Goal: Task Accomplishment & Management: Manage account settings

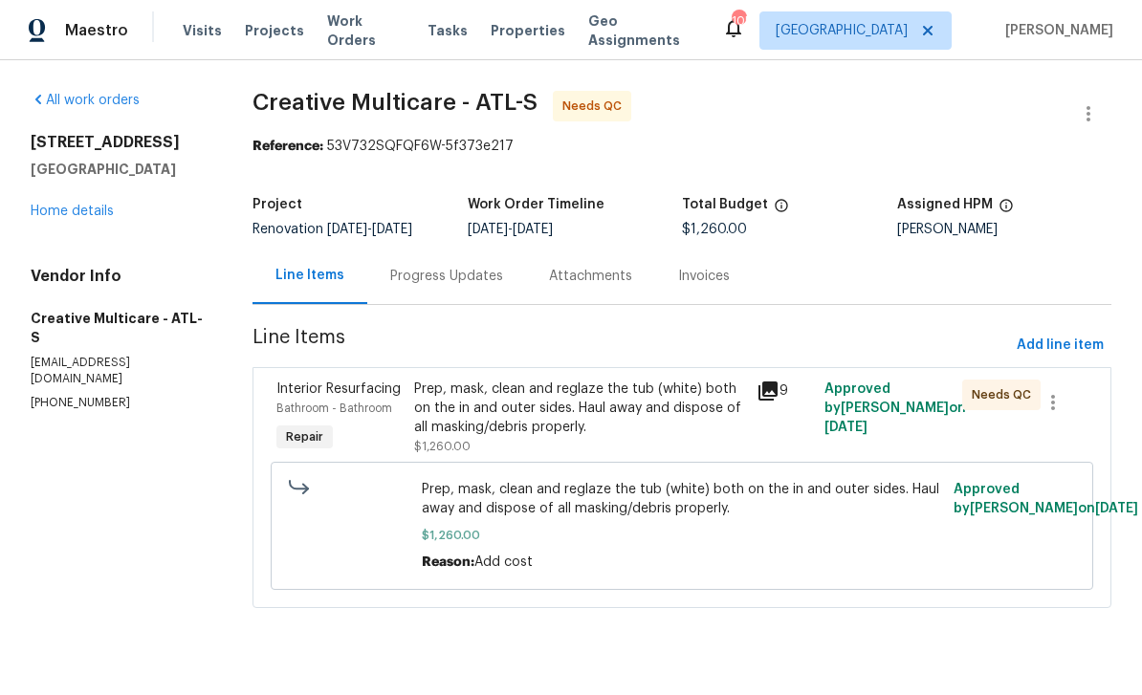
click at [663, 423] on div "Prep, mask, clean and reglaze the tub (white) both on the in and outer sides. H…" at bounding box center [579, 408] width 331 height 57
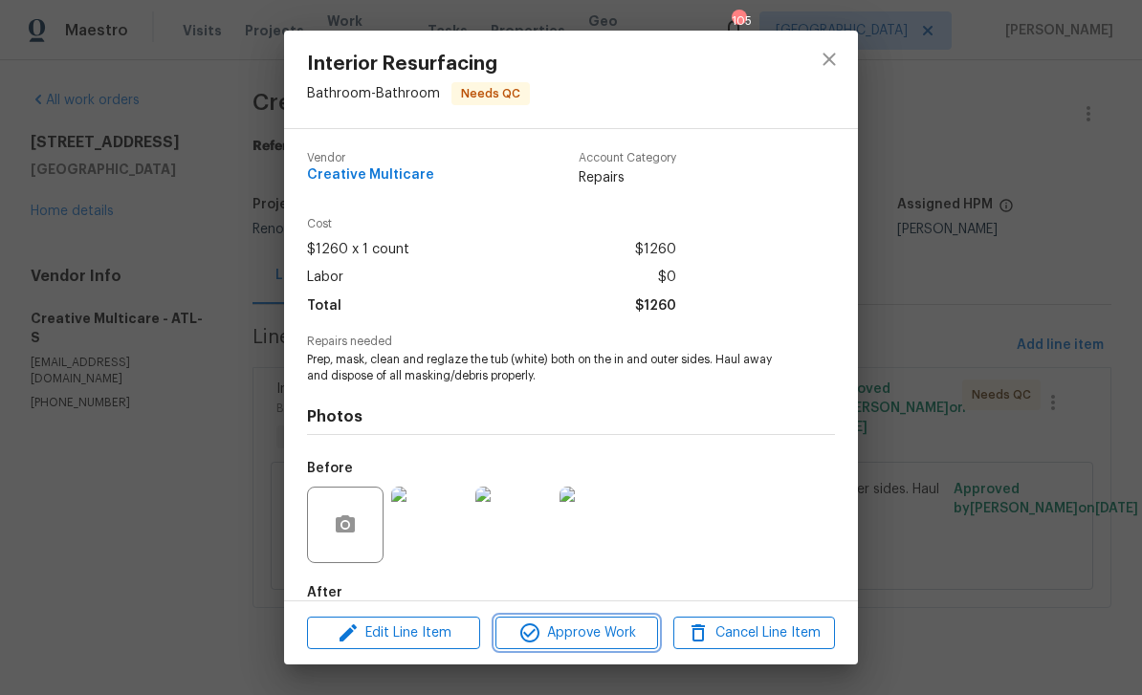
click at [590, 633] on span "Approve Work" at bounding box center [576, 634] width 150 height 24
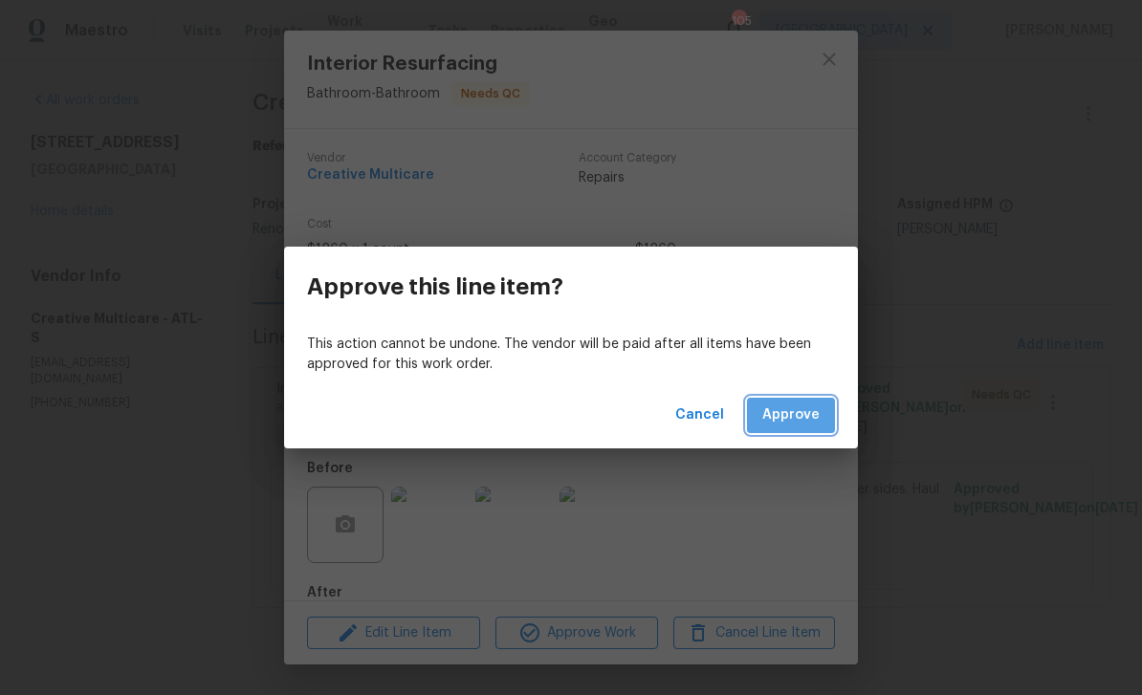
click at [798, 411] on span "Approve" at bounding box center [790, 416] width 57 height 24
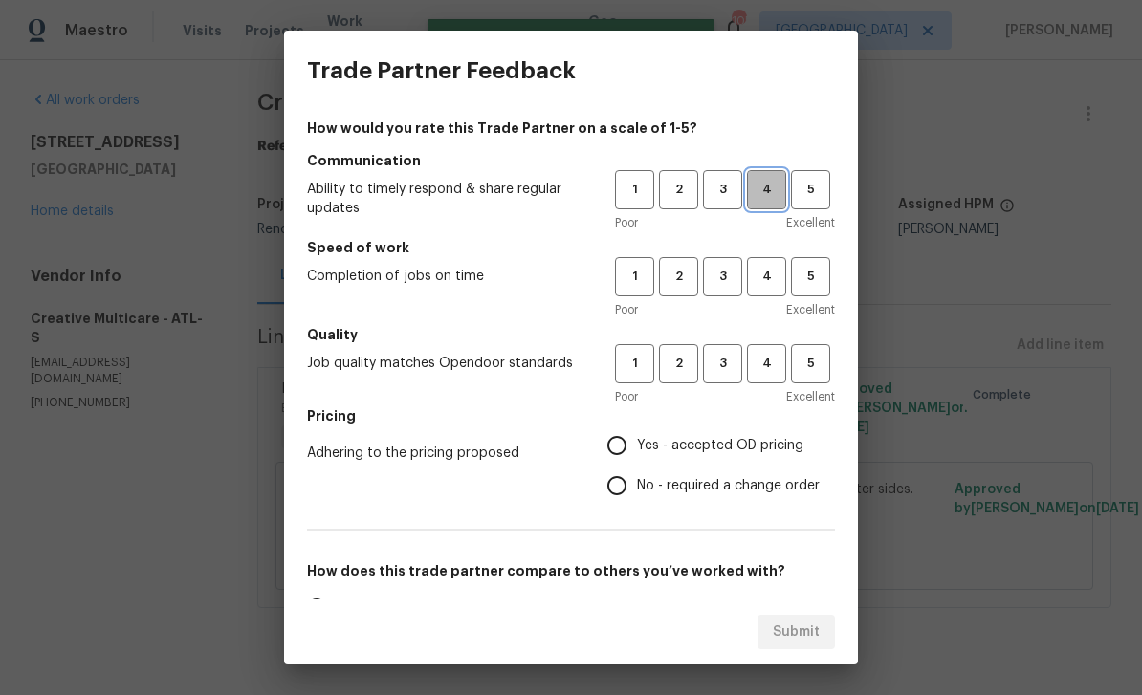
click at [773, 187] on span "4" at bounding box center [766, 190] width 35 height 22
click at [766, 278] on span "4" at bounding box center [766, 277] width 35 height 22
click at [773, 356] on span "4" at bounding box center [766, 364] width 35 height 22
click at [617, 440] on input "Yes - accepted OD pricing" at bounding box center [617, 446] width 40 height 40
radio input "true"
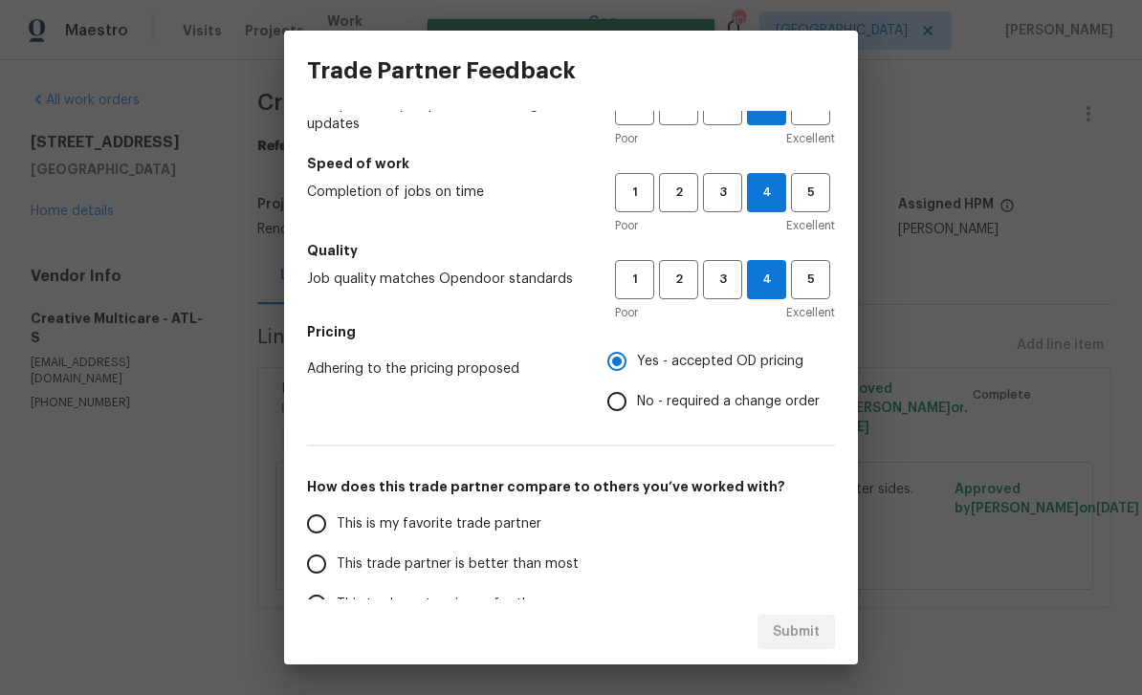
scroll to position [94, 0]
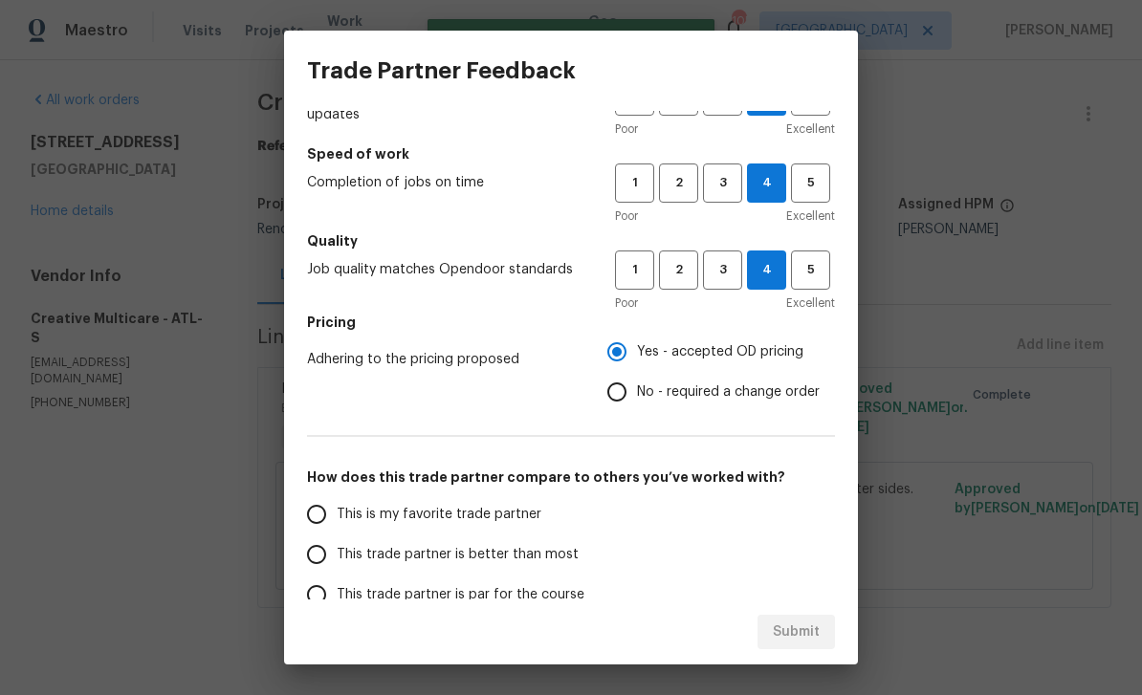
click at [325, 518] on input "This is my favorite trade partner" at bounding box center [316, 514] width 40 height 40
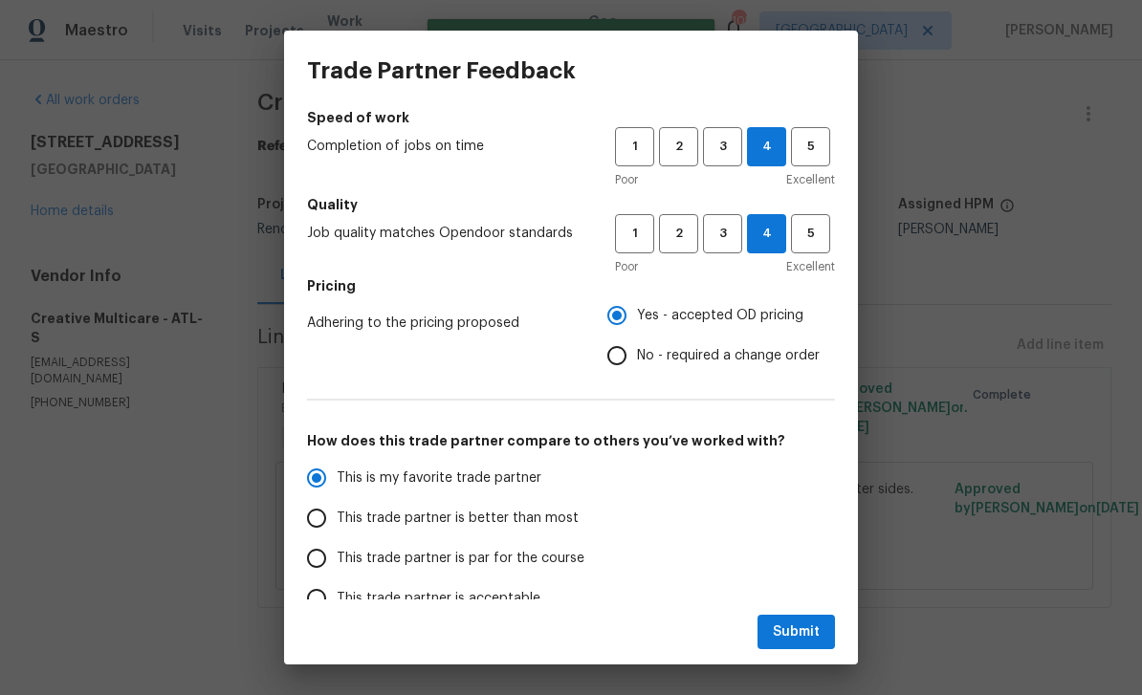
scroll to position [164, 0]
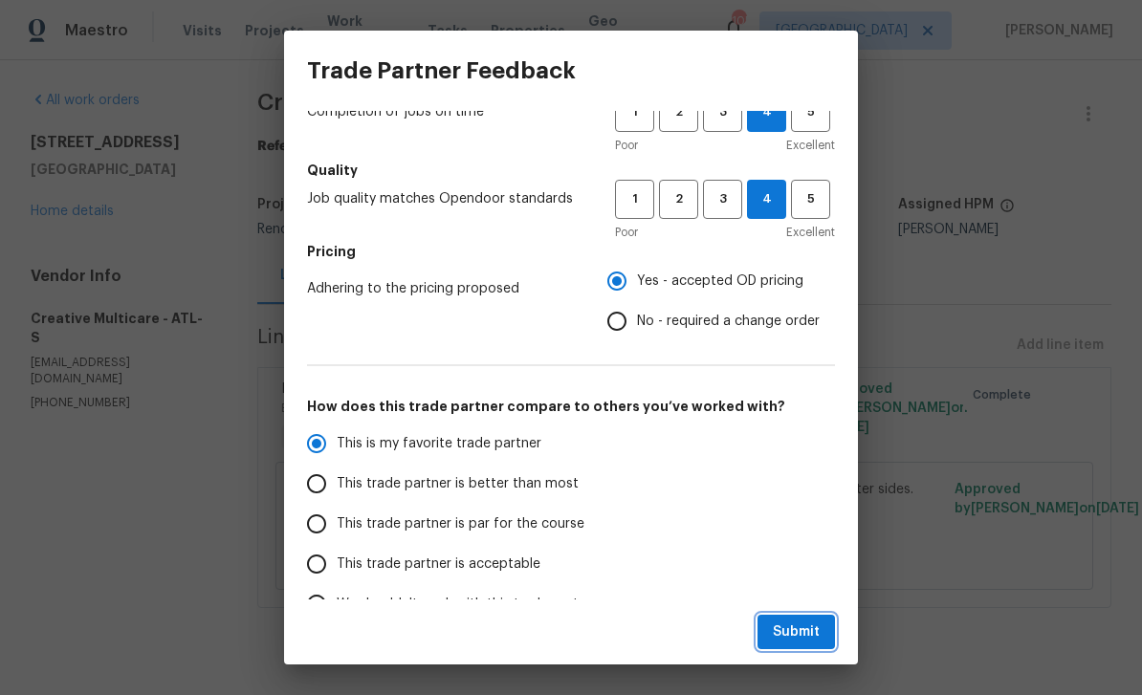
click at [807, 627] on span "Submit" at bounding box center [796, 633] width 47 height 24
radio input "true"
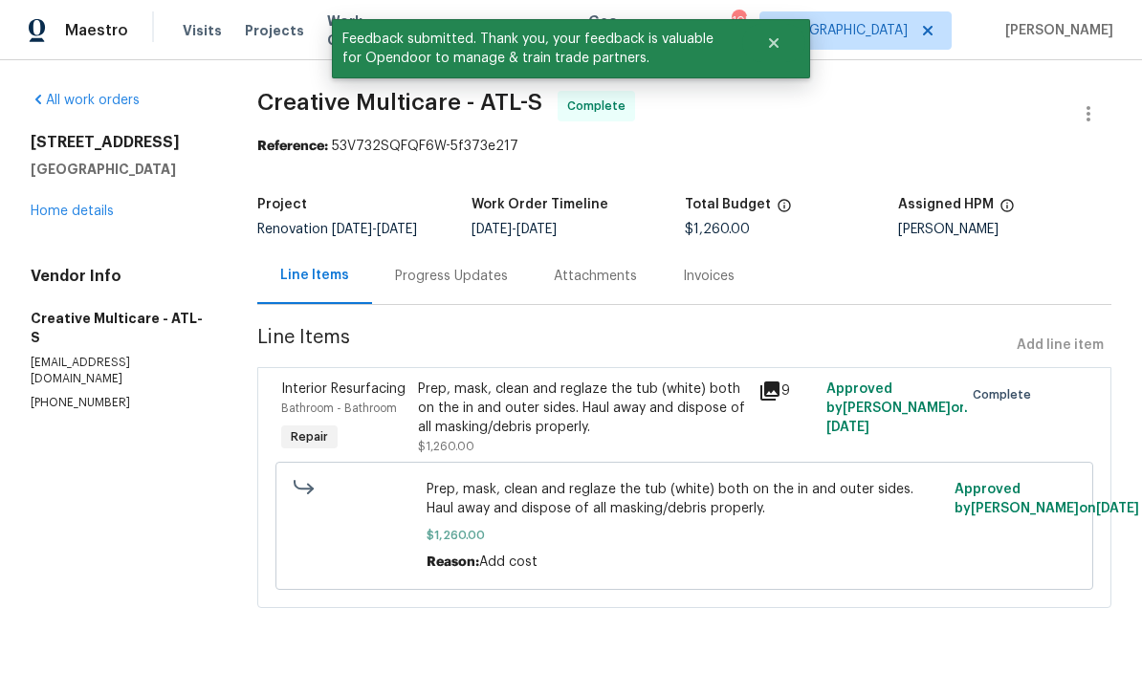
click at [61, 209] on link "Home details" at bounding box center [72, 211] width 83 height 13
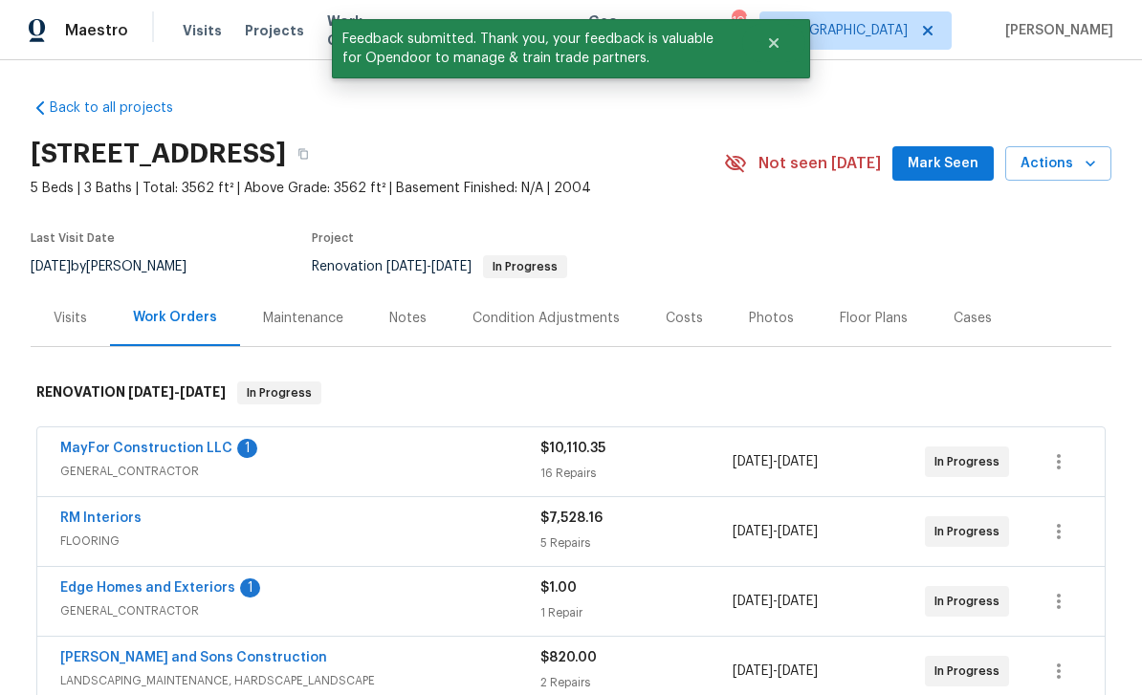
click at [945, 162] on span "Mark Seen" at bounding box center [942, 164] width 71 height 24
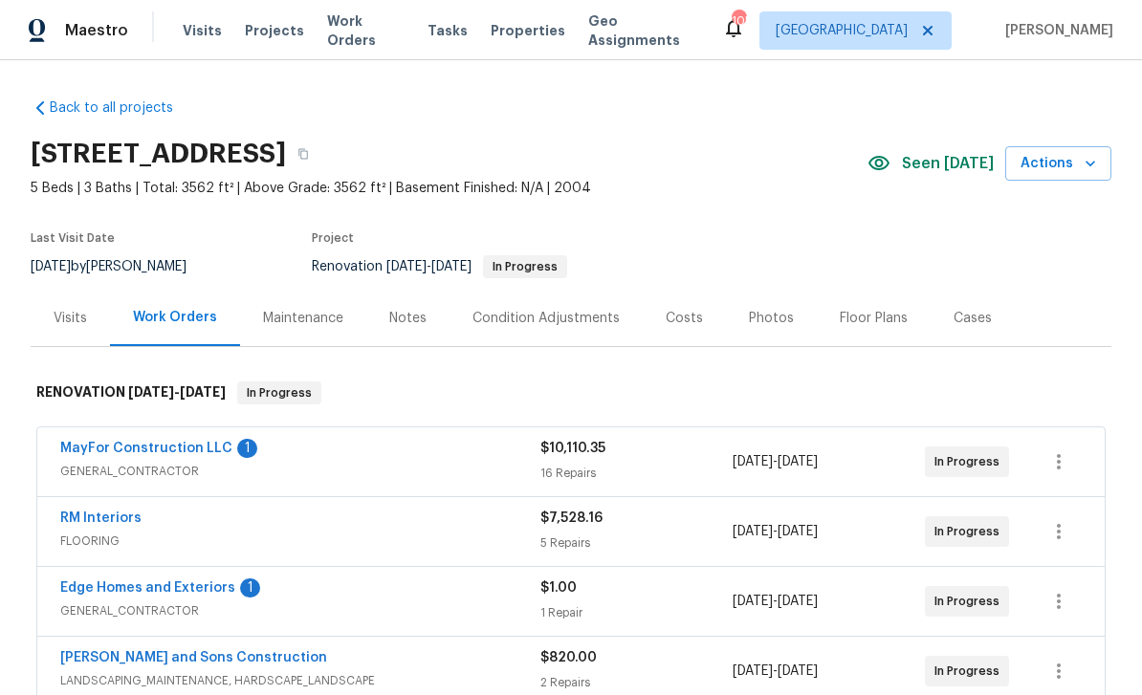
click at [120, 589] on link "Edge Homes and Exteriors" at bounding box center [147, 587] width 175 height 13
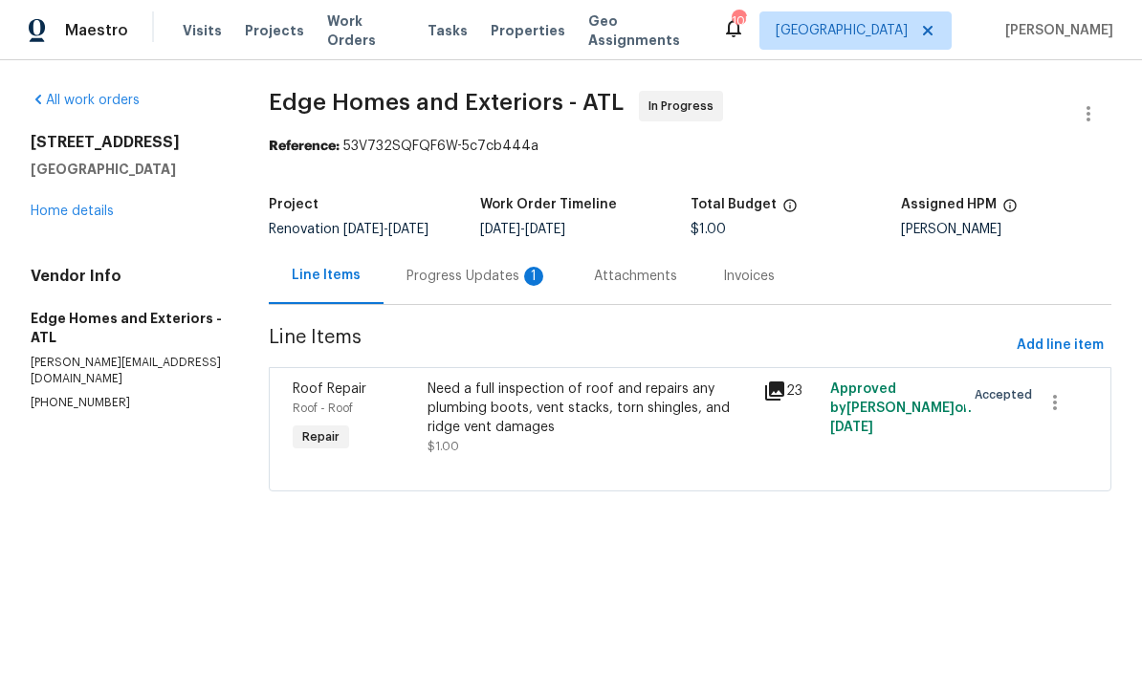
click at [438, 276] on div "Progress Updates 1" at bounding box center [477, 276] width 142 height 19
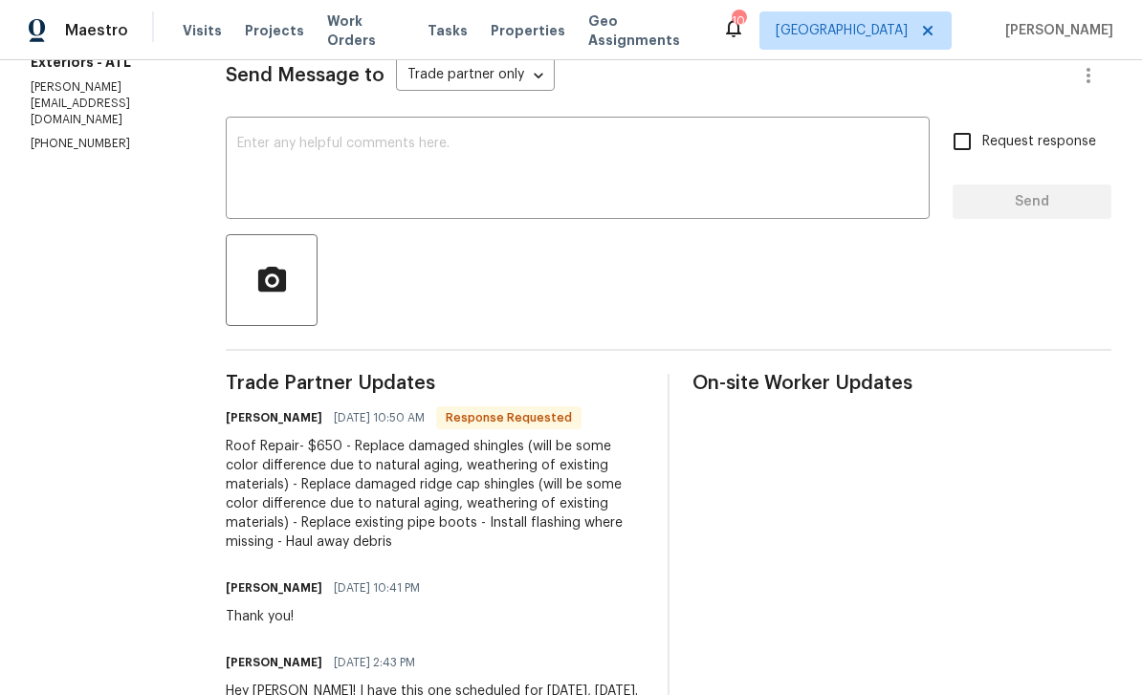
scroll to position [274, 0]
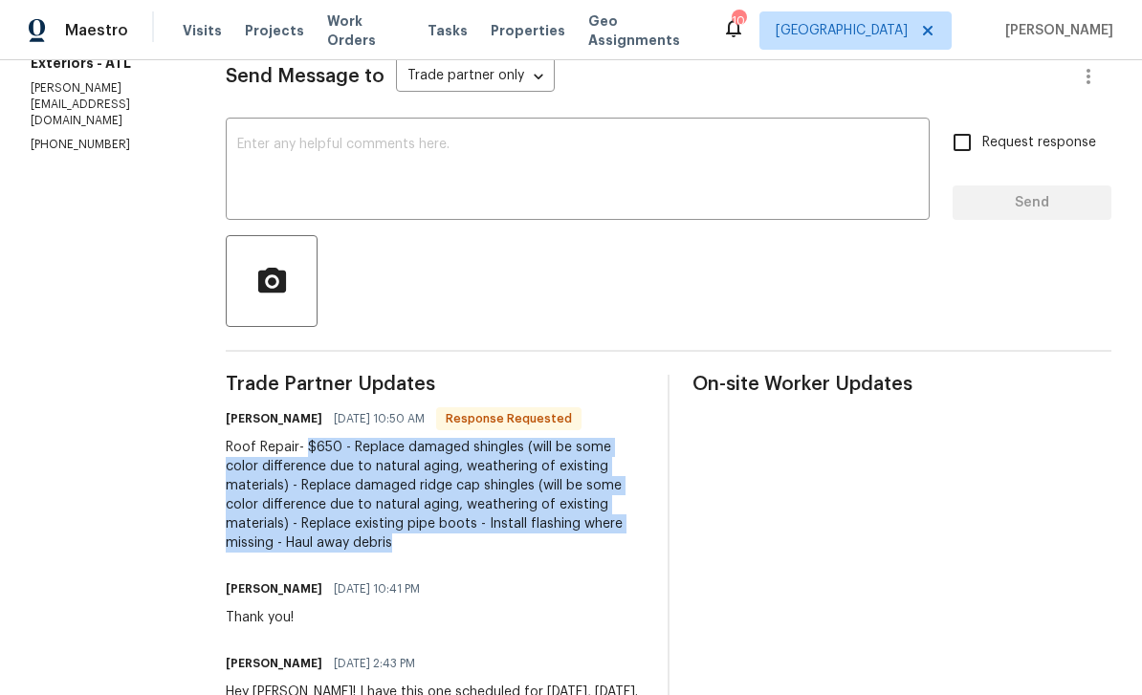
copy div "$650 - Replace damaged shingles (will be some color difference due to natural a…"
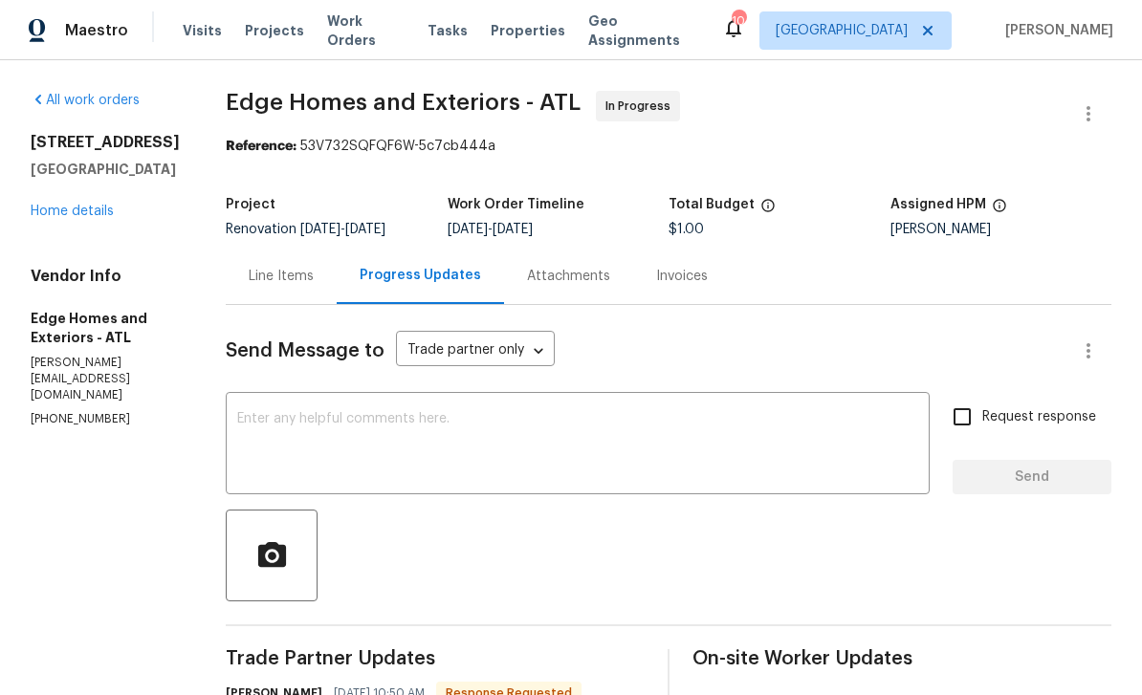
scroll to position [0, 0]
click at [237, 425] on textarea at bounding box center [577, 445] width 681 height 67
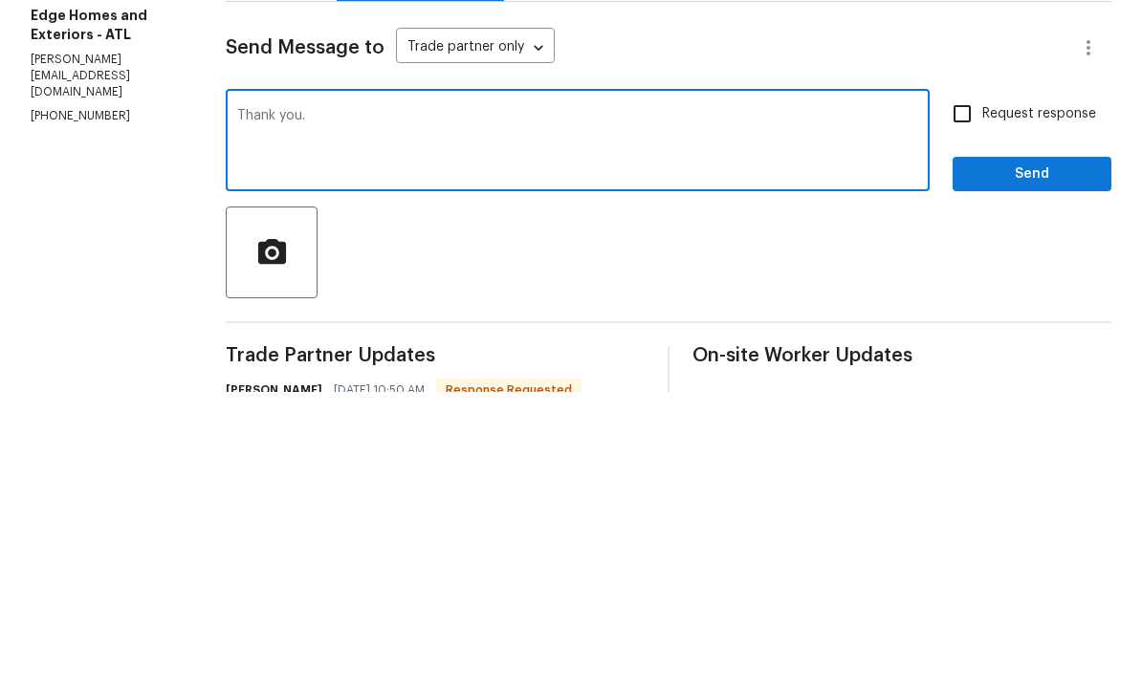
type textarea "Thank you."
click at [1002, 466] on span "Send" at bounding box center [1032, 478] width 128 height 24
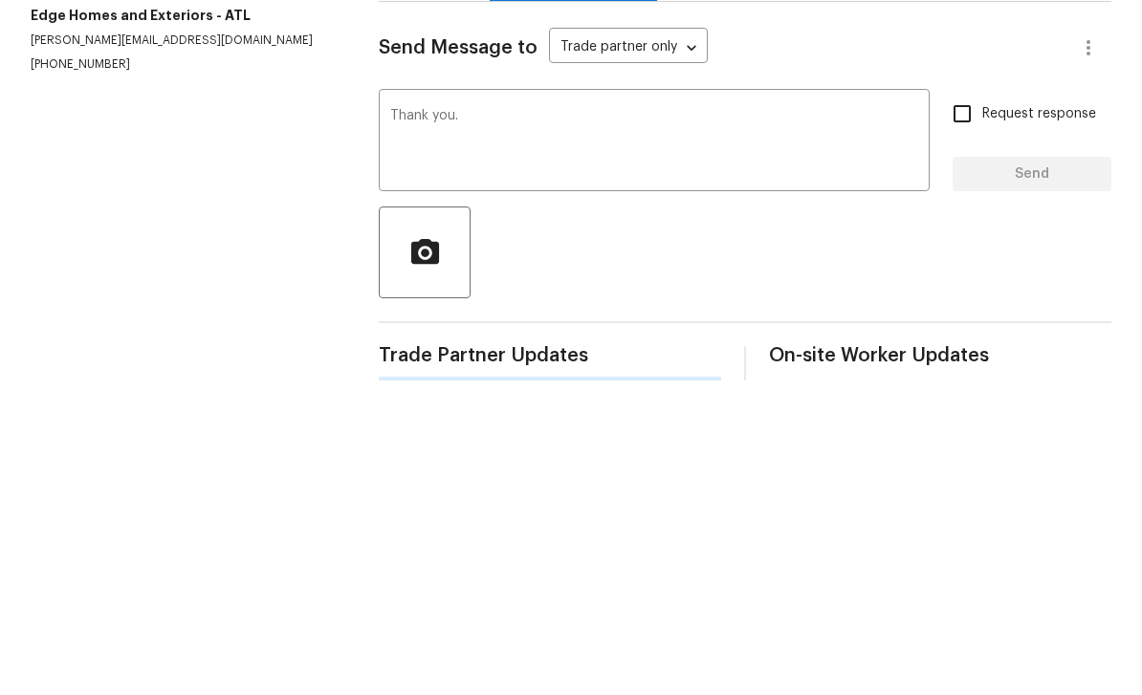
scroll to position [33, 0]
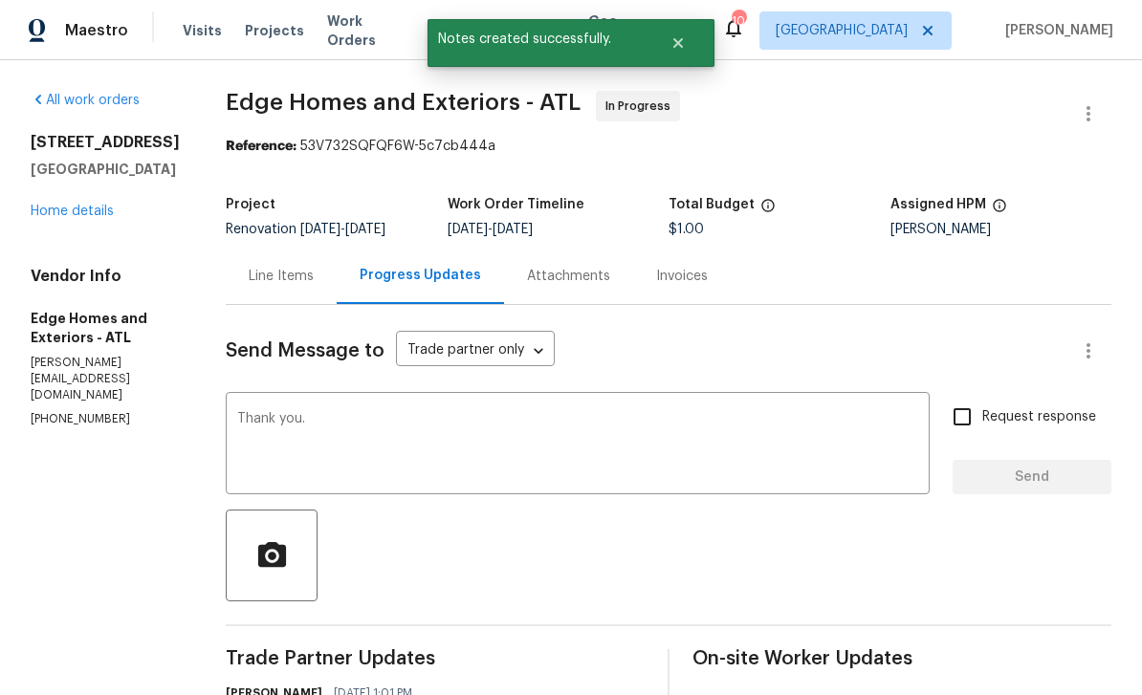
click at [249, 267] on div "Line Items" at bounding box center [281, 276] width 65 height 19
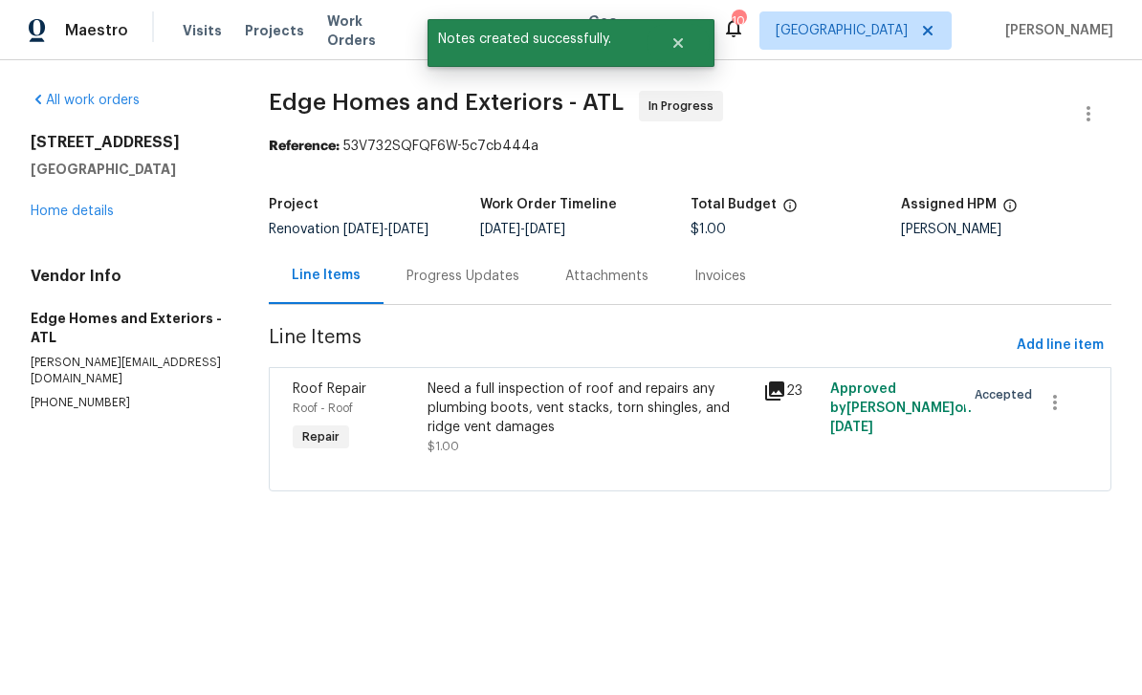
click at [317, 395] on span "Roof Repair" at bounding box center [330, 388] width 74 height 13
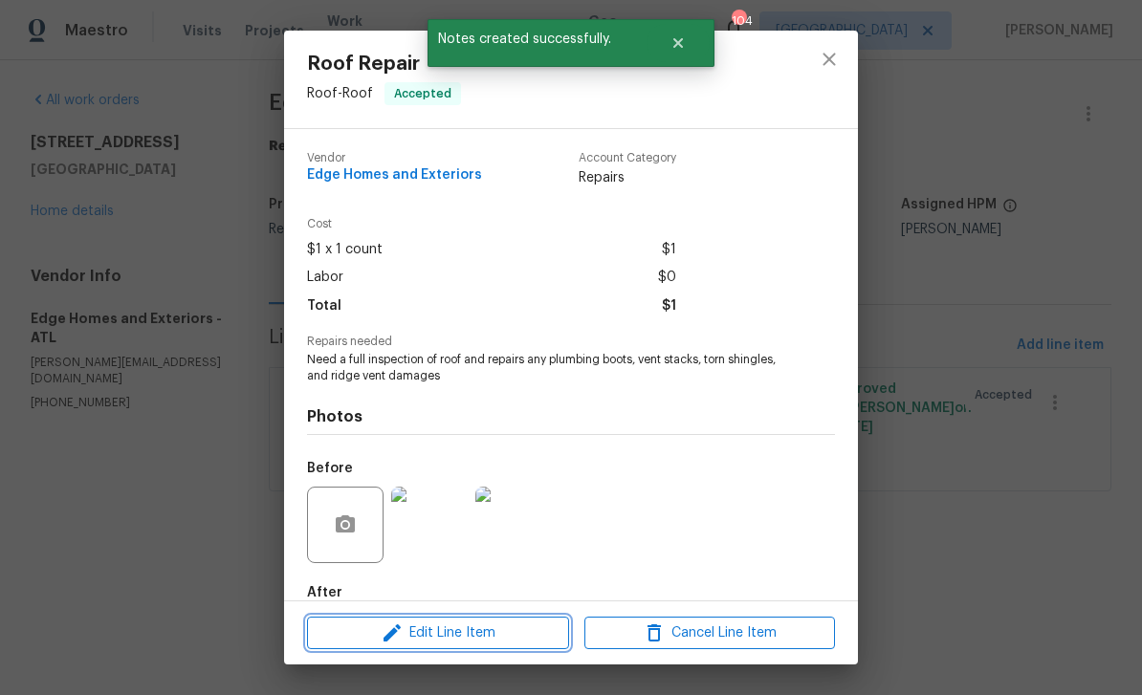
click at [382, 638] on icon "button" at bounding box center [392, 633] width 23 height 23
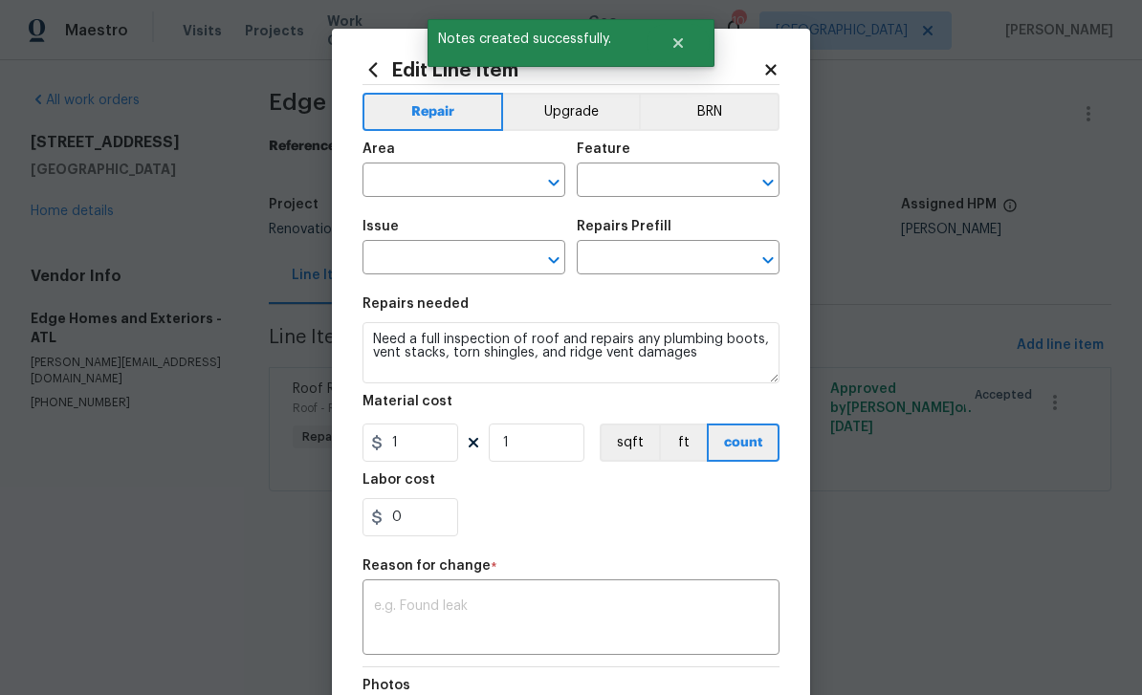
type input "Roof"
type input "Roof Repair"
type input "Add a Task $1.00"
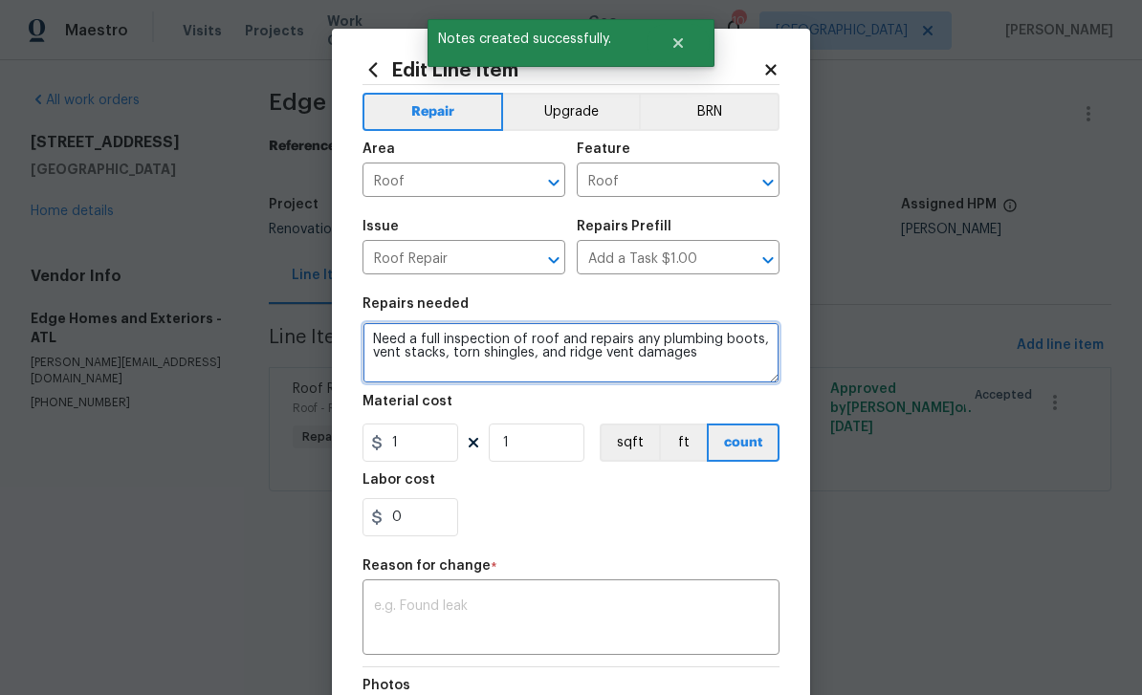
click at [719, 363] on textarea "Need a full inspection of roof and repairs any plumbing boots, vent stacks, tor…" at bounding box center [570, 352] width 417 height 61
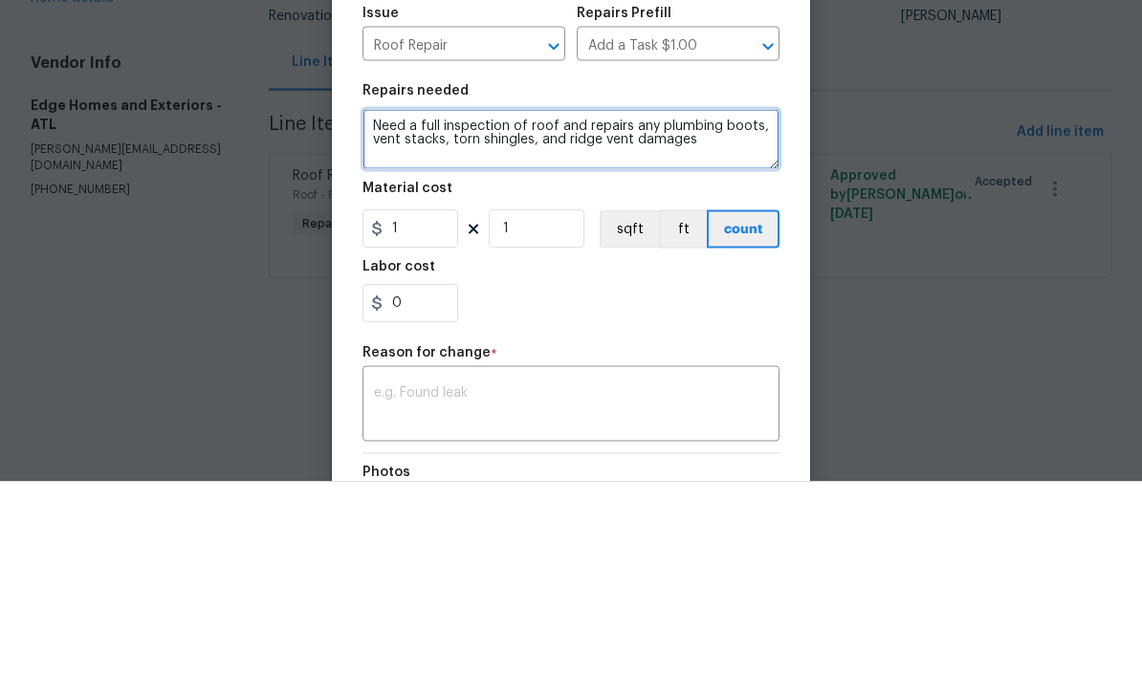
paste textarea "$650 - Replace damaged shingles (will be some color difference due to natural a…"
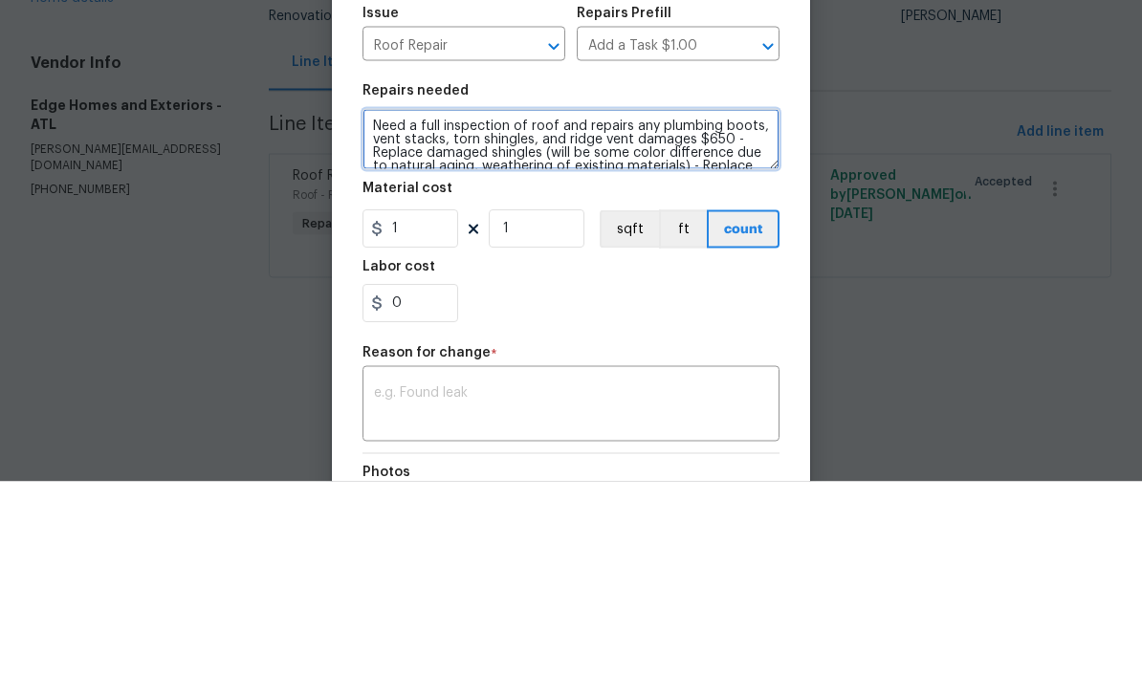
scroll to position [67, 0]
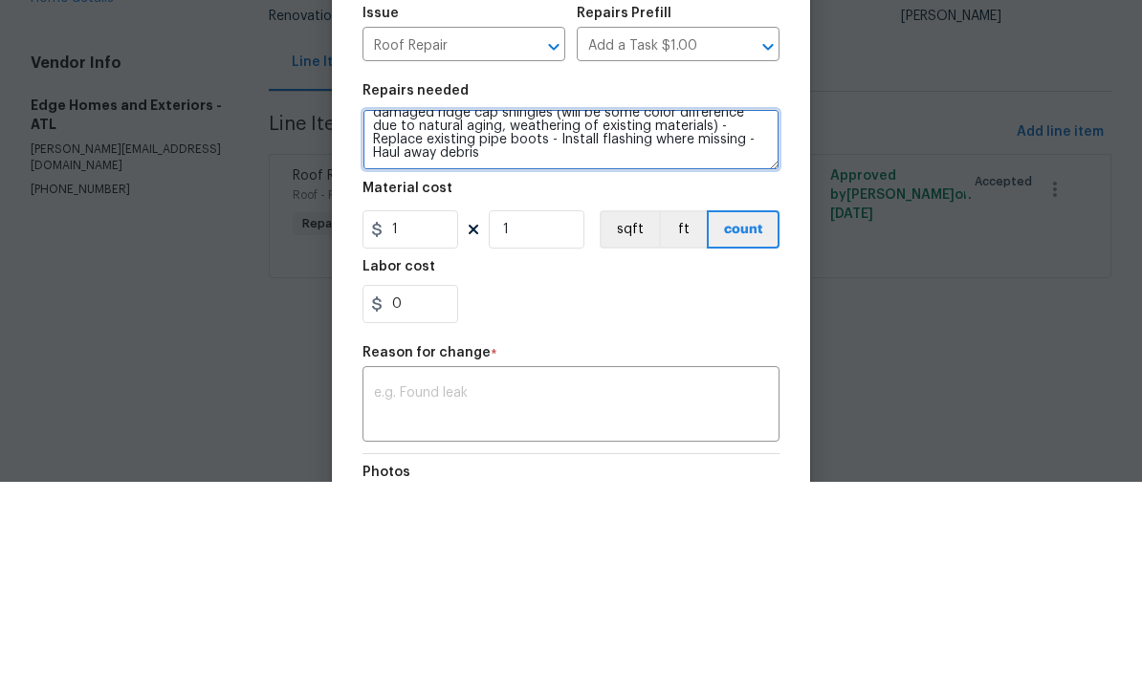
type textarea "Need a full inspection of roof and repairs any plumbing boots, vent stacks, tor…"
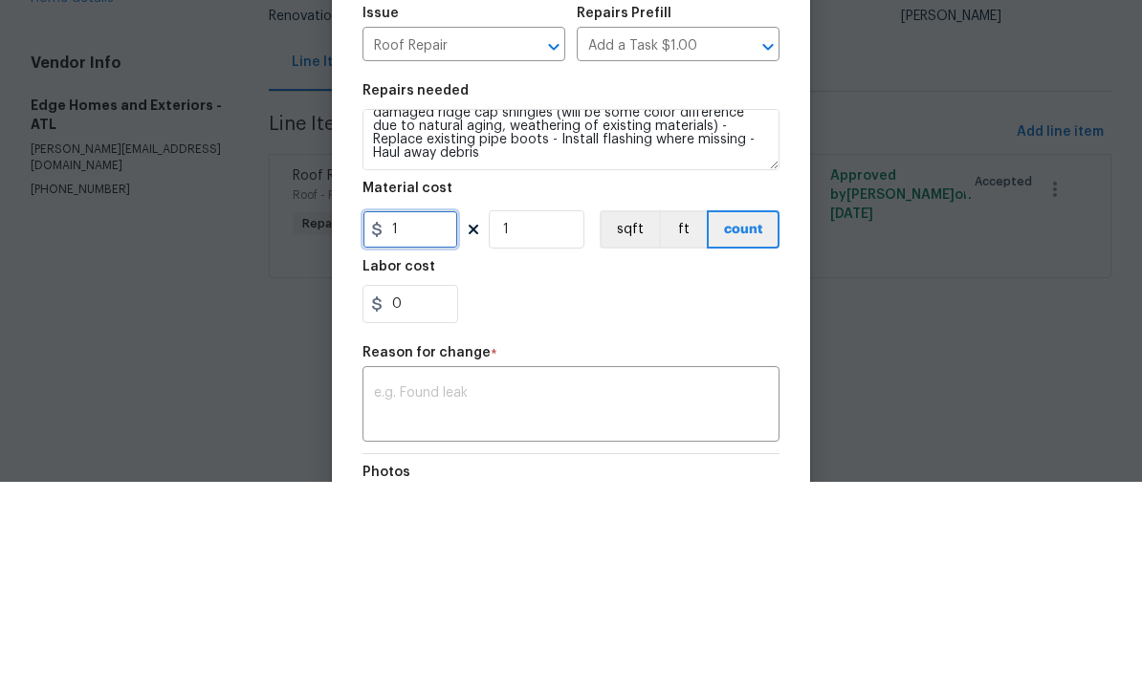
click at [411, 424] on input "1" at bounding box center [410, 443] width 96 height 38
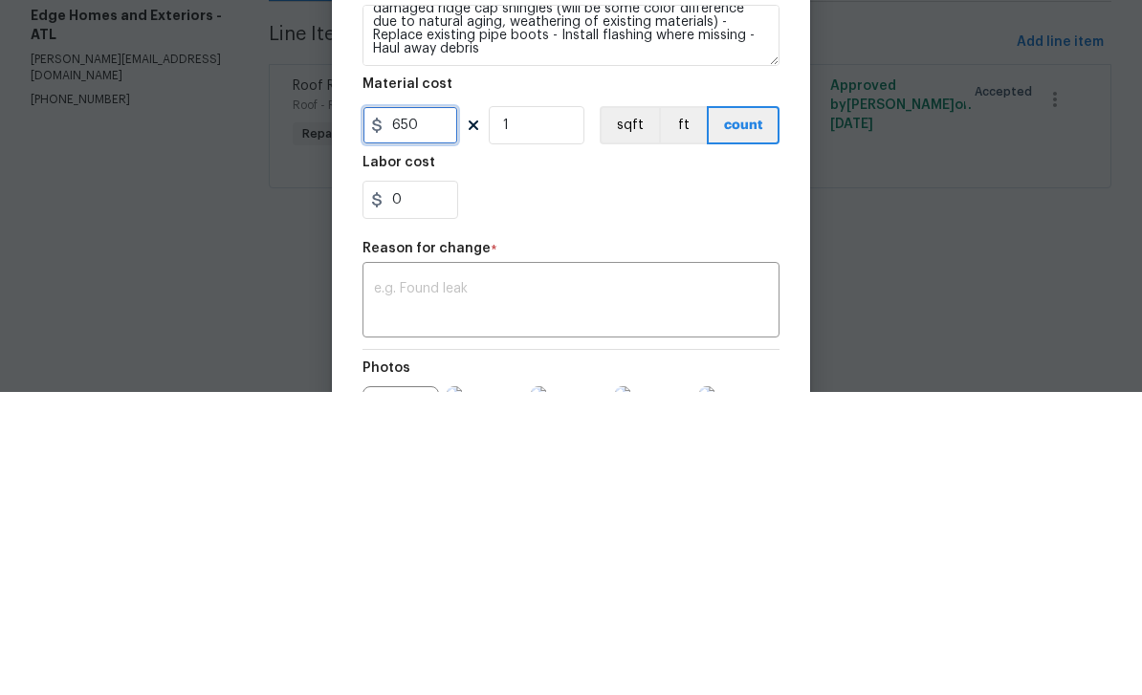
scroll to position [76, 0]
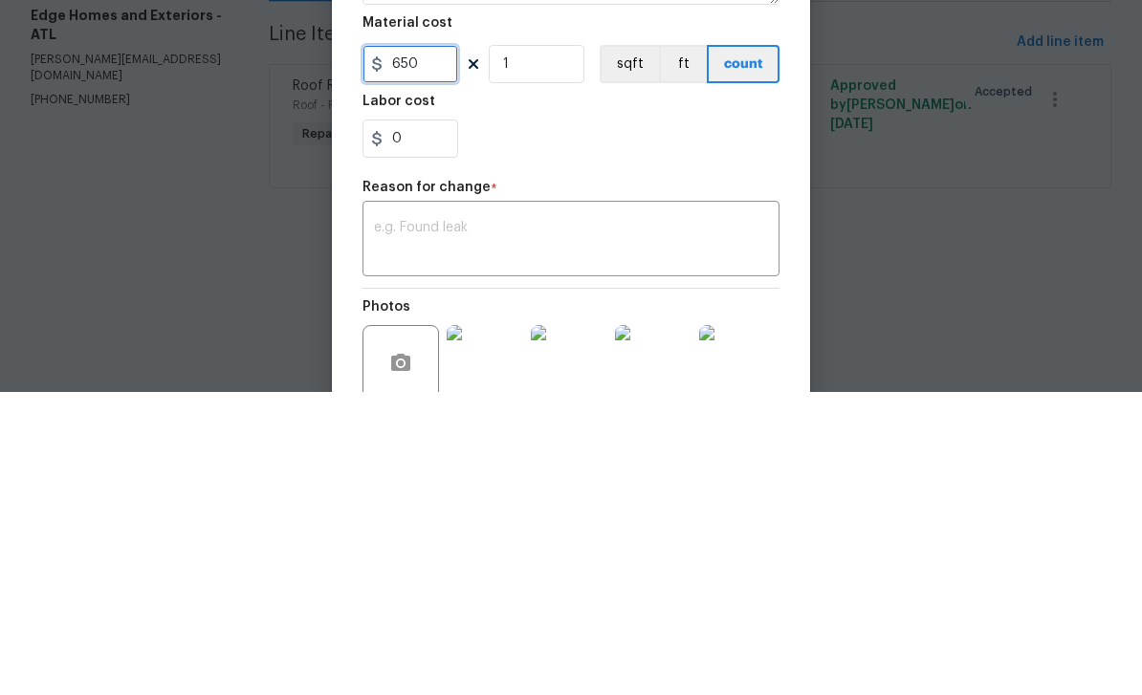
type input "650"
click at [435, 524] on textarea at bounding box center [571, 544] width 394 height 40
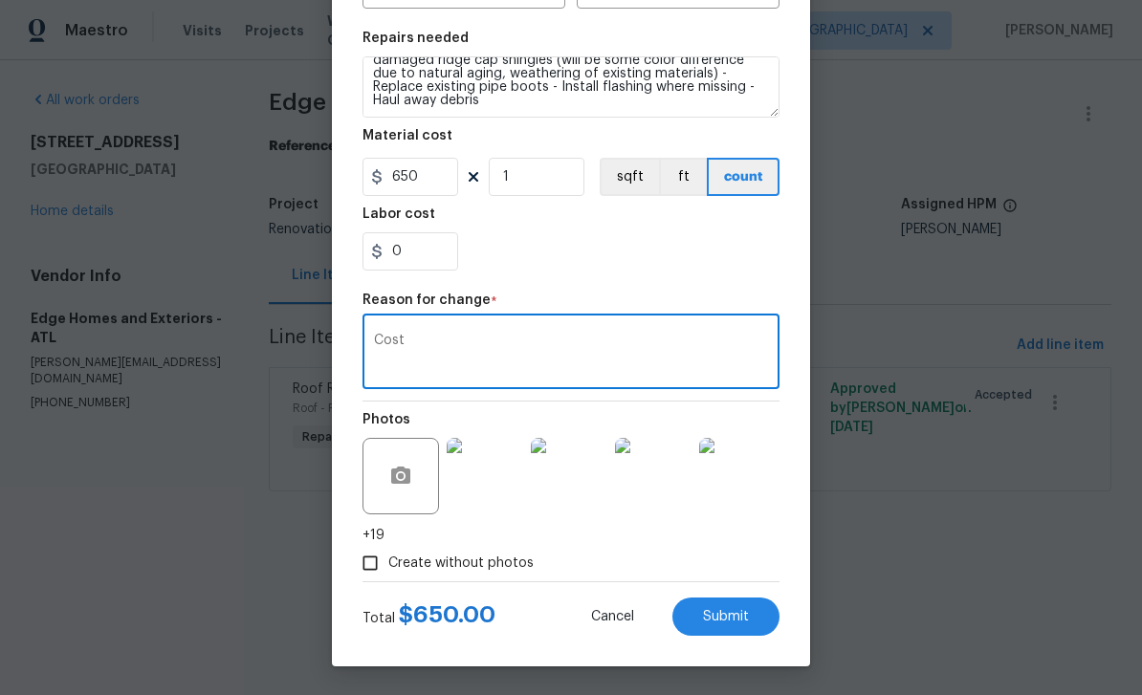
scroll to position [270, 0]
type textarea "Cost"
click at [731, 615] on span "Submit" at bounding box center [726, 617] width 46 height 14
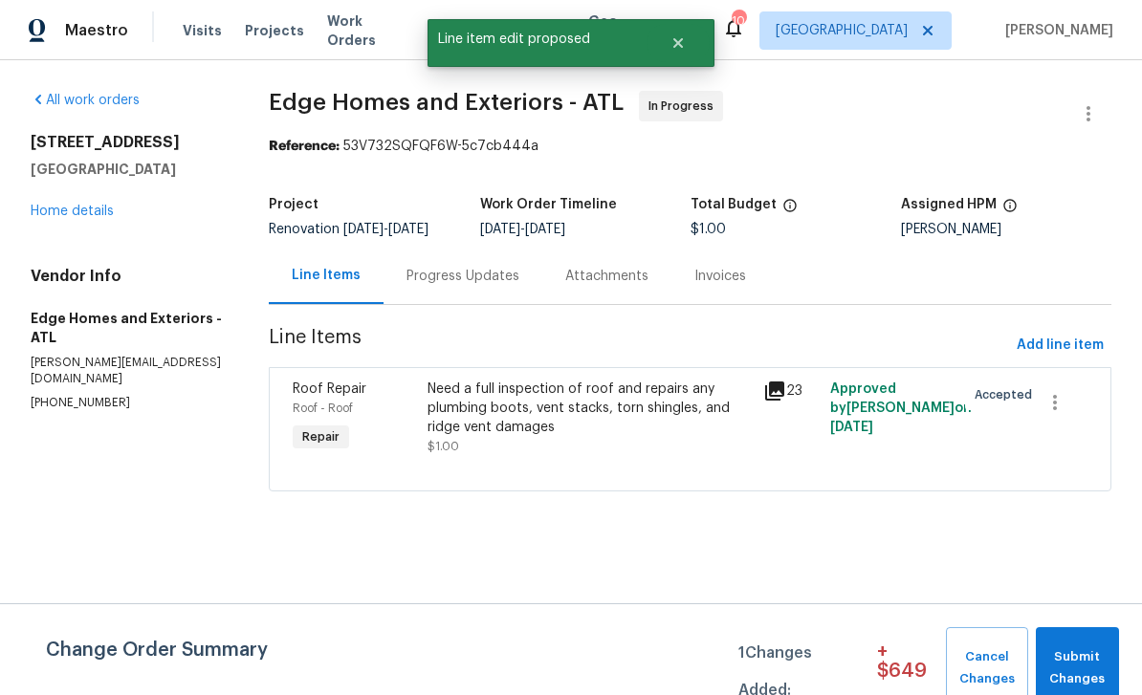
scroll to position [0, 0]
click at [1077, 645] on button "Submit Changes" at bounding box center [1077, 668] width 83 height 82
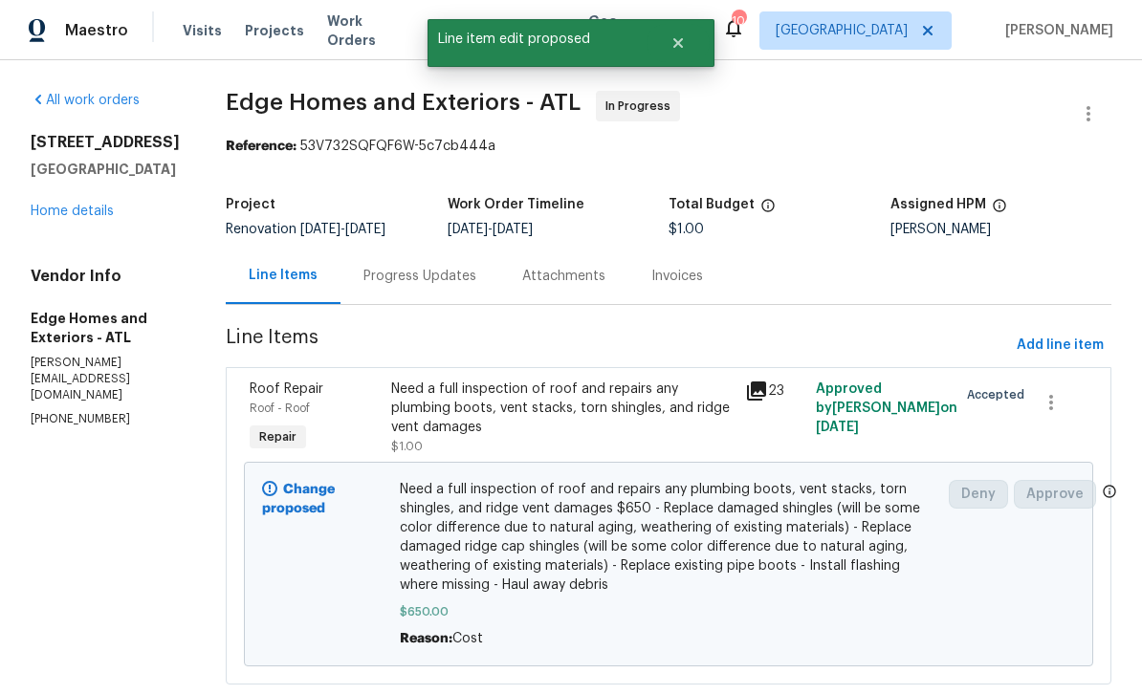
click at [64, 218] on link "Home details" at bounding box center [72, 211] width 83 height 13
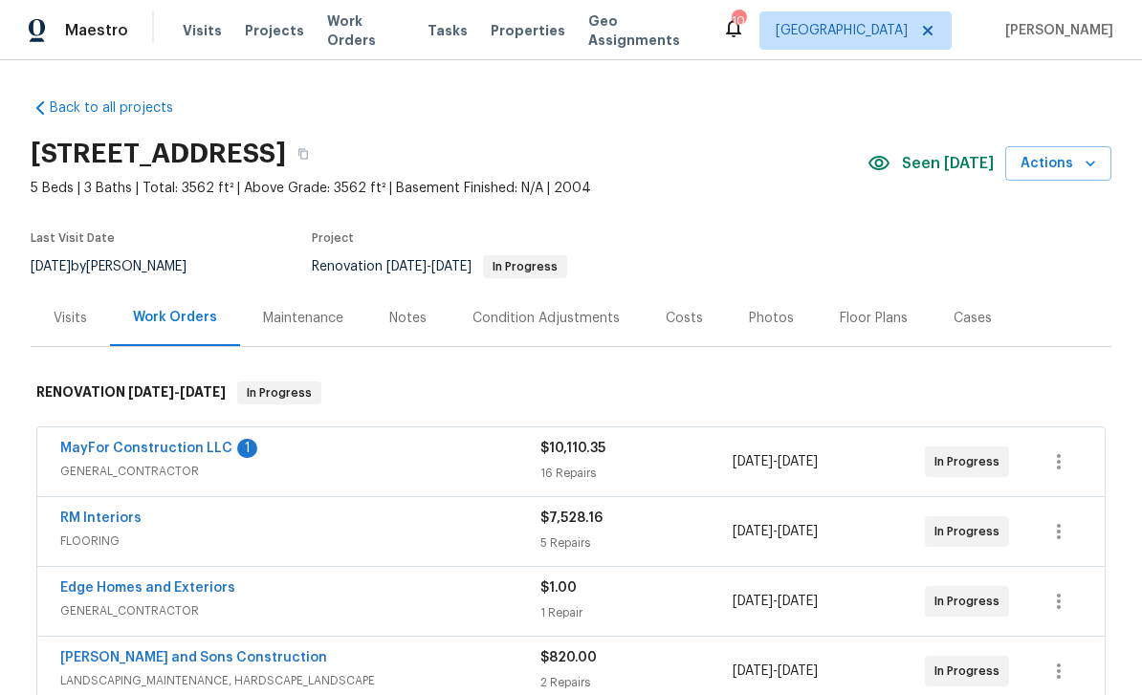
click at [123, 453] on link "MayFor Construction LLC" at bounding box center [146, 448] width 172 height 13
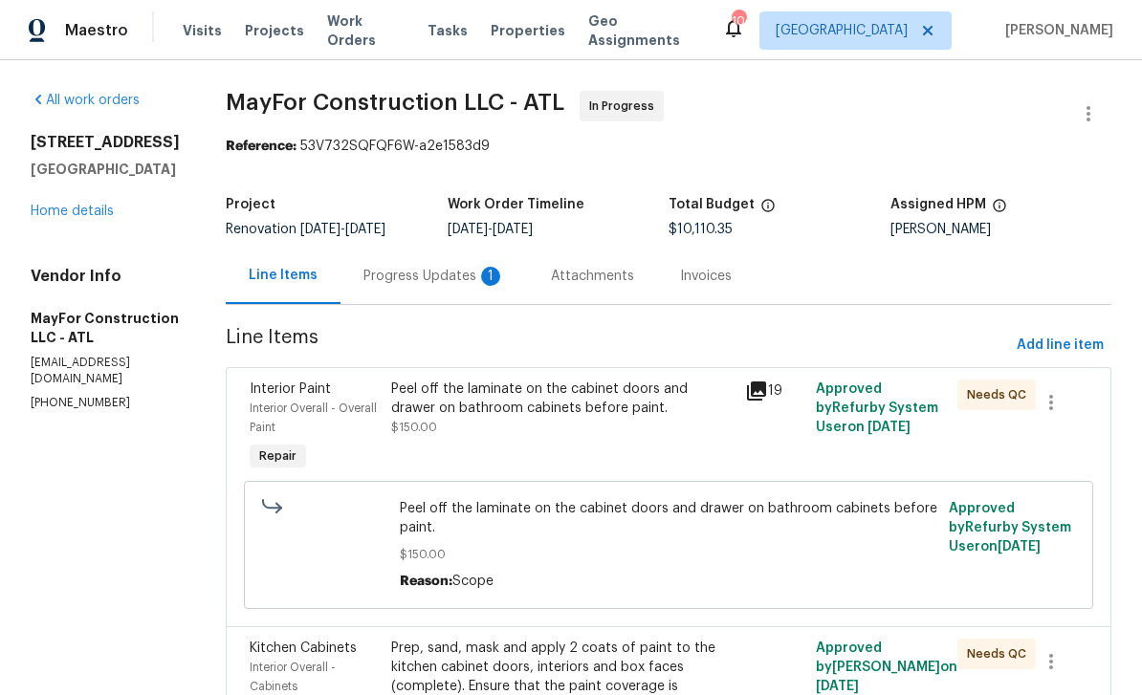
click at [435, 271] on div "Progress Updates 1" at bounding box center [434, 276] width 142 height 19
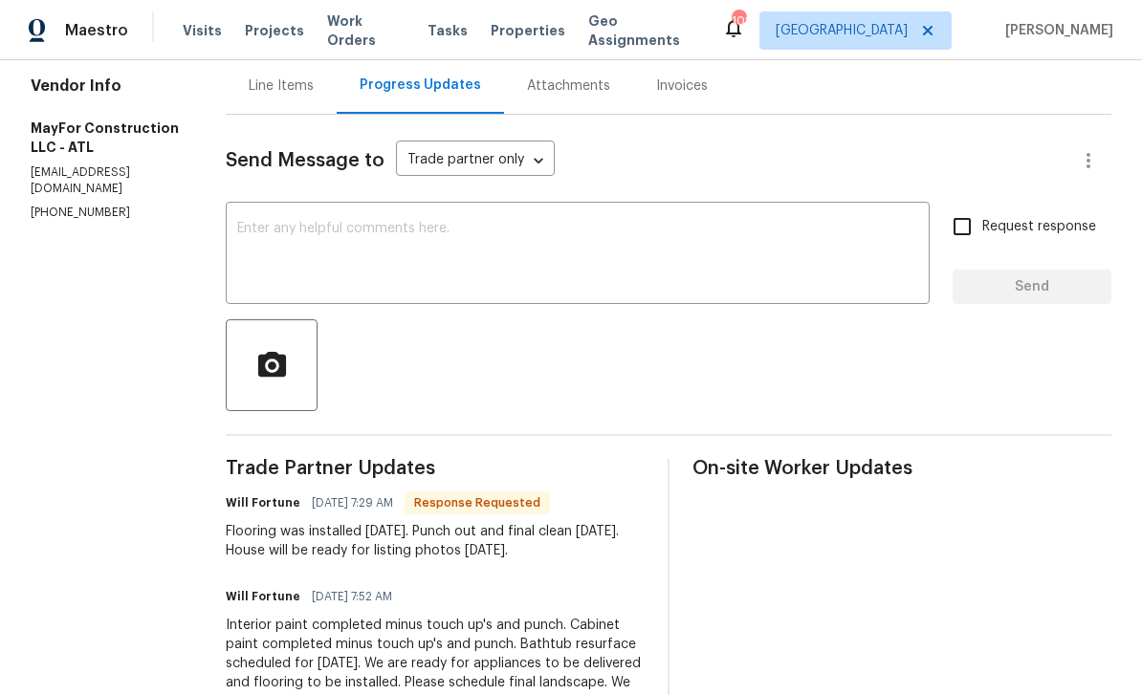
scroll to position [192, 0]
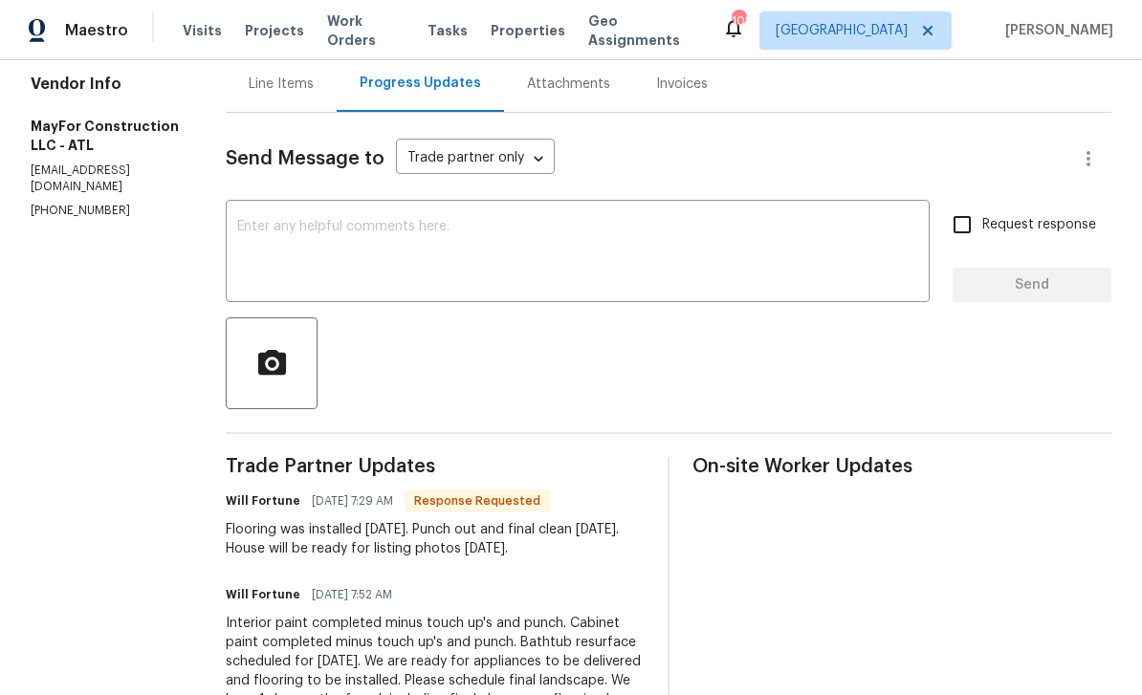
copy div "Will Fortune 10/02/2025 7:29 AM Response Requested Flooring was installed yeste…"
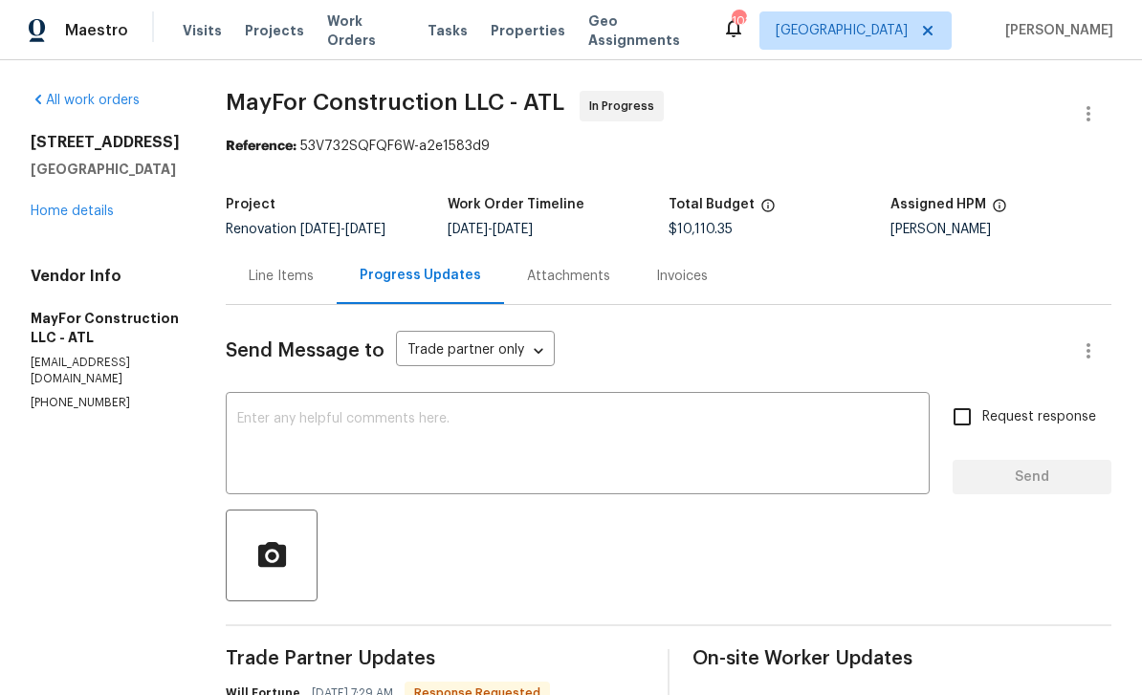
scroll to position [0, 0]
click at [68, 205] on link "Home details" at bounding box center [72, 211] width 83 height 13
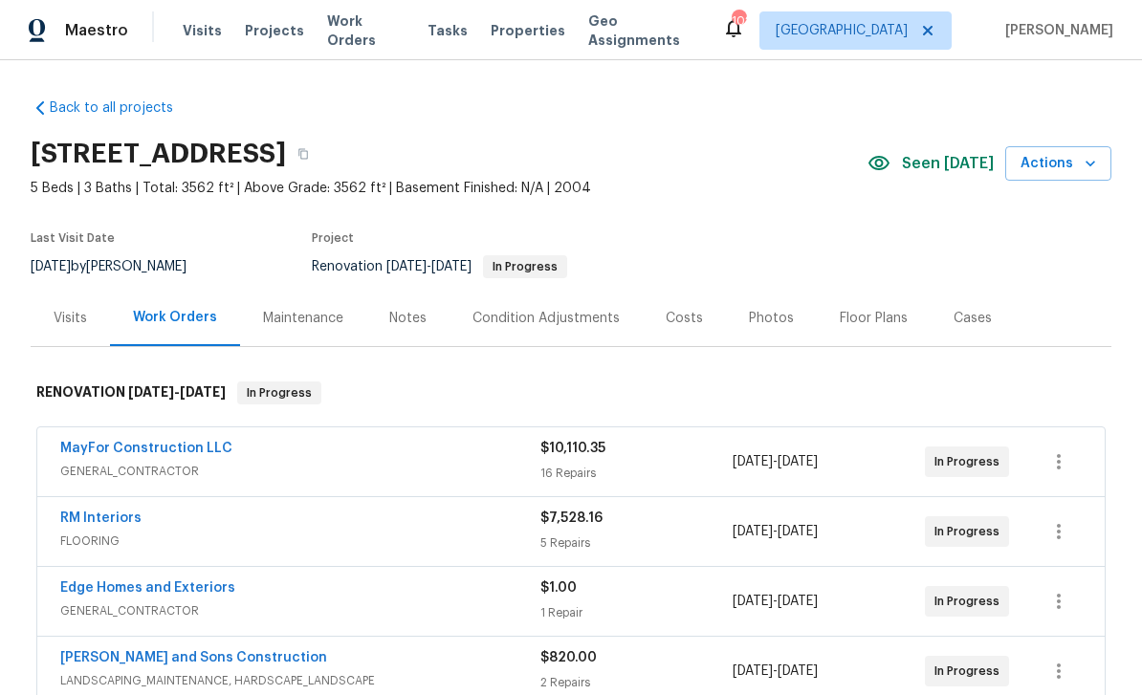
click at [404, 309] on div "Notes" at bounding box center [407, 318] width 37 height 19
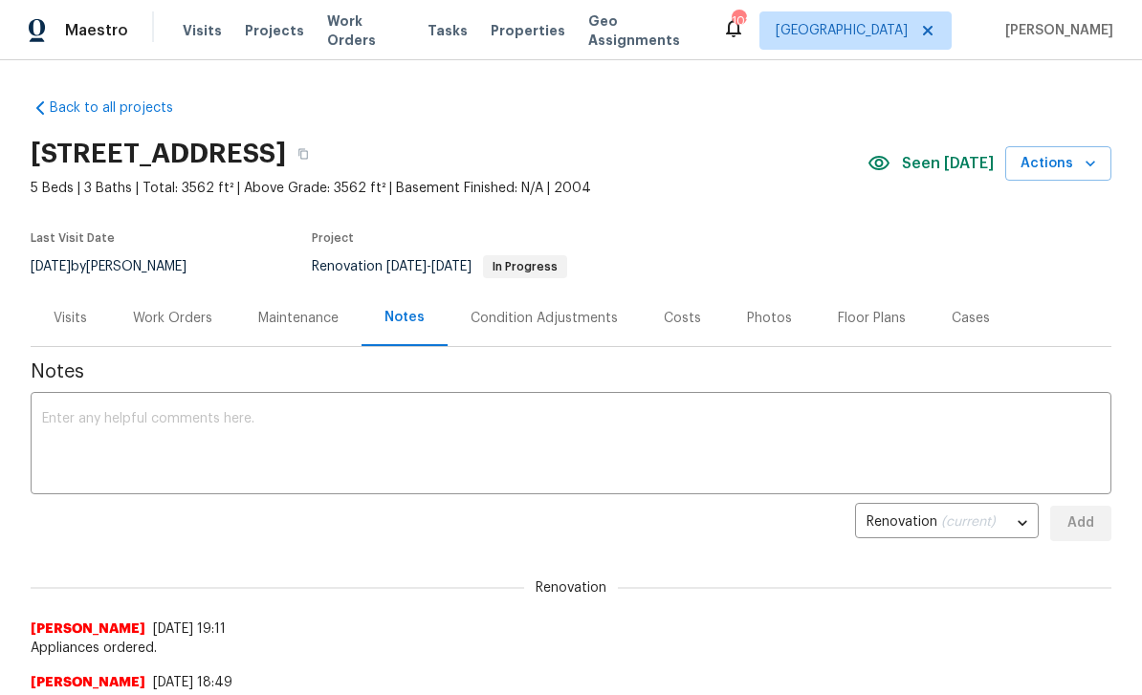
click at [66, 426] on textarea at bounding box center [571, 445] width 1058 height 67
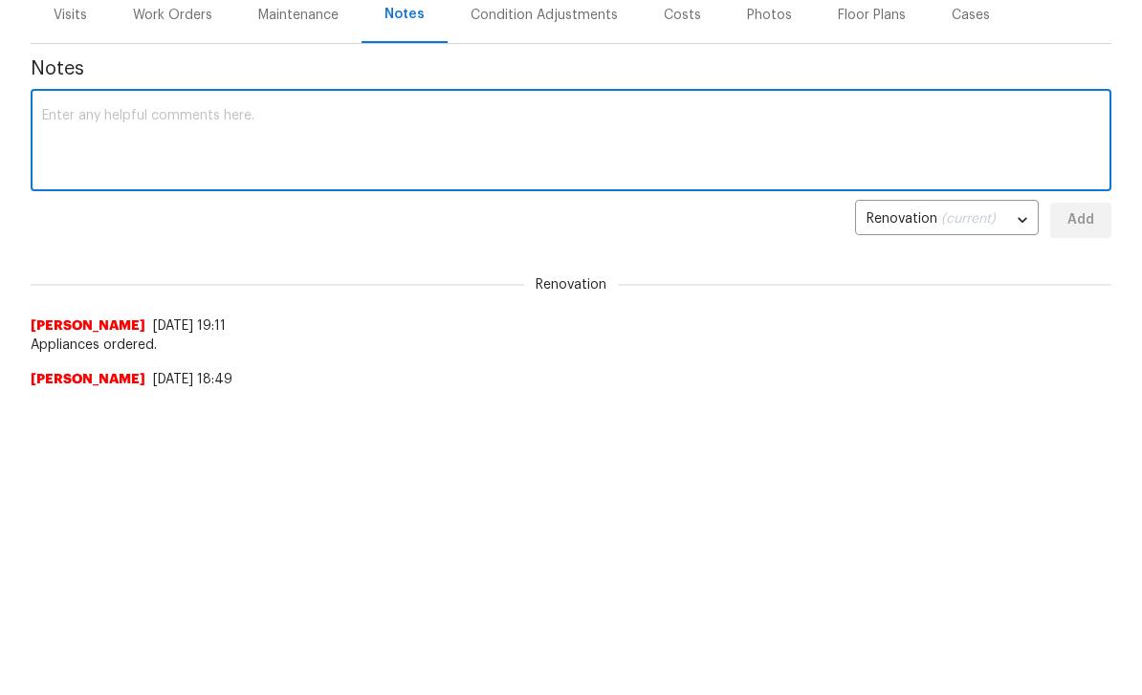
paste textarea "Will Fortune 10/02/2025 7:29 AM Response Requested Flooring was installed yeste…"
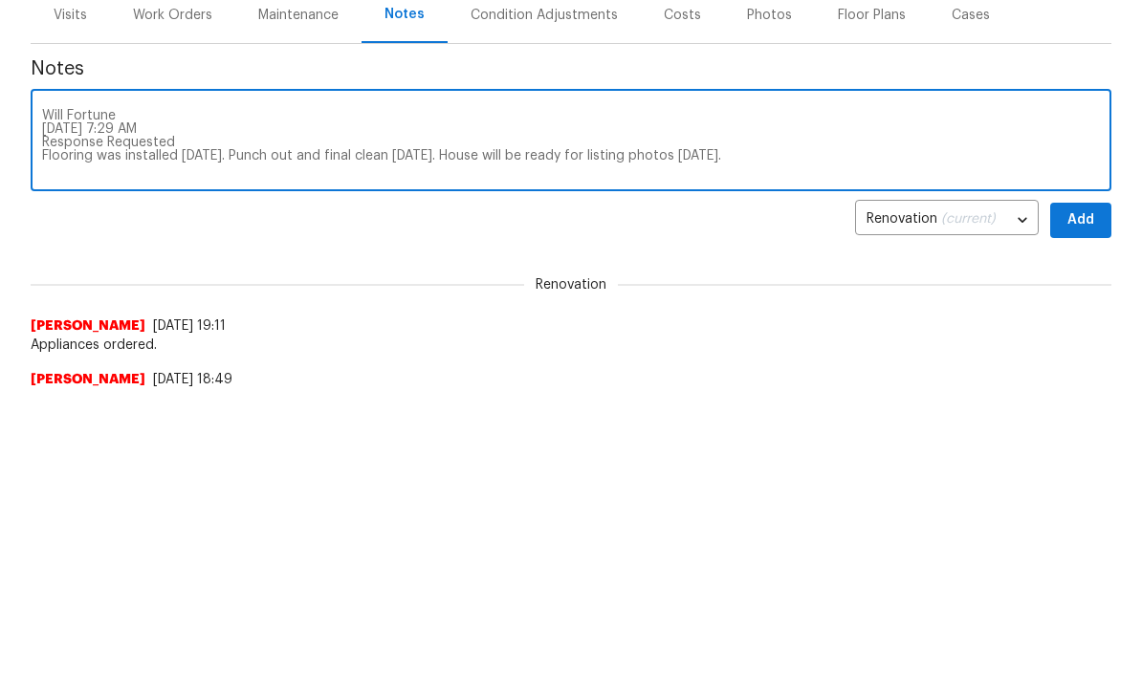
type textarea "Will Fortune 10/02/2025 7:29 AM Response Requested Flooring was installed yeste…"
click at [1085, 512] on span "Add" at bounding box center [1080, 524] width 31 height 24
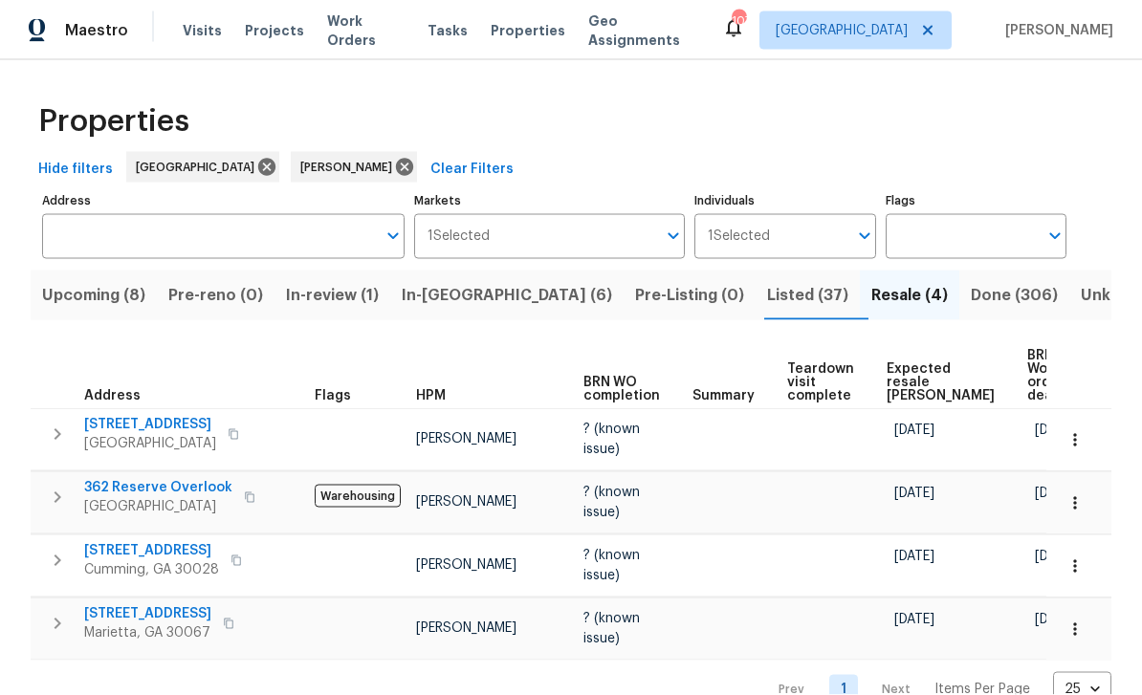
scroll to position [42, 0]
click at [767, 282] on span "Listed (37)" at bounding box center [807, 295] width 81 height 27
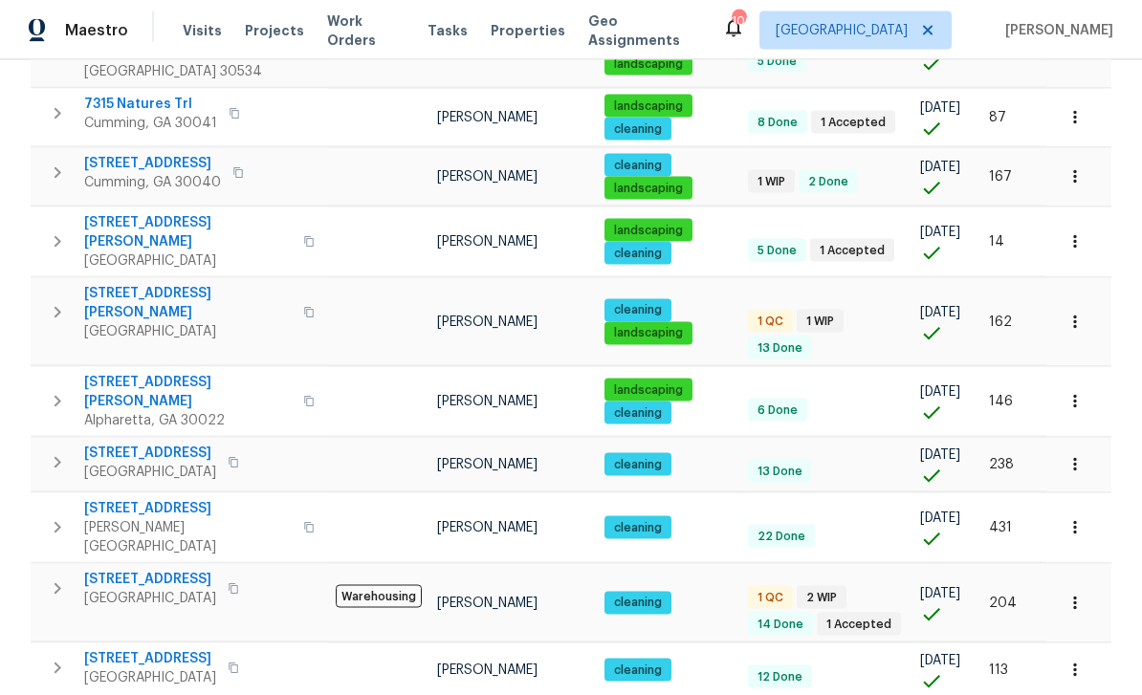
scroll to position [61, 0]
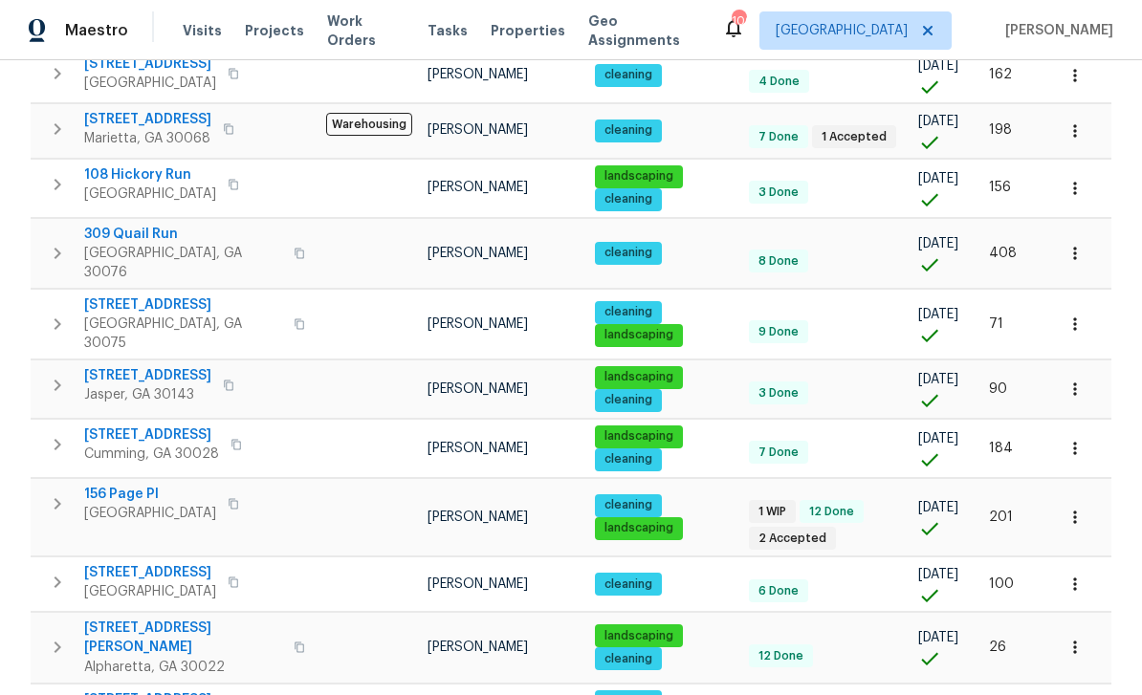
scroll to position [296, 0]
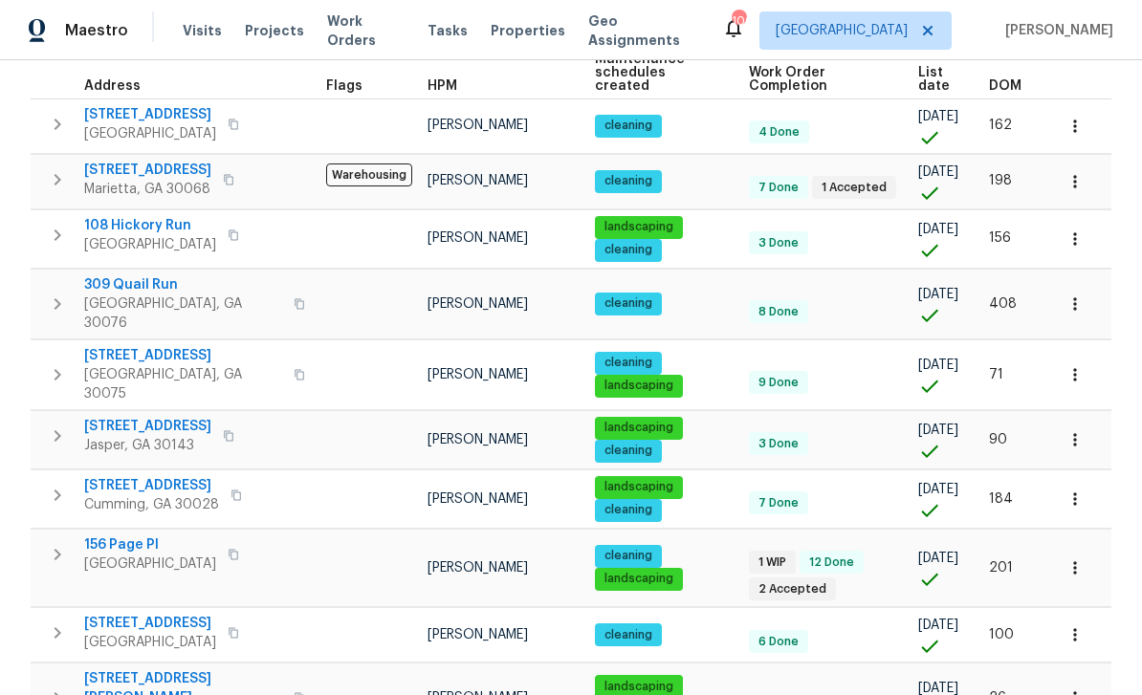
click at [117, 276] on span "309 Quail Run" at bounding box center [183, 284] width 198 height 19
click at [1078, 295] on icon "button" at bounding box center [1074, 304] width 19 height 19
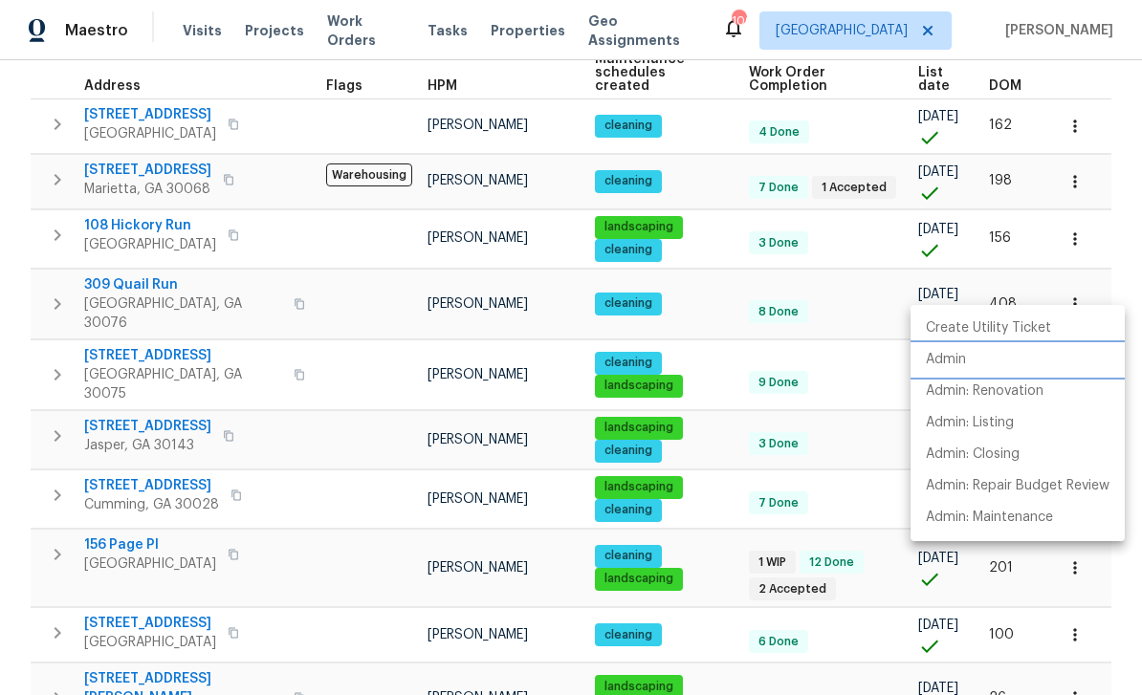
click at [957, 358] on p "Admin" at bounding box center [946, 360] width 40 height 20
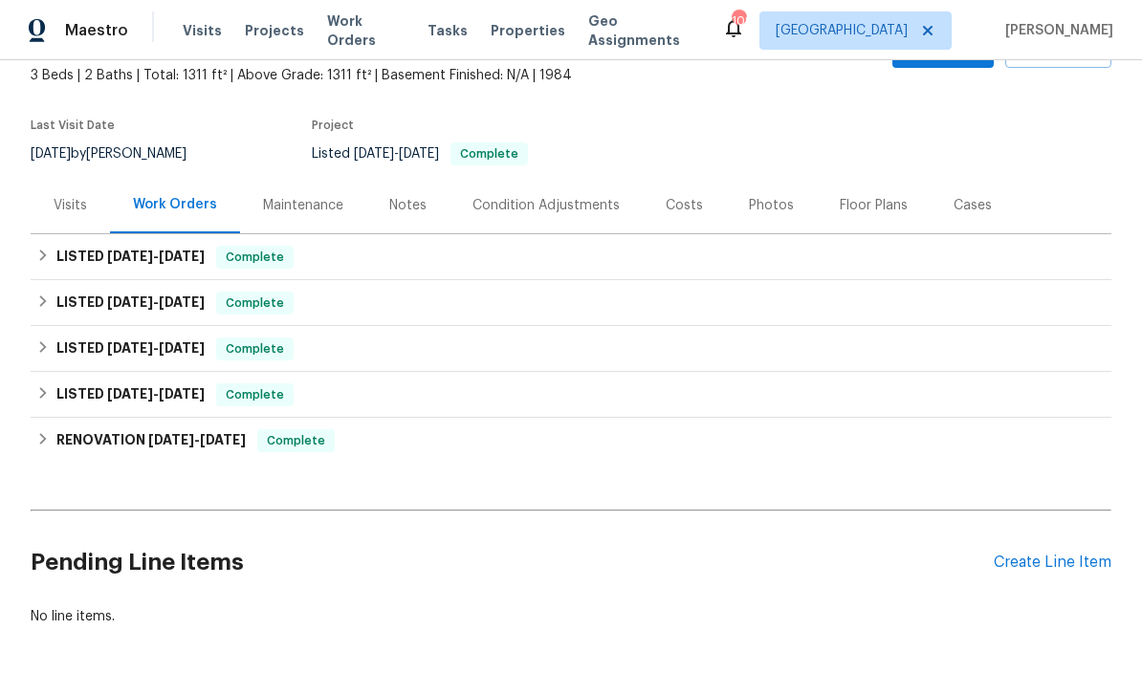
scroll to position [112, 0]
click at [1046, 568] on div "Create Line Item" at bounding box center [1053, 564] width 118 height 18
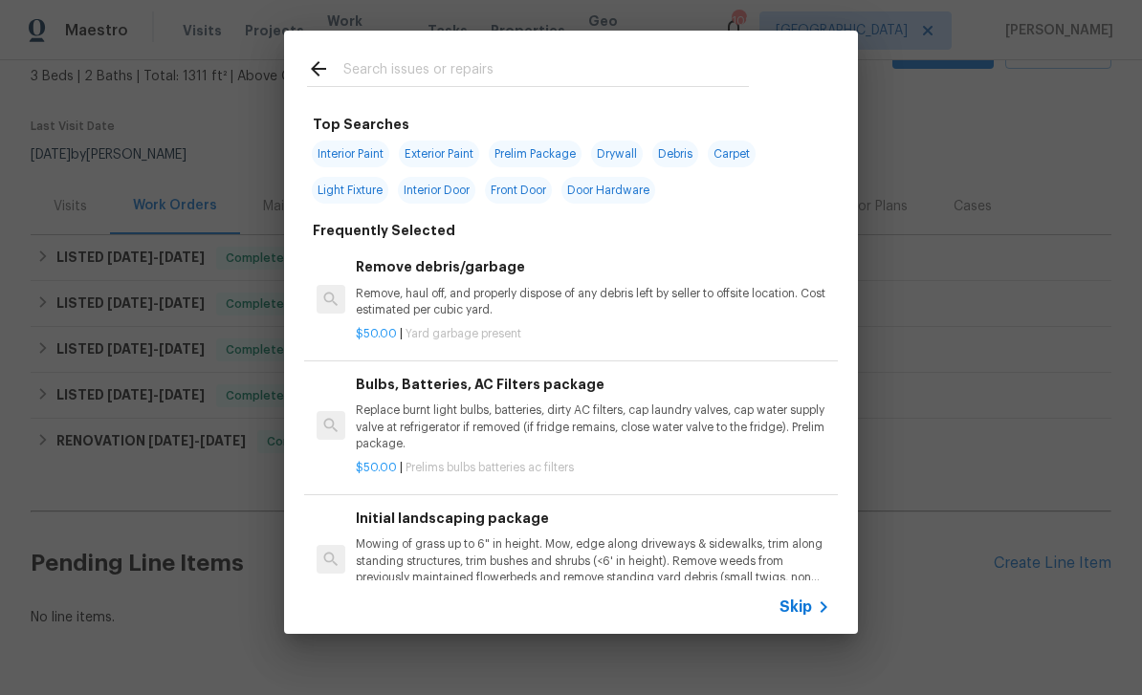
click at [425, 67] on input "text" at bounding box center [545, 71] width 405 height 29
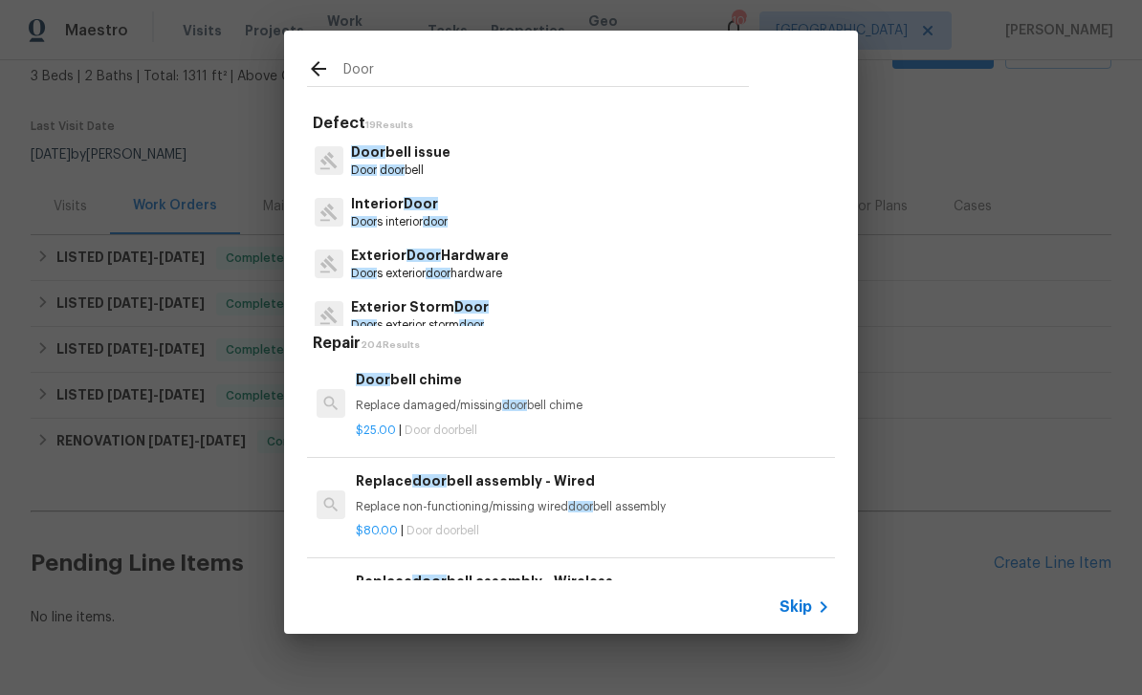
type input "Doors"
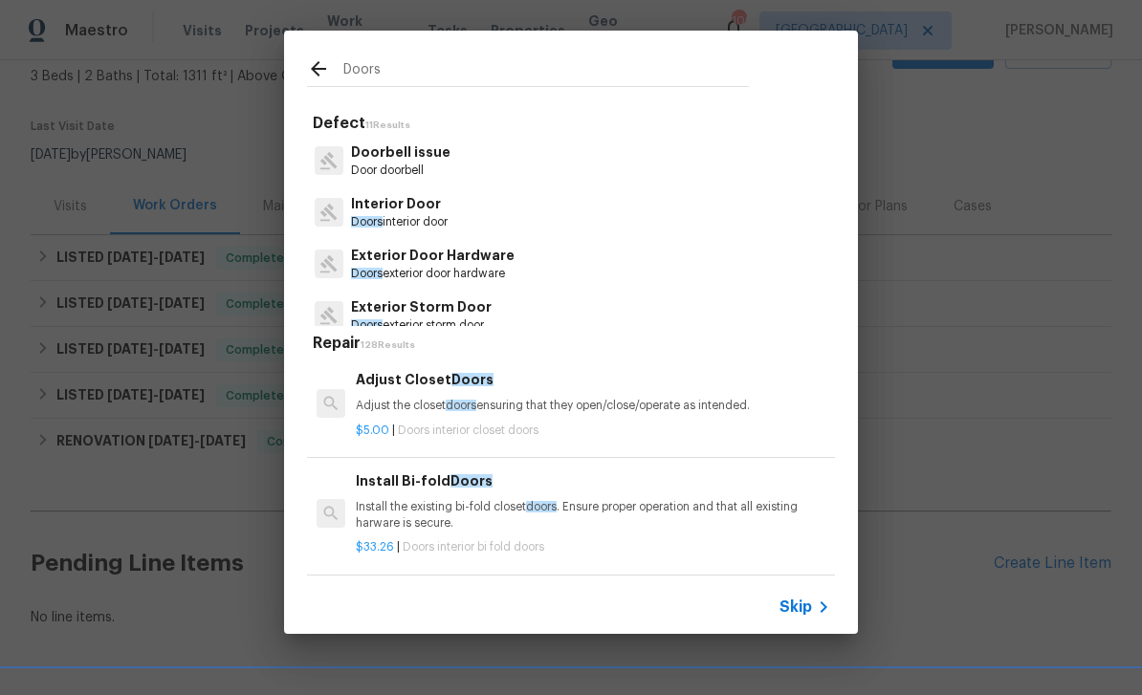
click at [402, 207] on p "Interior Door" at bounding box center [399, 204] width 97 height 20
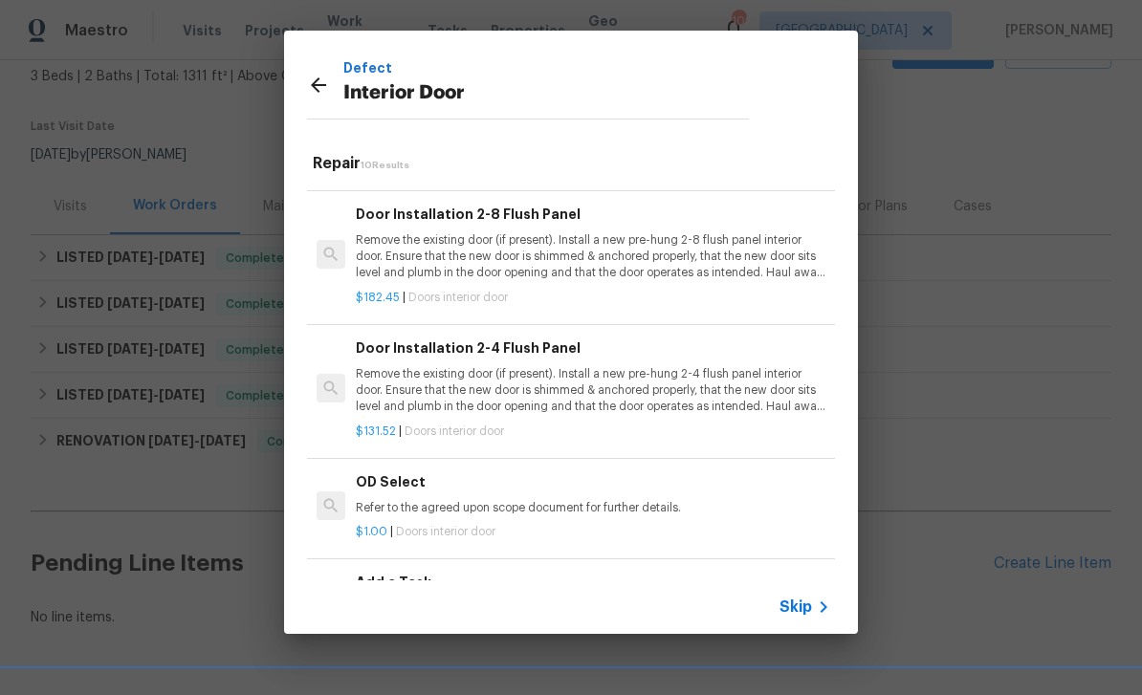
scroll to position [773, 0]
click at [381, 573] on h6 "Add a Task" at bounding box center [593, 583] width 474 height 21
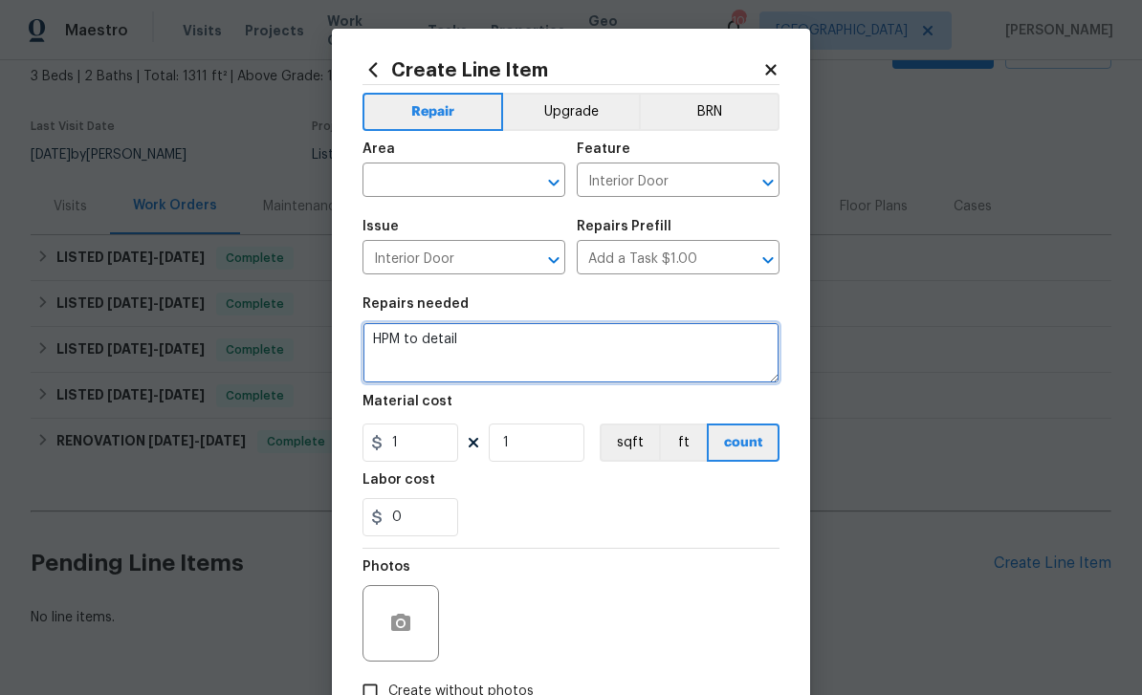
click at [438, 345] on textarea "HPM to detail" at bounding box center [570, 352] width 417 height 61
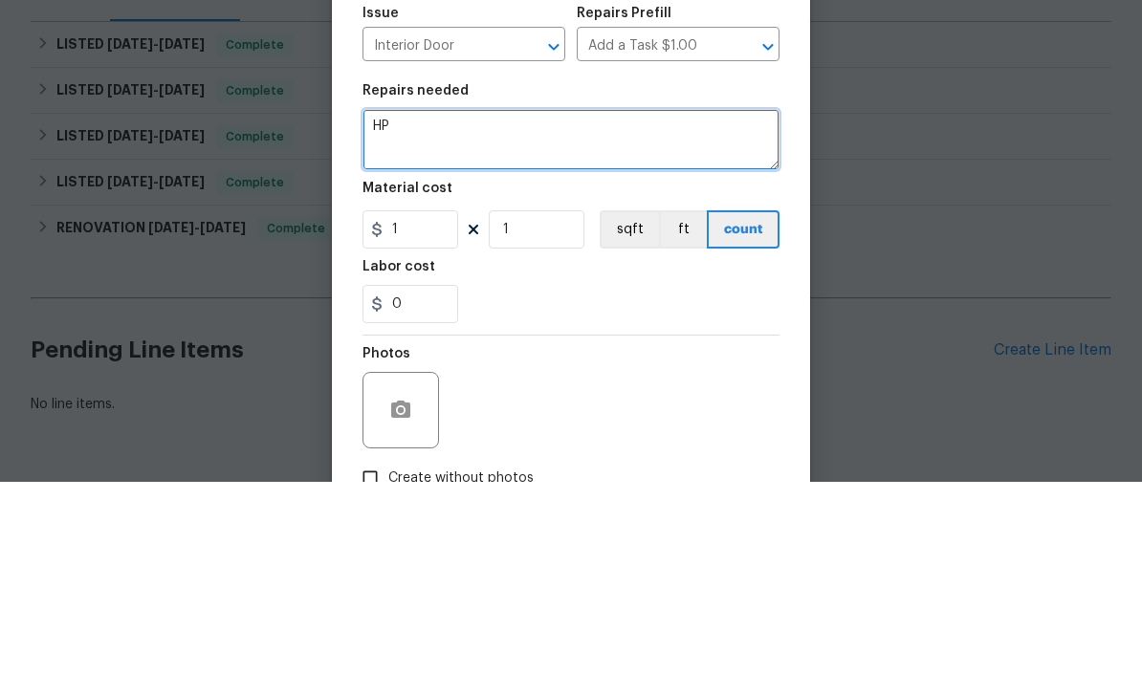
type textarea "H"
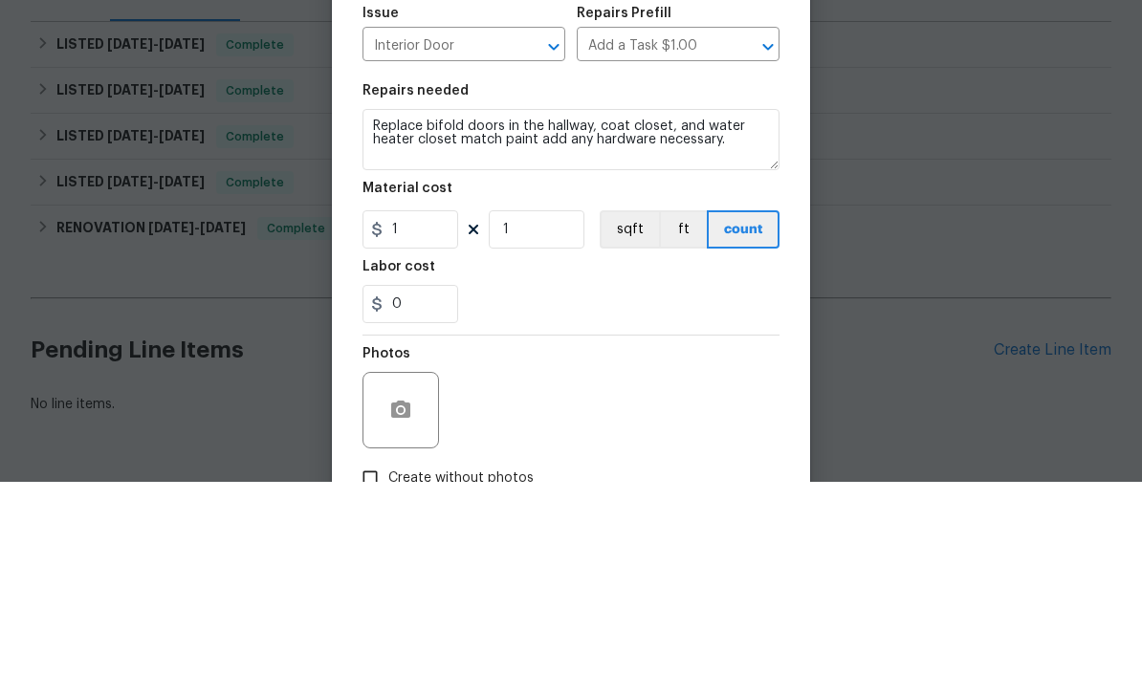
scroll to position [61, 0]
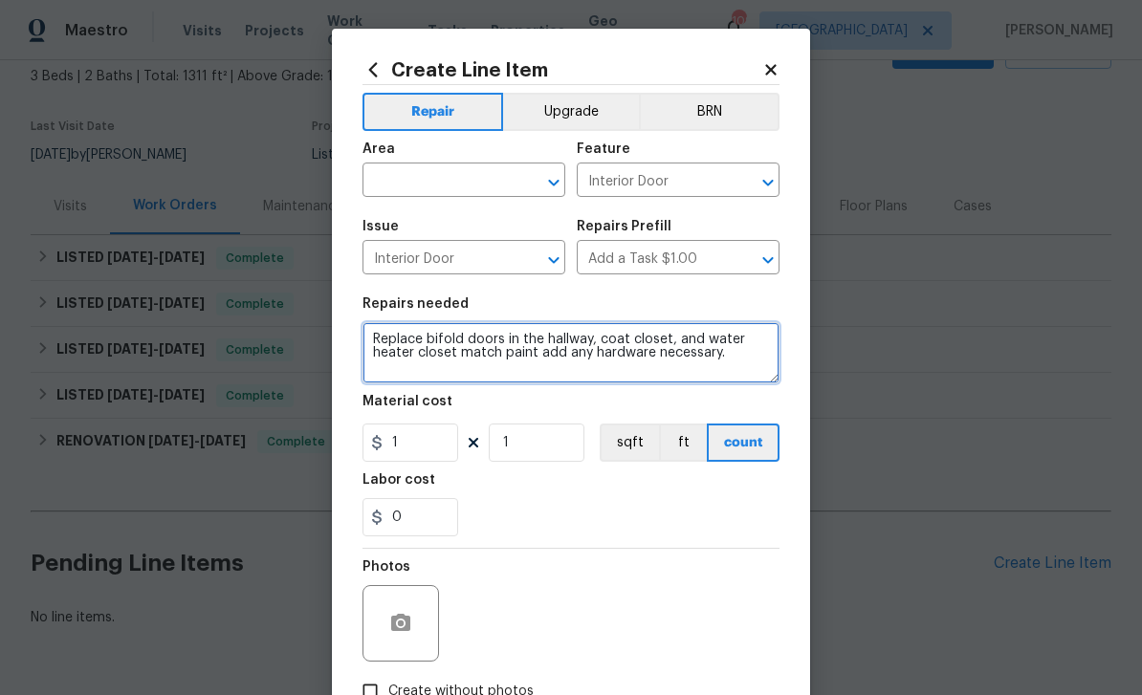
click at [745, 354] on textarea "Replace bifold doors in the hallway, coat closet, and water heater closet match…" at bounding box center [570, 352] width 417 height 61
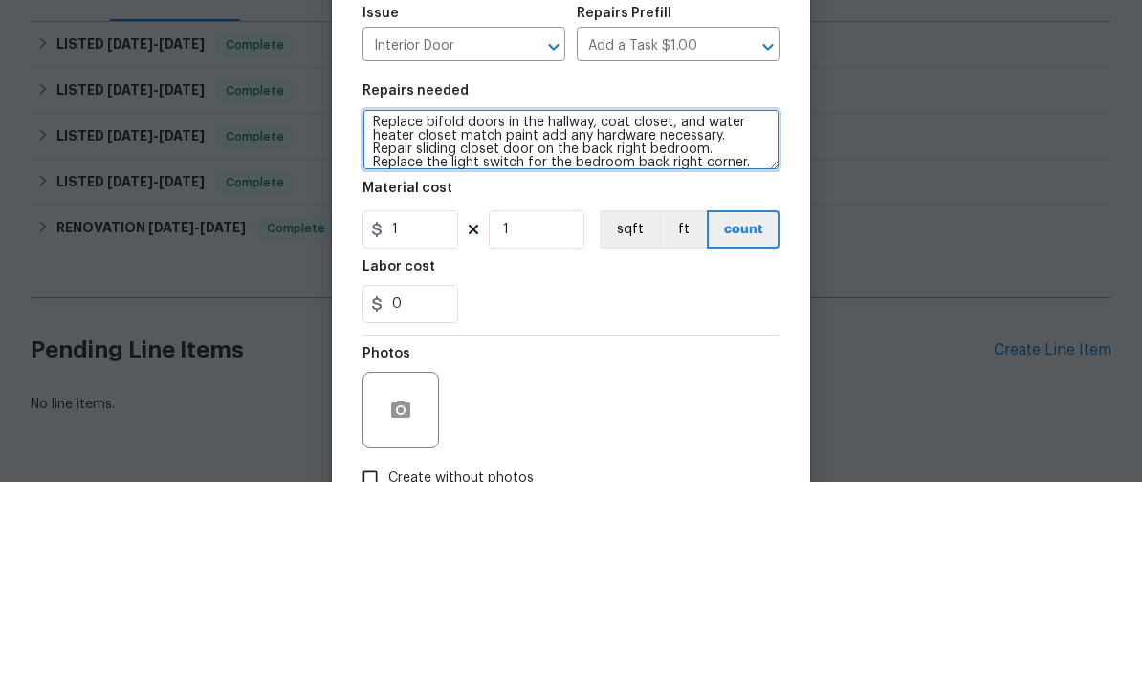
scroll to position [4, 0]
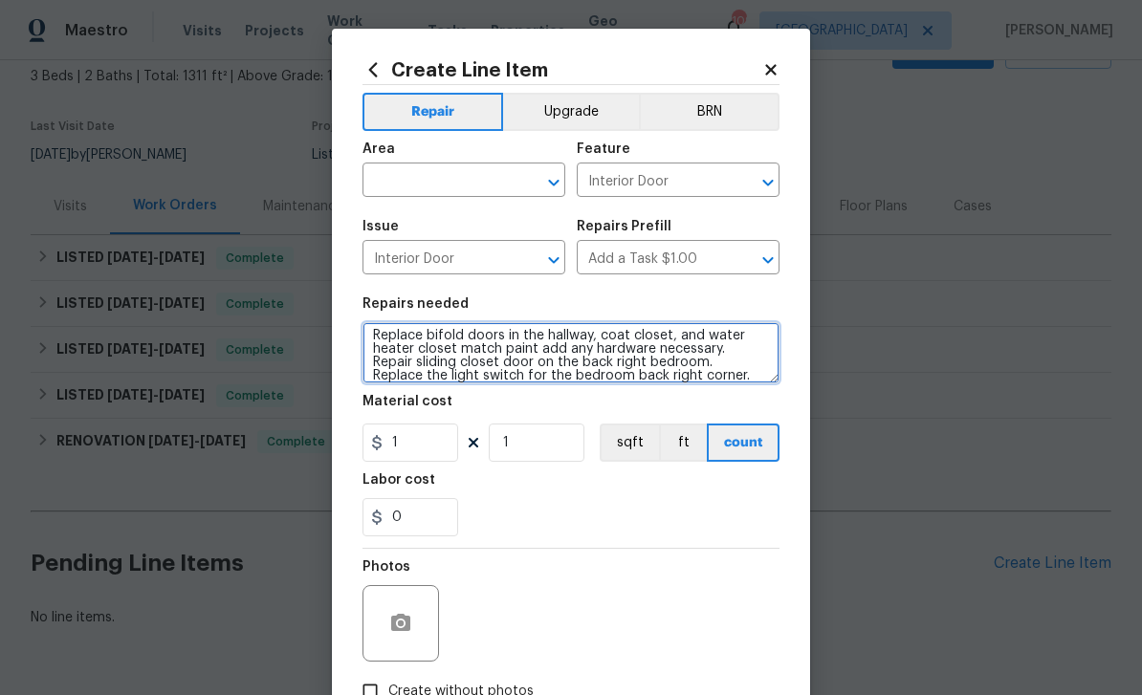
type textarea "Replace bifold doors in the hallway, coat closet, and water heater closet match…"
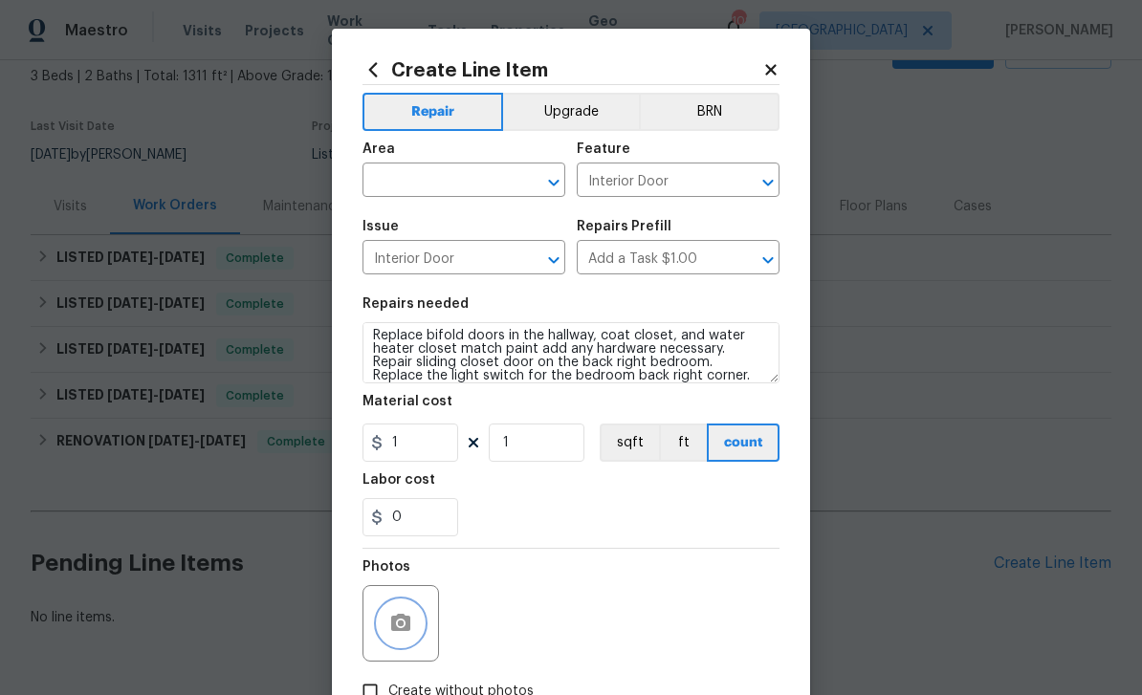
click at [409, 611] on button "button" at bounding box center [401, 624] width 46 height 46
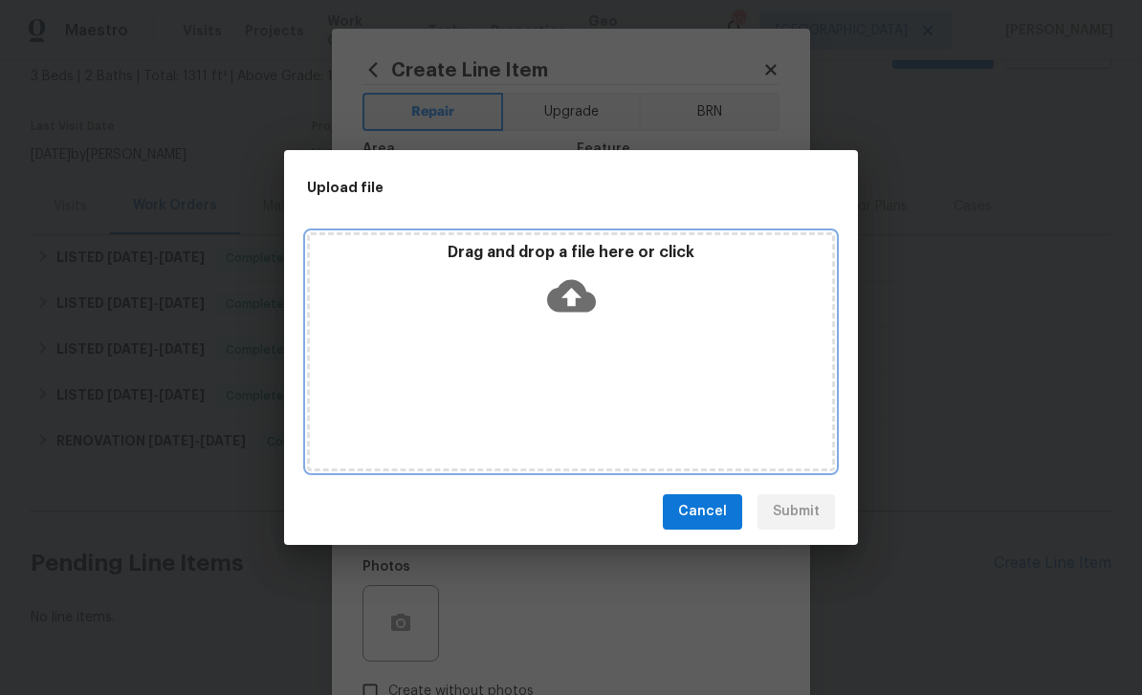
click at [430, 359] on div "Drag and drop a file here or click" at bounding box center [571, 351] width 528 height 239
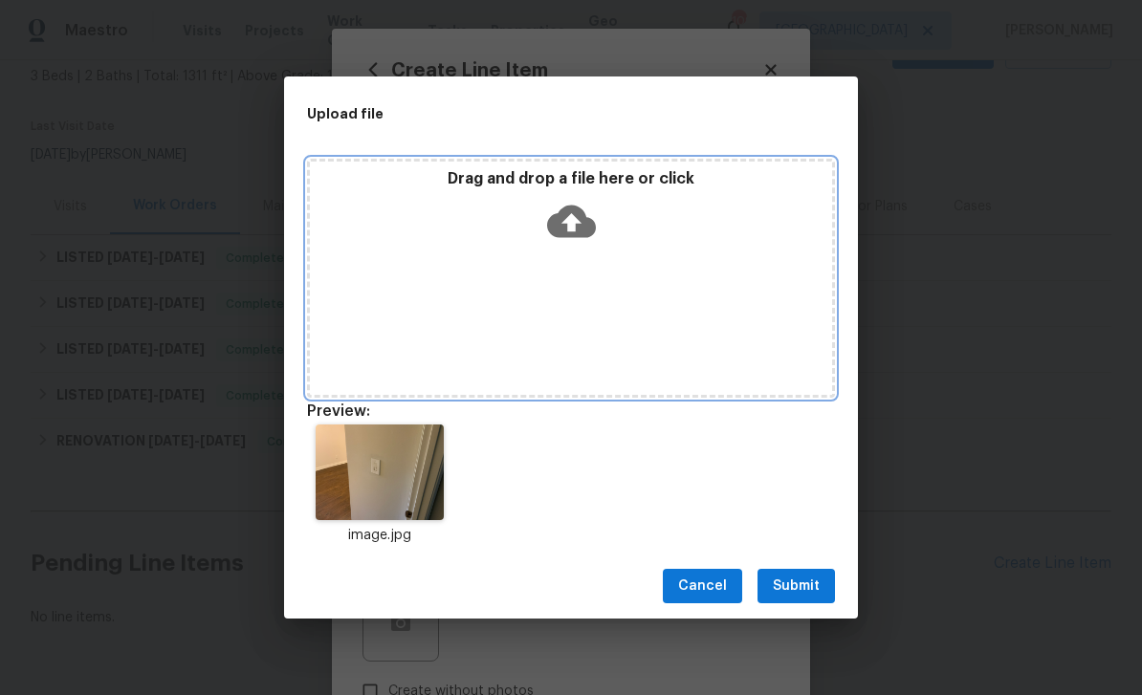
click at [435, 255] on div "Drag and drop a file here or click" at bounding box center [571, 278] width 528 height 239
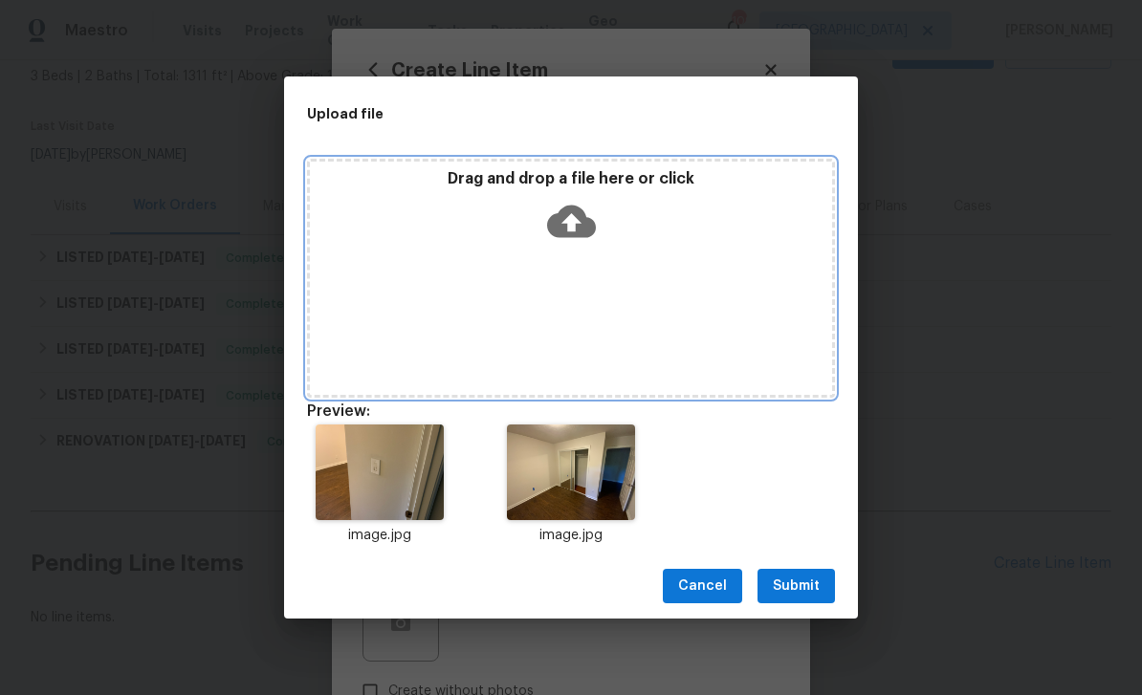
click at [729, 324] on div "Drag and drop a file here or click" at bounding box center [571, 278] width 528 height 239
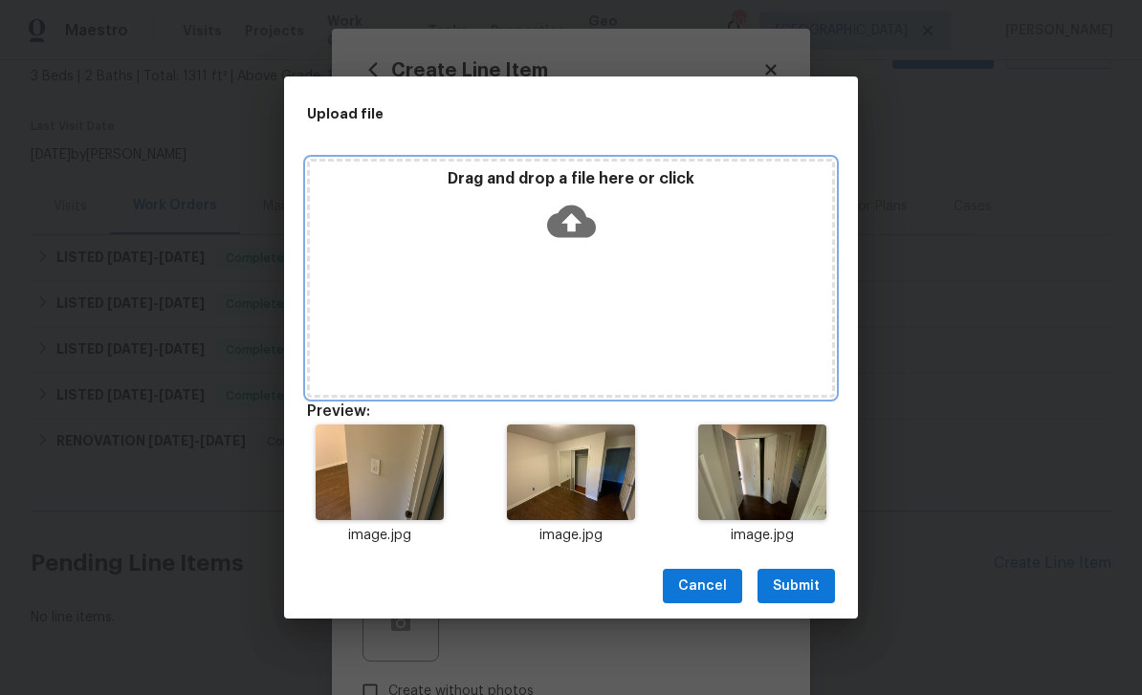
click at [647, 292] on div "Drag and drop a file here or click" at bounding box center [571, 278] width 528 height 239
click at [421, 275] on div "Drag and drop a file here or click" at bounding box center [571, 278] width 528 height 239
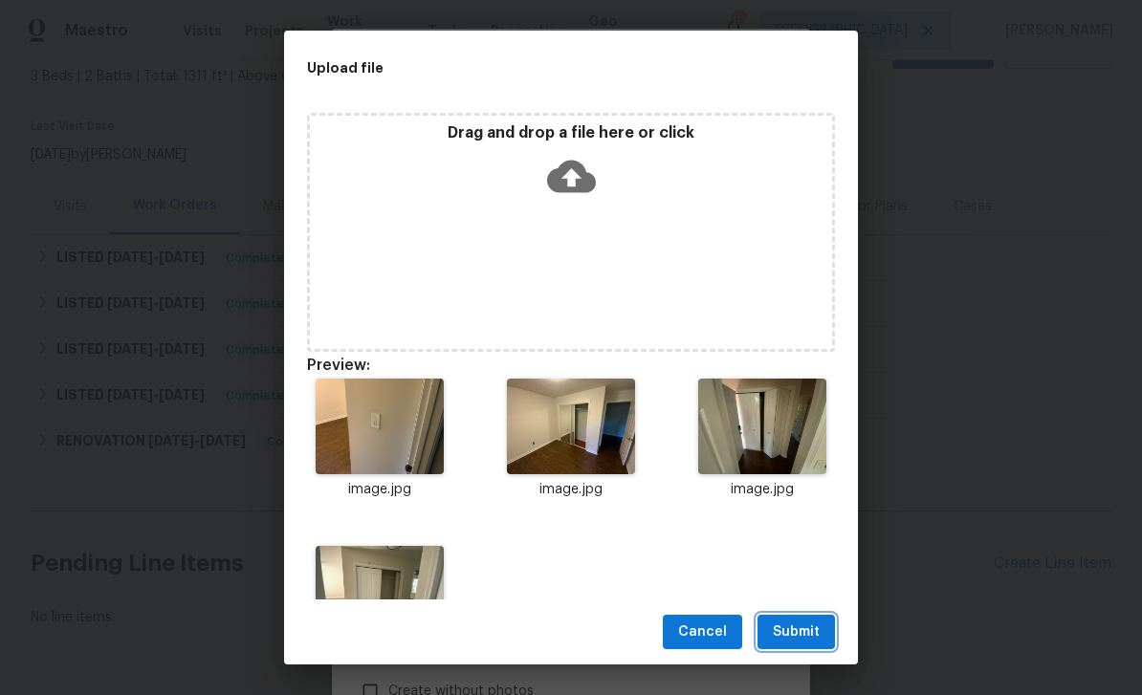
click at [812, 628] on span "Submit" at bounding box center [796, 633] width 47 height 24
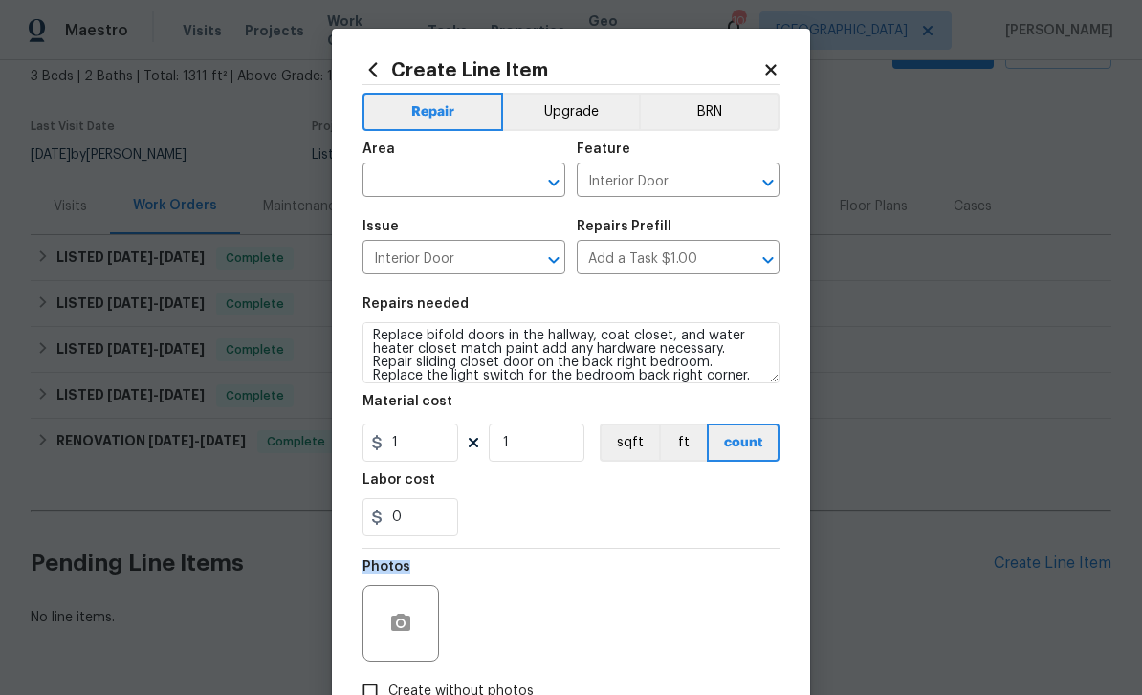
click at [414, 177] on input "text" at bounding box center [436, 182] width 149 height 30
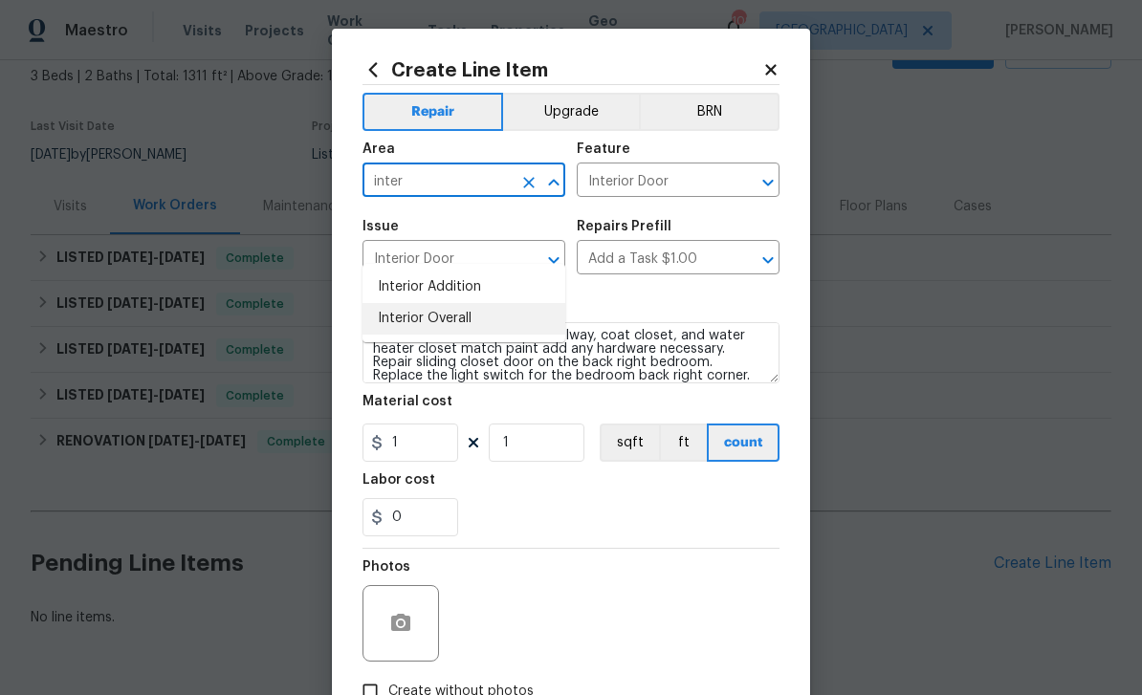
click at [405, 303] on li "Interior Overall" at bounding box center [463, 319] width 203 height 32
type input "Interior Overall"
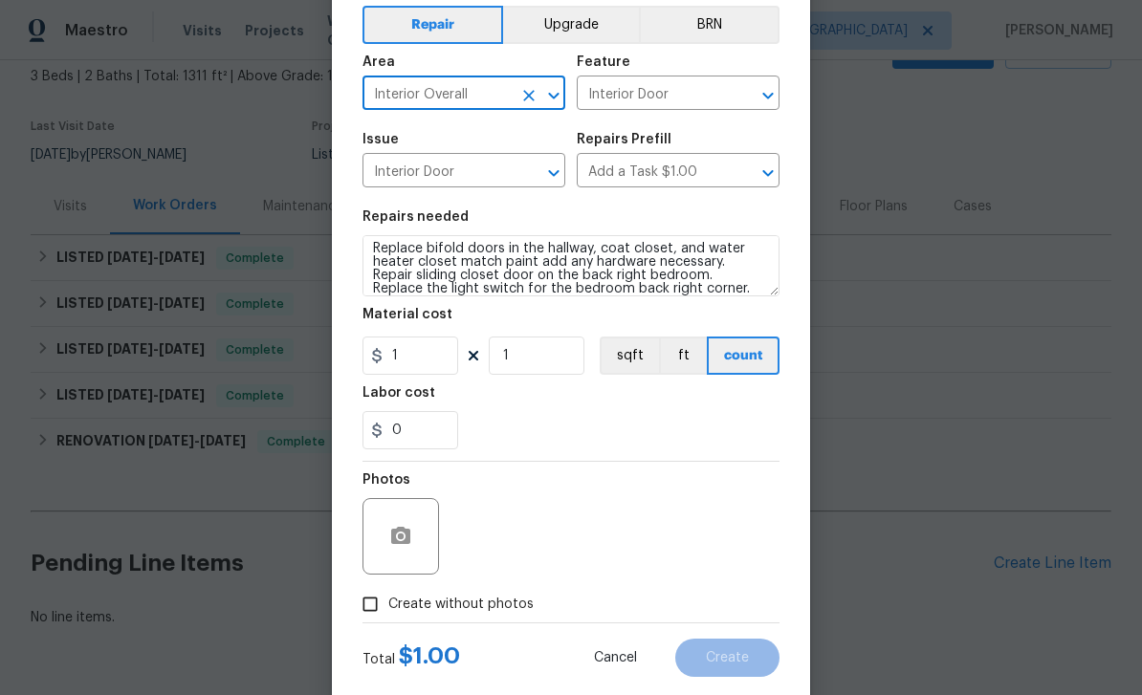
scroll to position [89, 0]
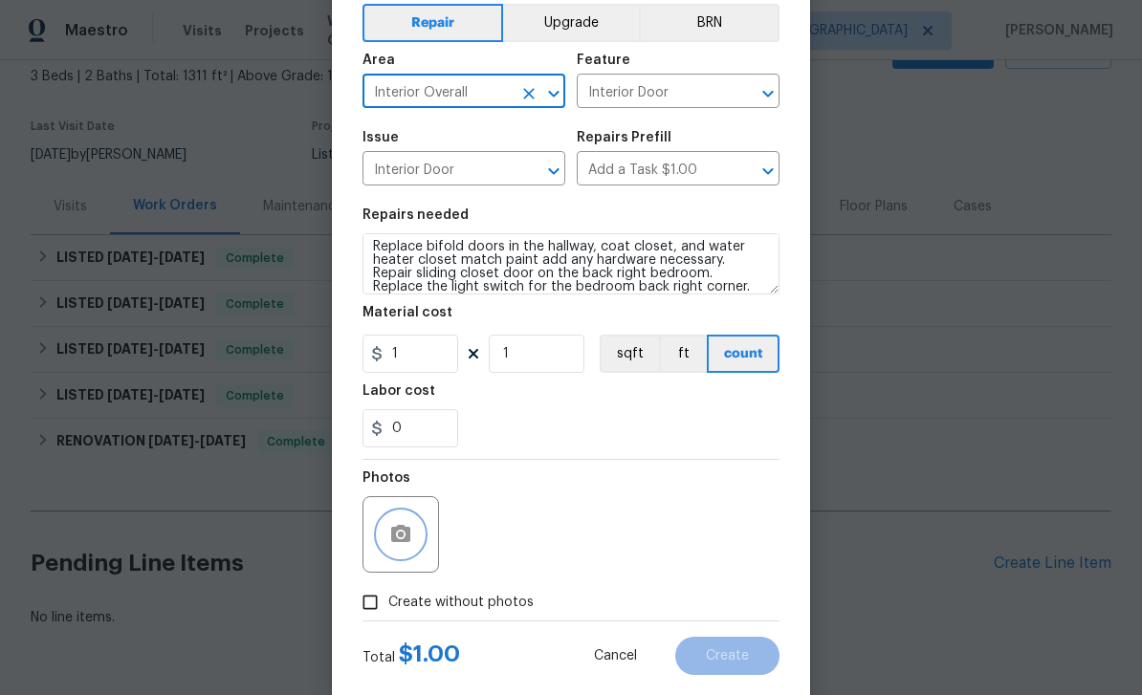
click at [404, 533] on icon "button" at bounding box center [400, 533] width 19 height 17
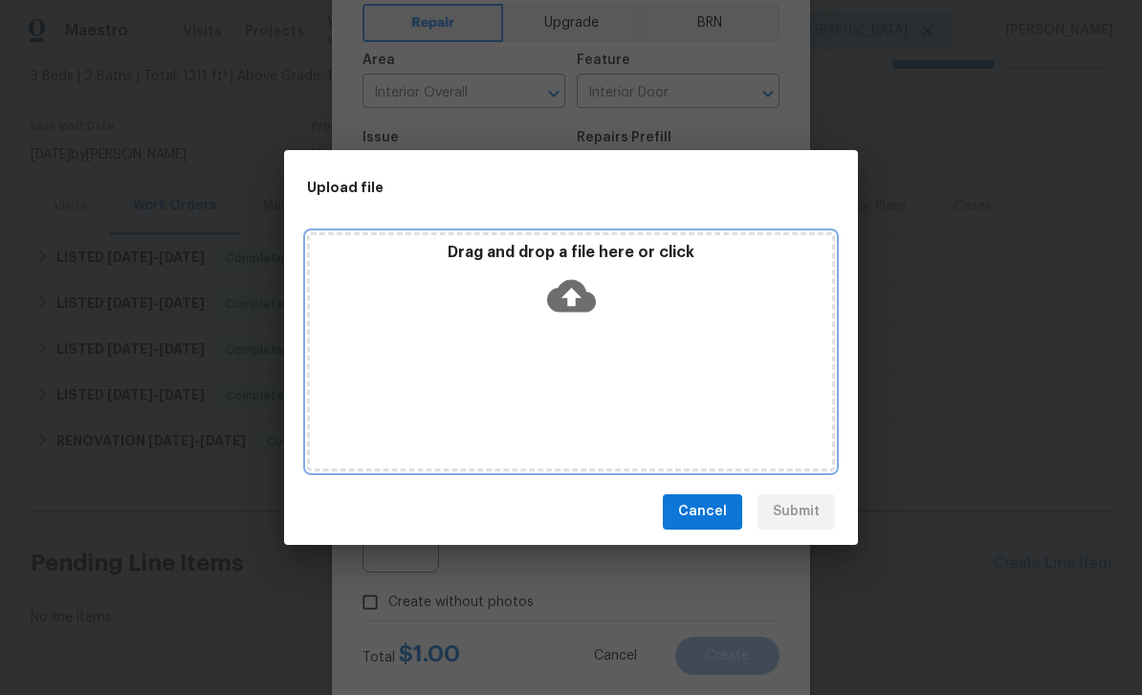
click at [397, 339] on div "Drag and drop a file here or click" at bounding box center [571, 351] width 528 height 239
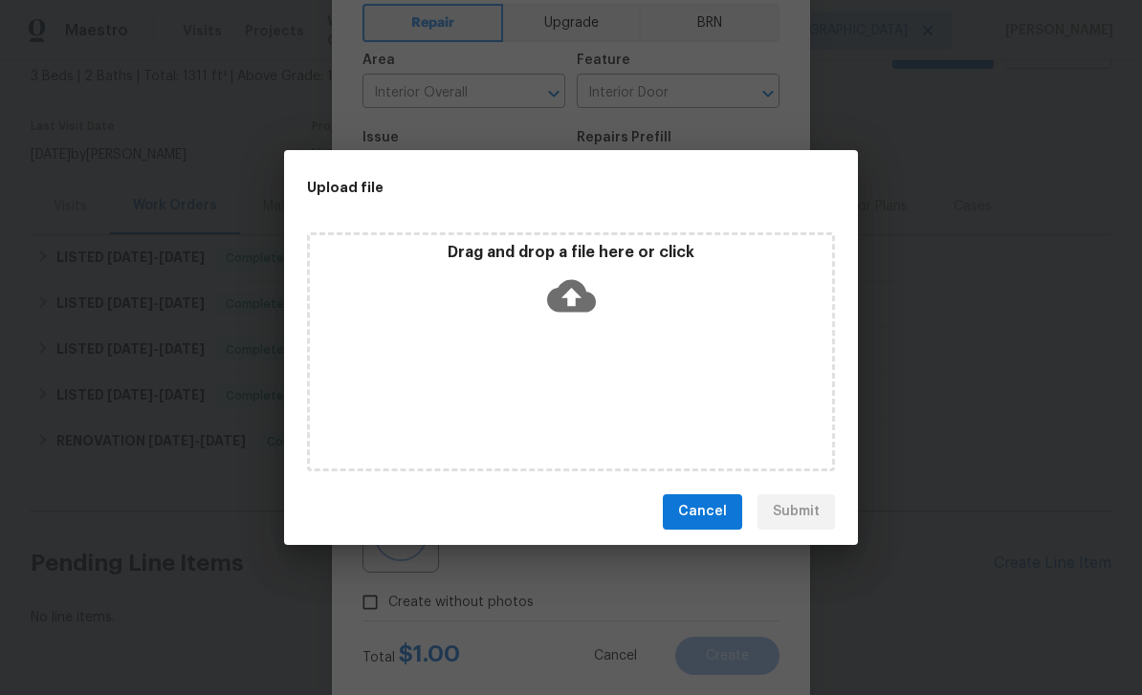
click at [800, 115] on div "Upload file Drag and drop a file here or click Cancel Submit" at bounding box center [571, 347] width 1142 height 695
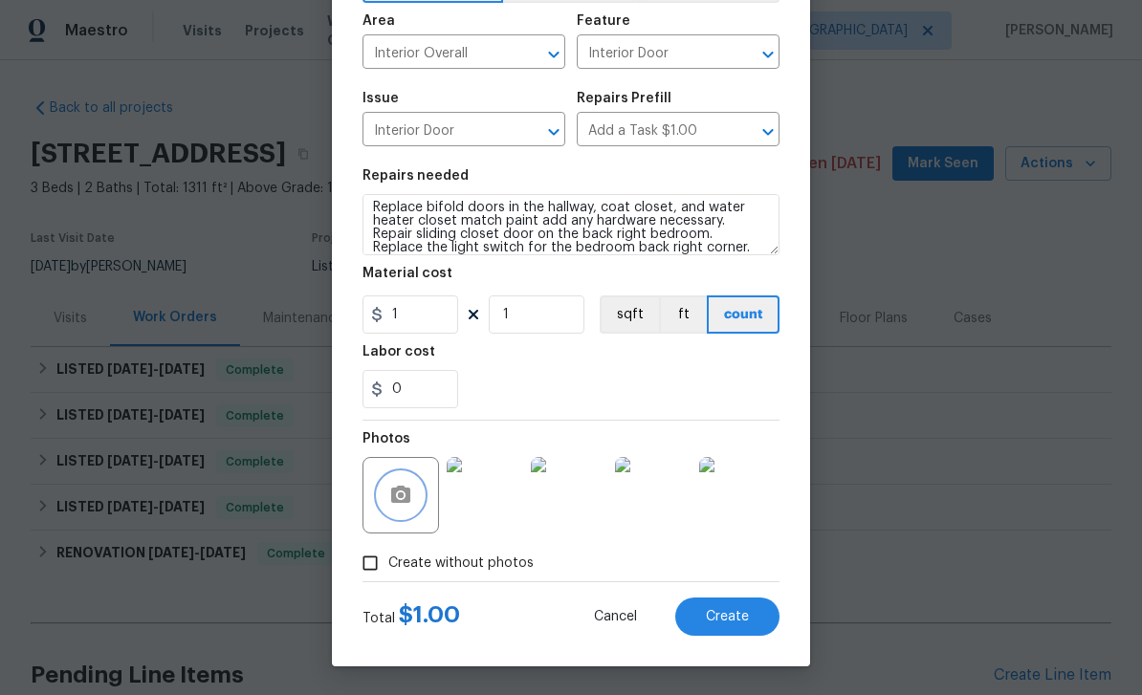
scroll to position [132, 0]
click at [492, 495] on img at bounding box center [485, 495] width 76 height 76
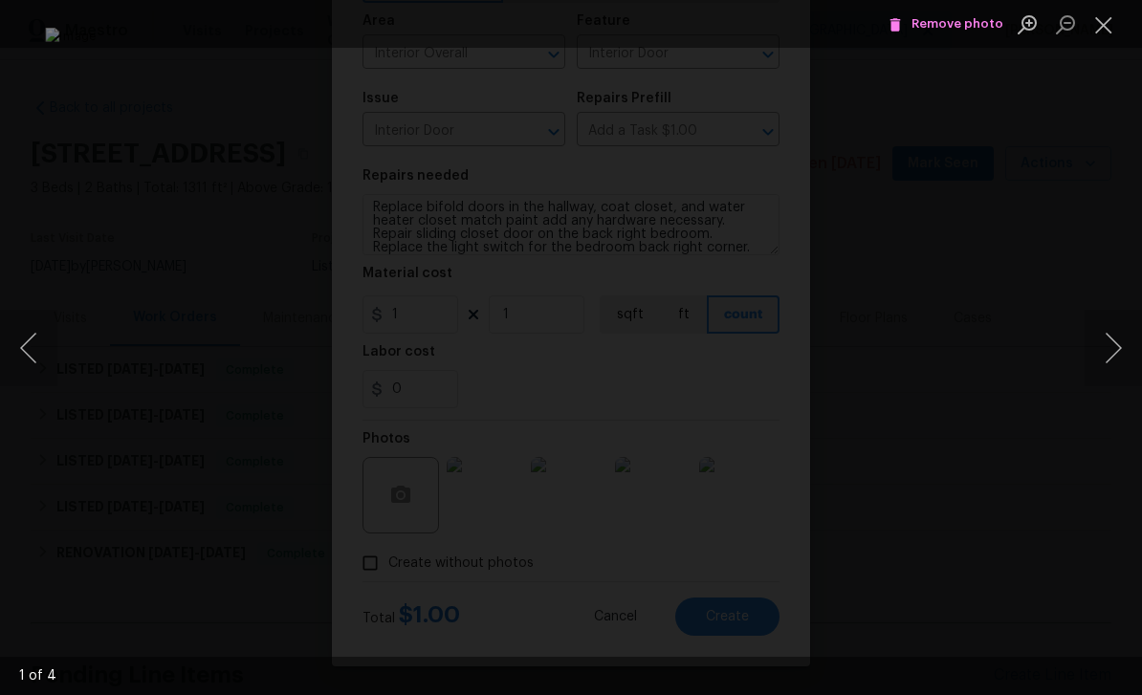
click at [1106, 344] on button "Next image" at bounding box center [1112, 348] width 57 height 76
click at [1117, 347] on button "Next image" at bounding box center [1112, 348] width 57 height 76
click at [1110, 349] on button "Next image" at bounding box center [1112, 348] width 57 height 76
click at [951, 21] on span "Remove photo" at bounding box center [945, 24] width 115 height 22
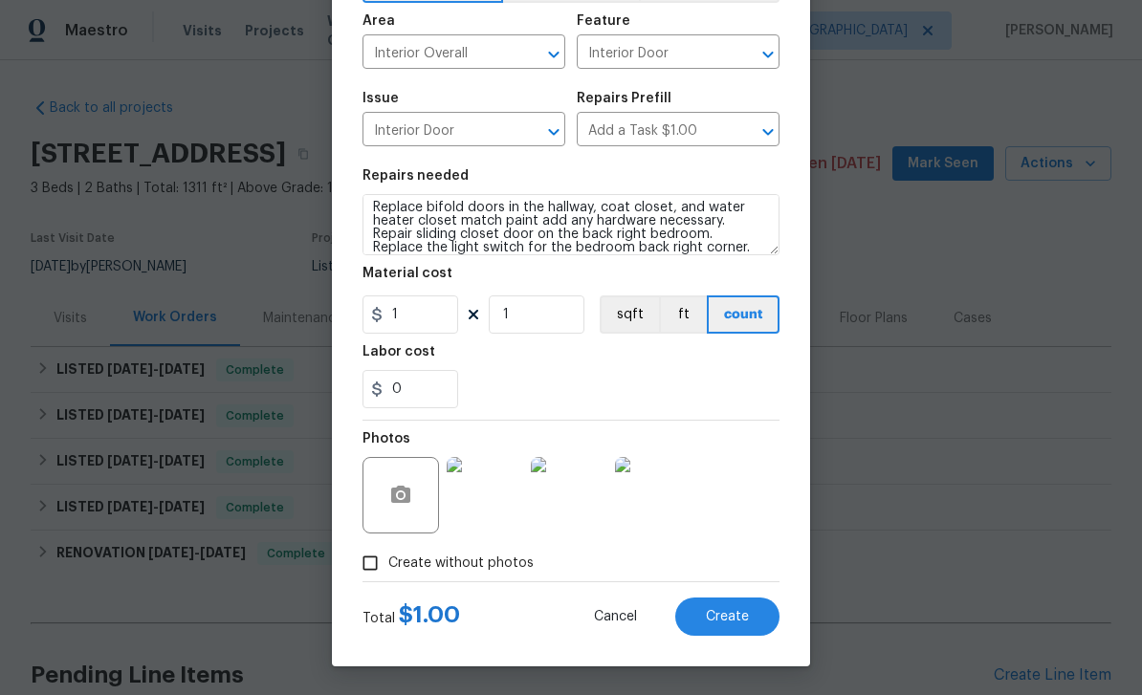
click at [657, 505] on img at bounding box center [653, 495] width 76 height 76
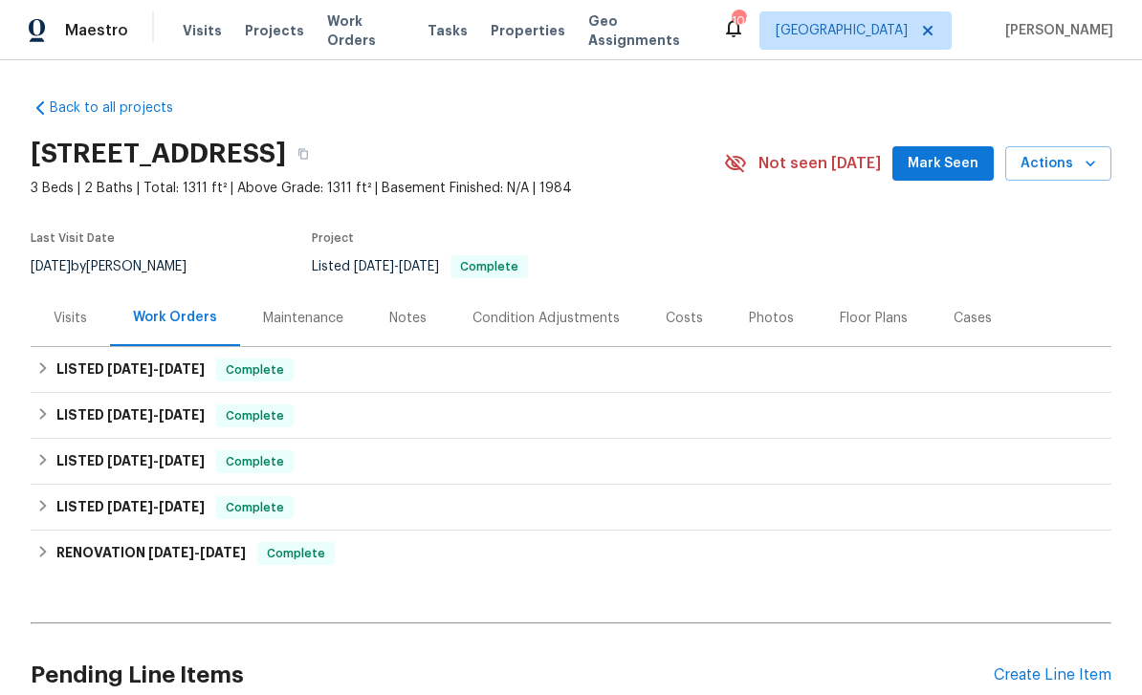
click at [1044, 169] on span "Actions" at bounding box center [1058, 164] width 76 height 24
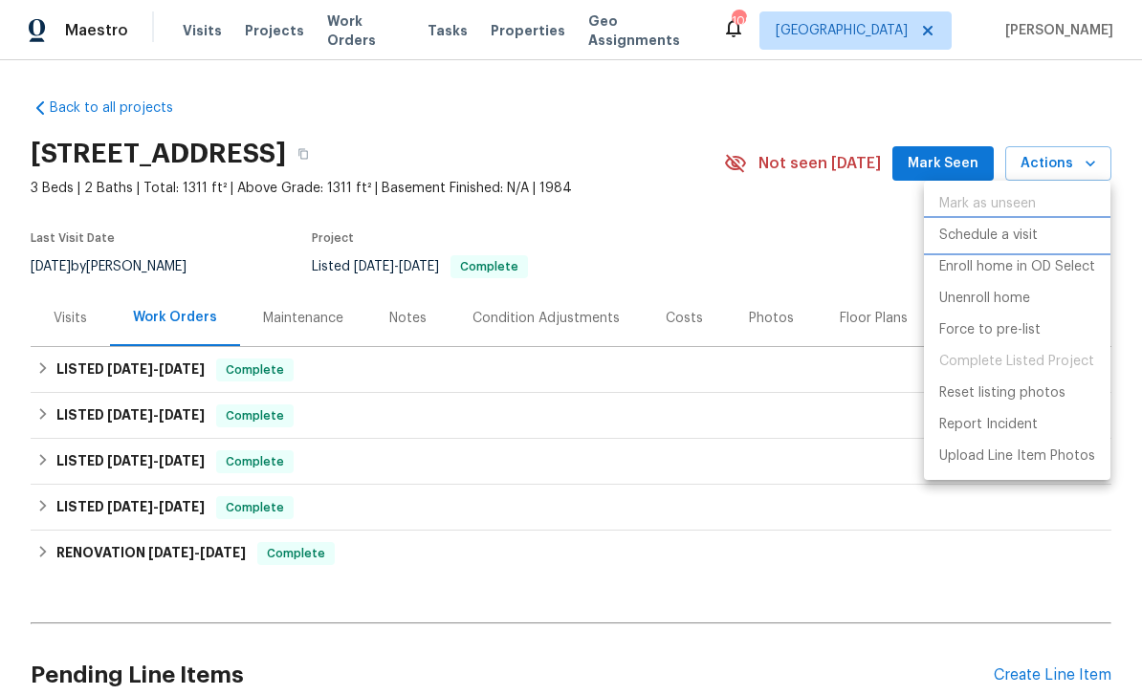
click at [1014, 232] on p "Schedule a visit" at bounding box center [988, 236] width 98 height 20
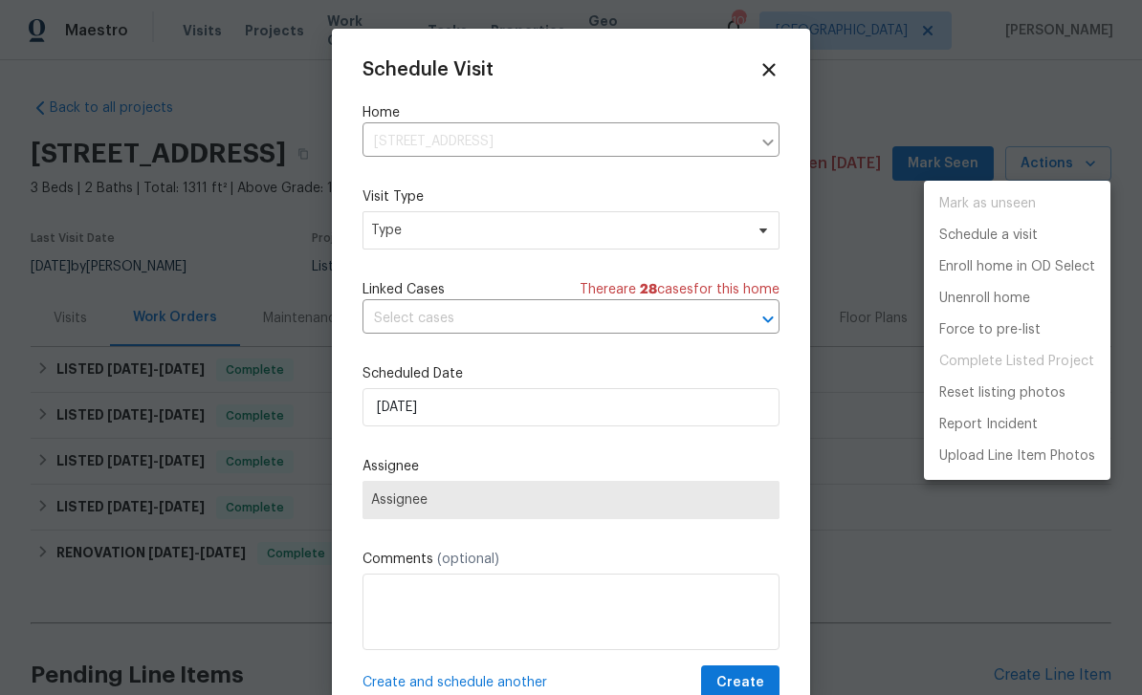
click at [710, 234] on div at bounding box center [571, 347] width 1142 height 695
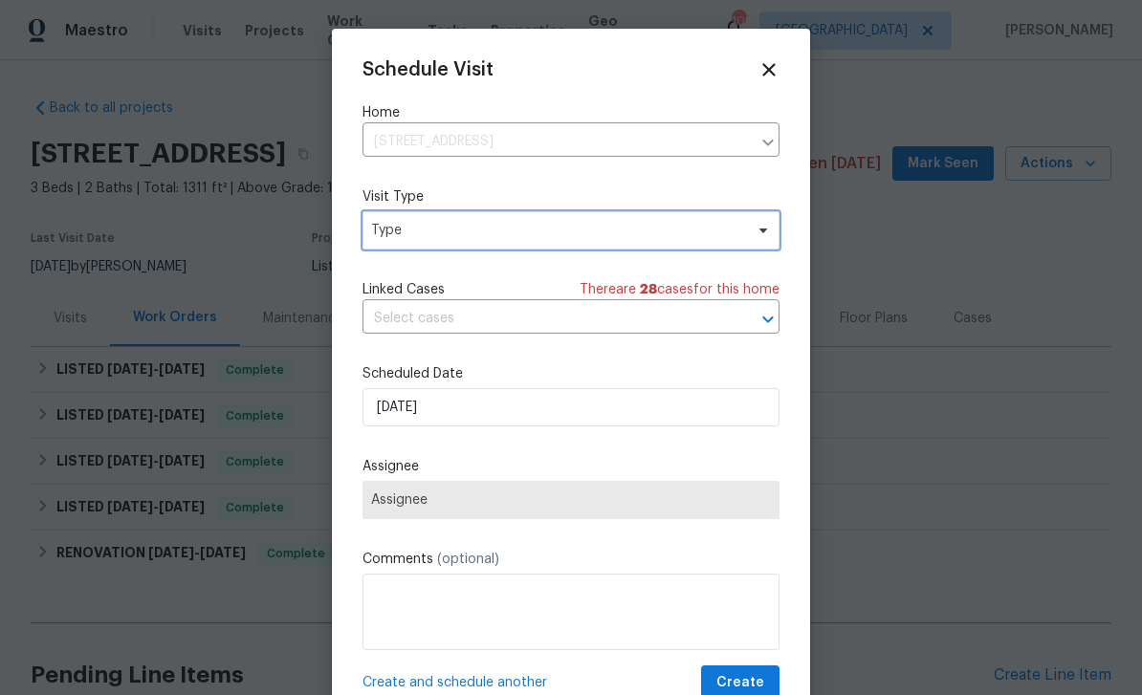
click at [763, 229] on icon at bounding box center [762, 230] width 15 height 15
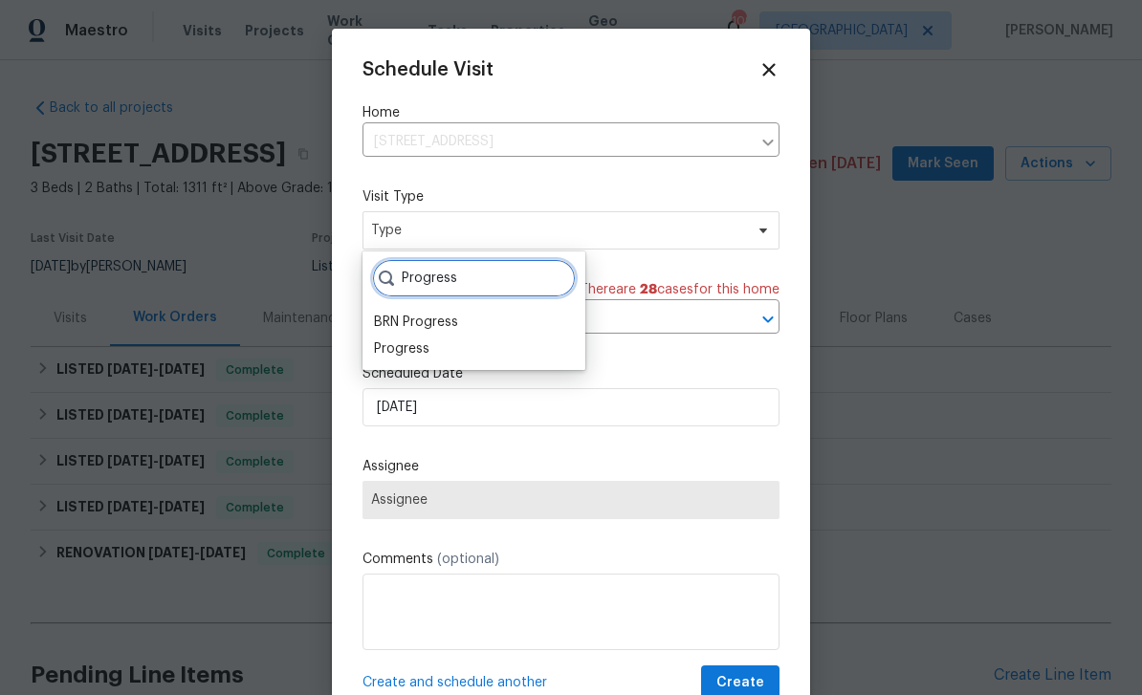
type input "Progress"
click at [389, 349] on div "Progress" at bounding box center [401, 348] width 55 height 19
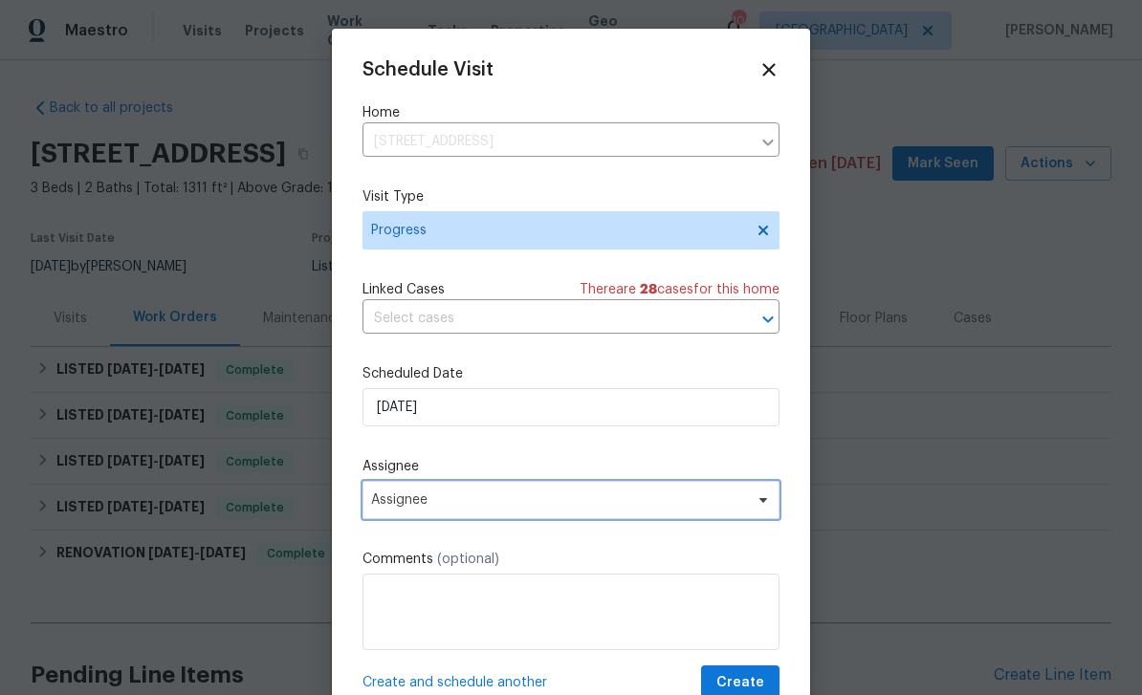
click at [417, 508] on span "Assignee" at bounding box center [558, 499] width 375 height 15
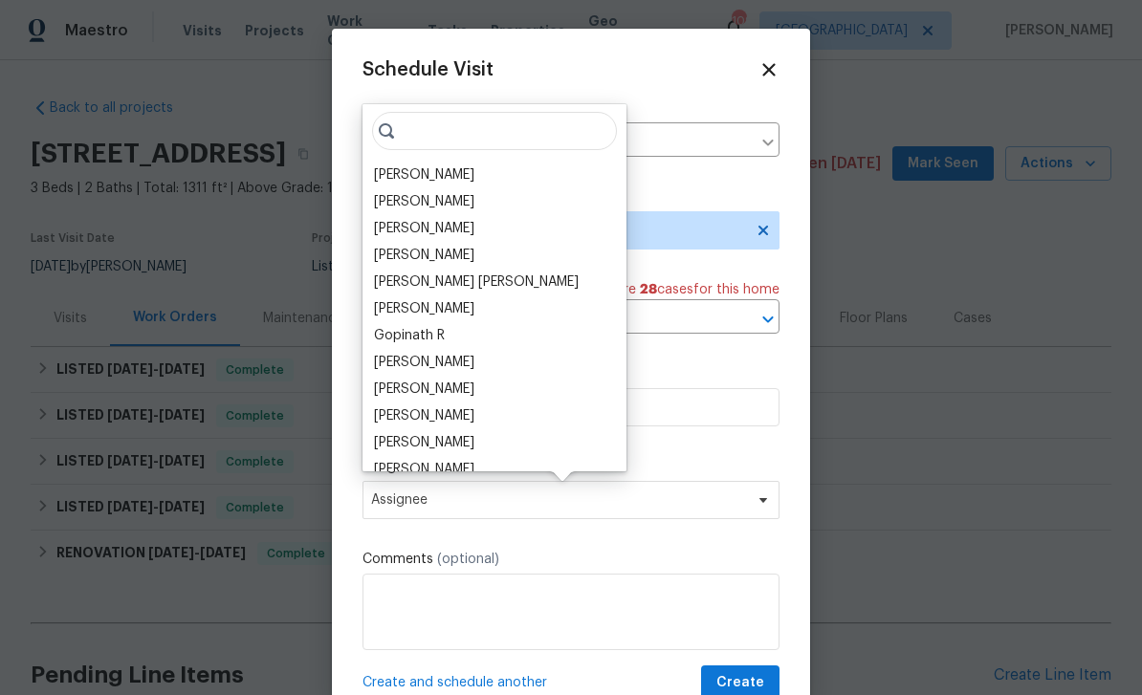
click at [384, 162] on div "[PERSON_NAME]" at bounding box center [494, 175] width 252 height 27
click at [398, 173] on div "[PERSON_NAME]" at bounding box center [424, 174] width 100 height 19
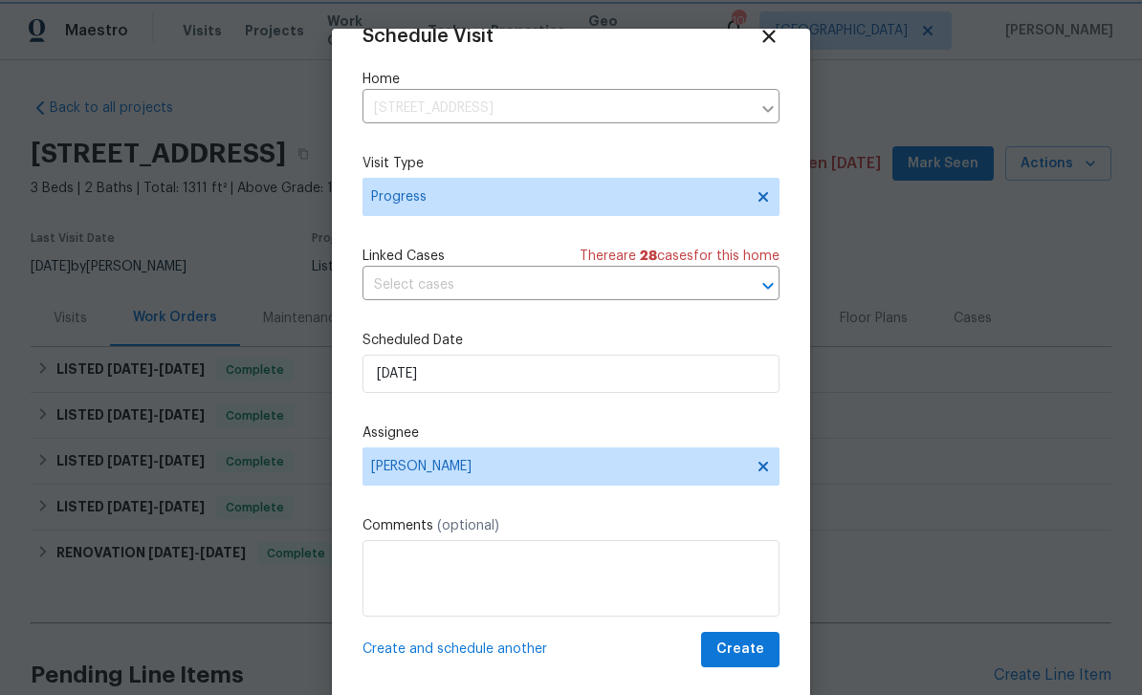
scroll to position [37, 0]
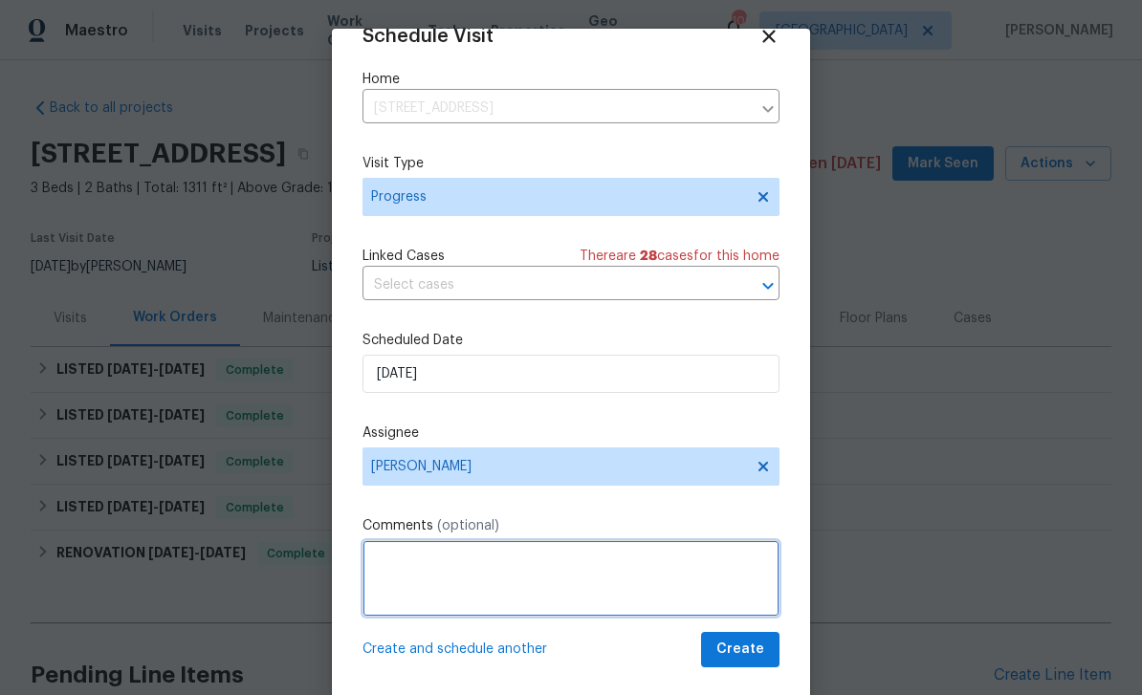
click at [688, 574] on textarea at bounding box center [570, 578] width 417 height 76
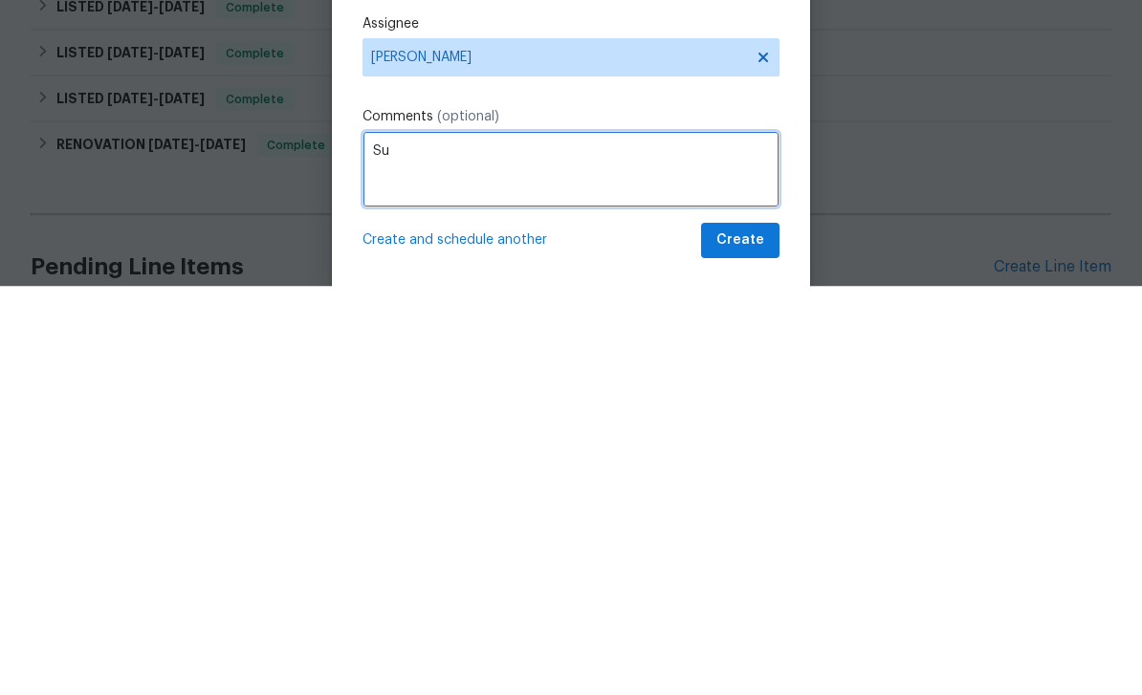
type textarea "S"
type textarea "Issues at External setup visit"
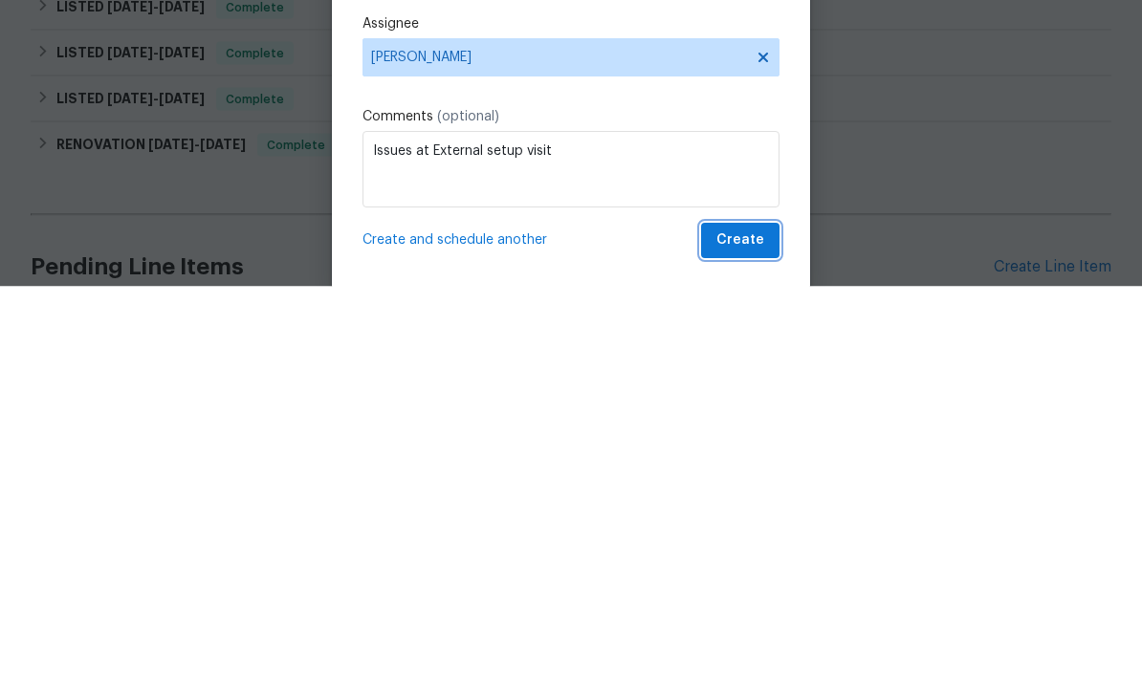
click at [755, 638] on span "Create" at bounding box center [740, 650] width 48 height 24
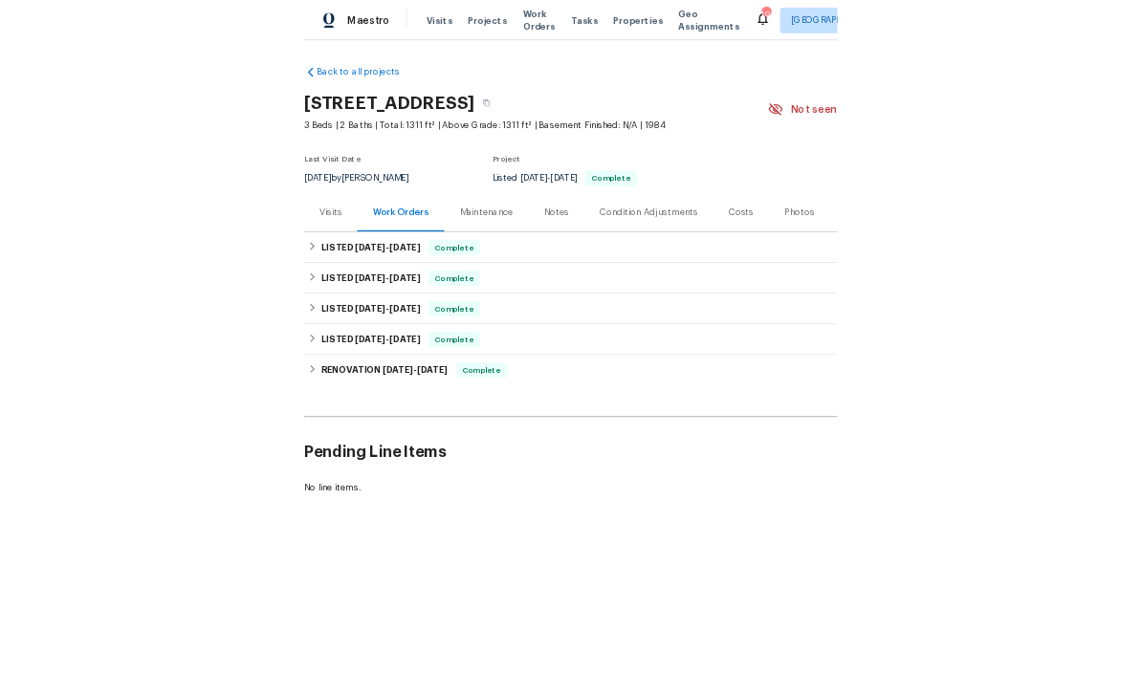
scroll to position [52, 0]
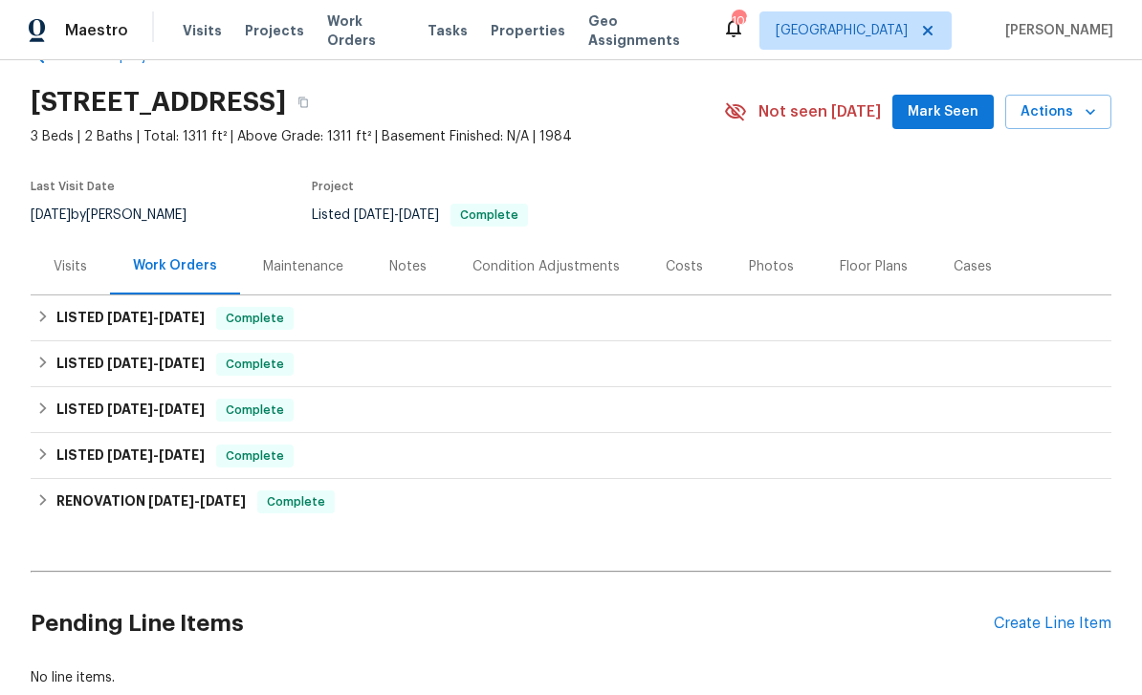
click at [1061, 631] on div "Create Line Item" at bounding box center [1053, 624] width 118 height 18
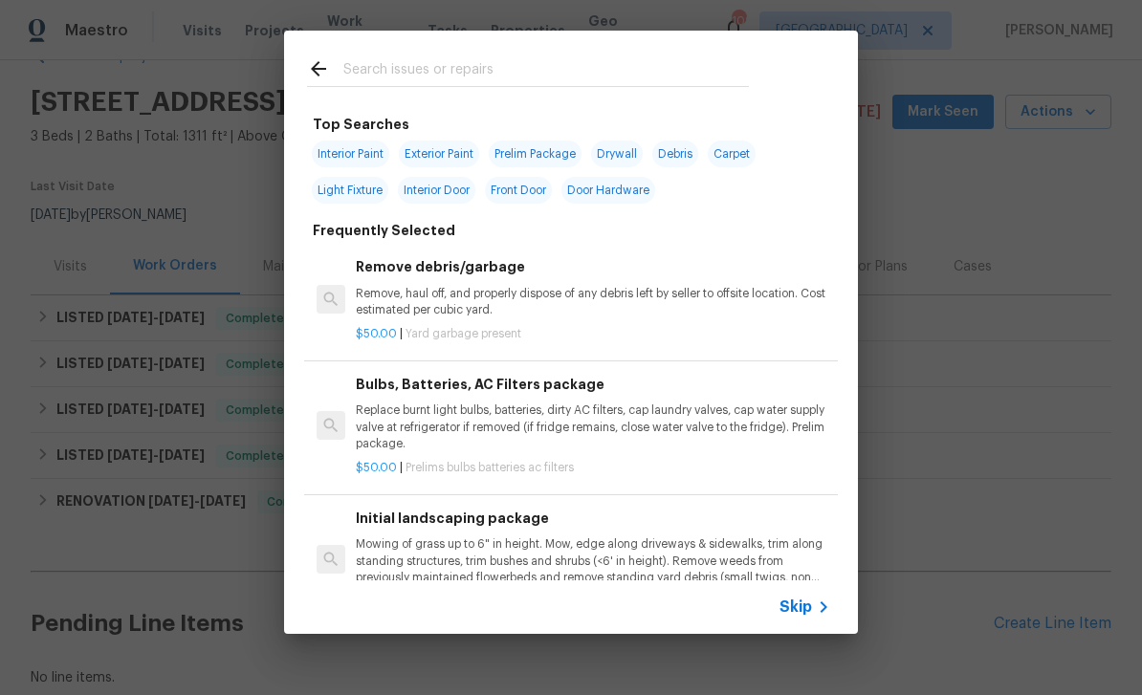
click at [369, 80] on input "text" at bounding box center [545, 71] width 405 height 29
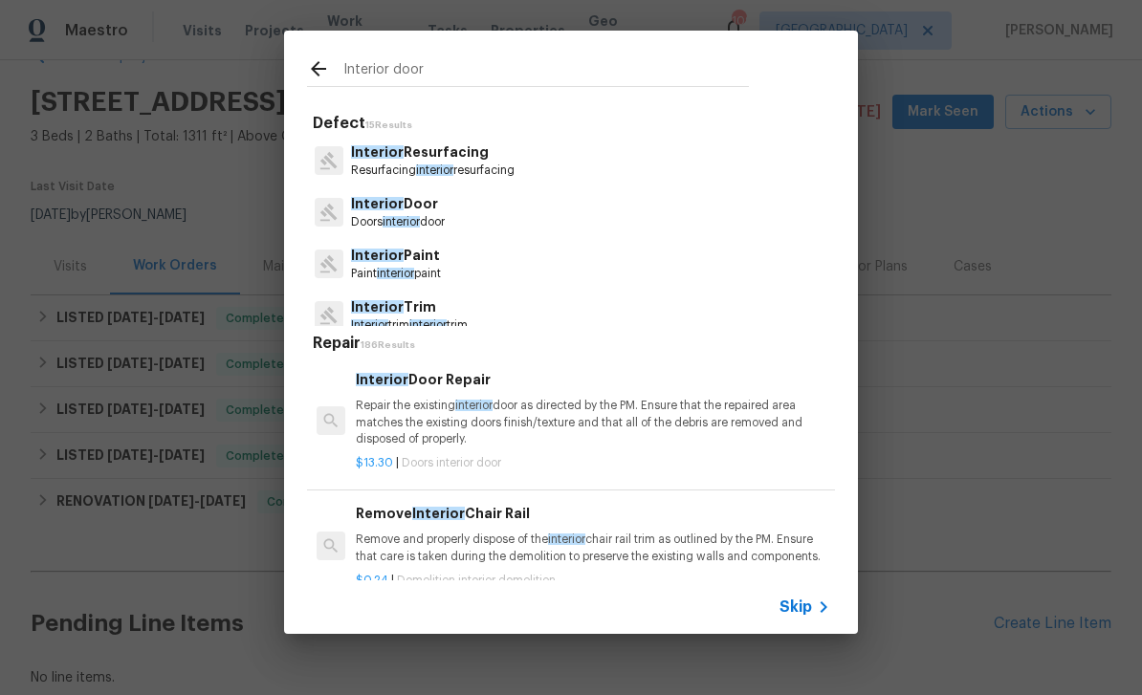
type input "Interior doors"
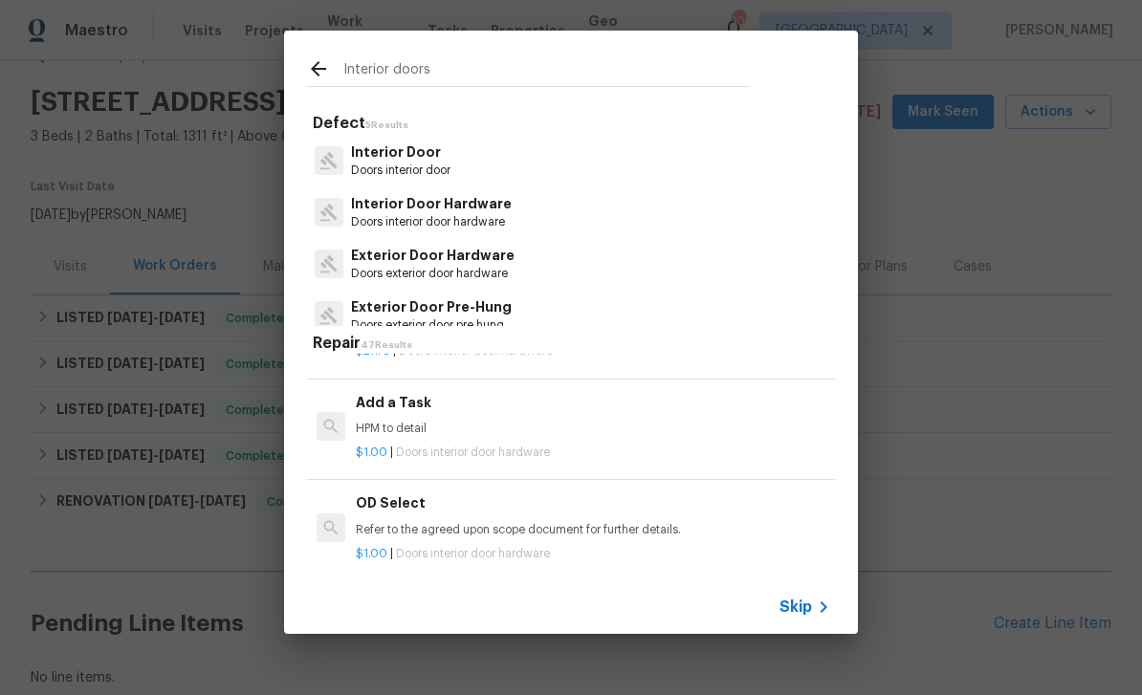
scroll to position [1770, 0]
click at [748, 421] on p "HPM to detail" at bounding box center [593, 429] width 474 height 16
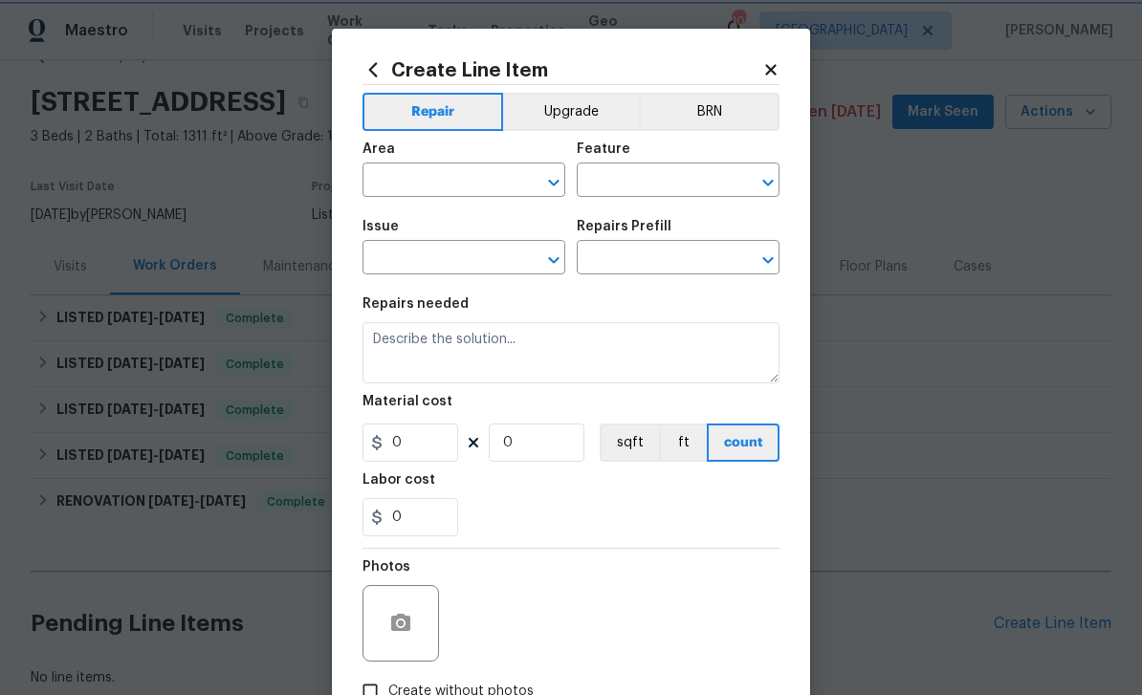
type input "Interior Door"
type input "Interior Door Hardware"
type textarea "HPM to detail"
type input "1"
type input "Add a Task $1.00"
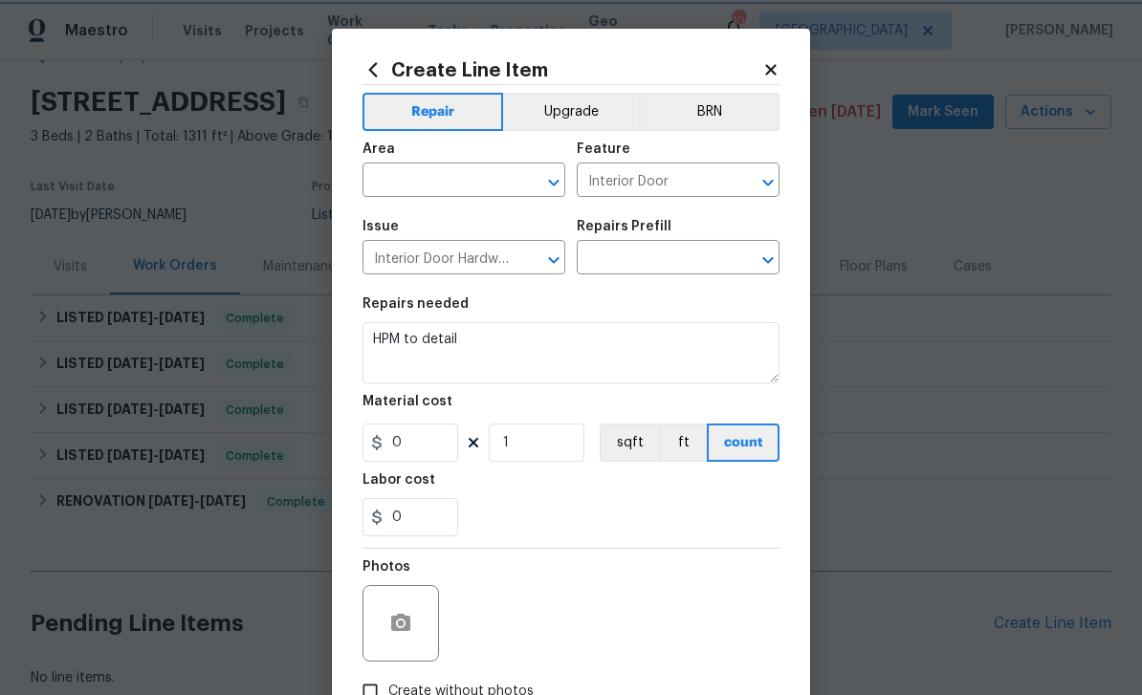
type input "1"
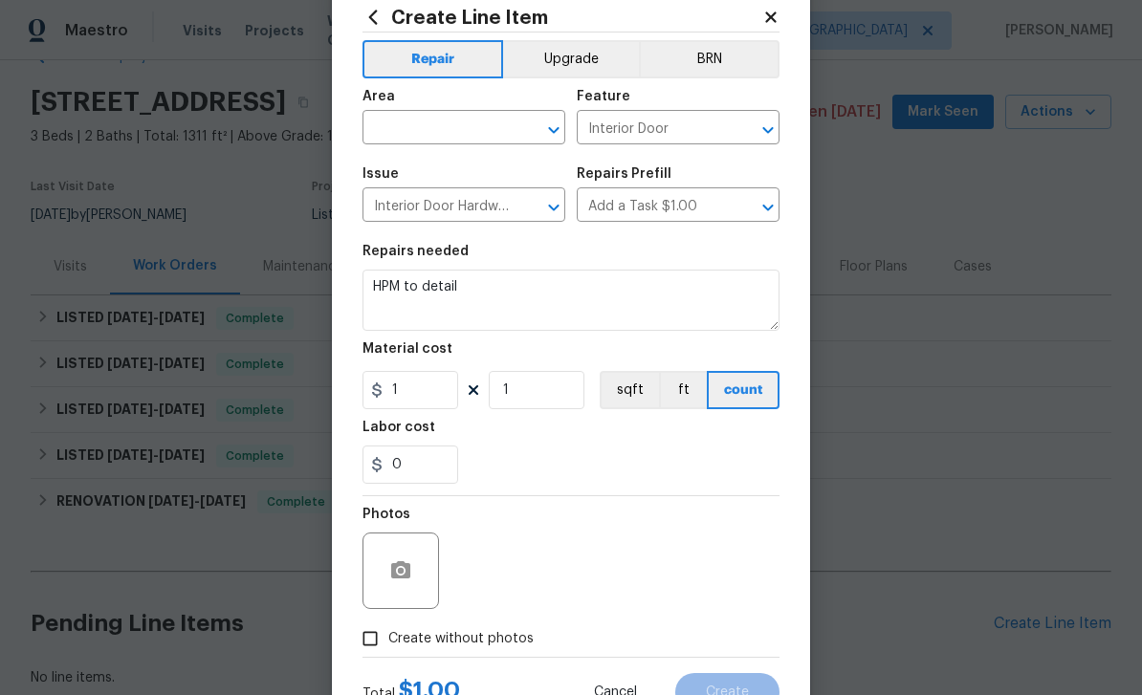
scroll to position [129, 0]
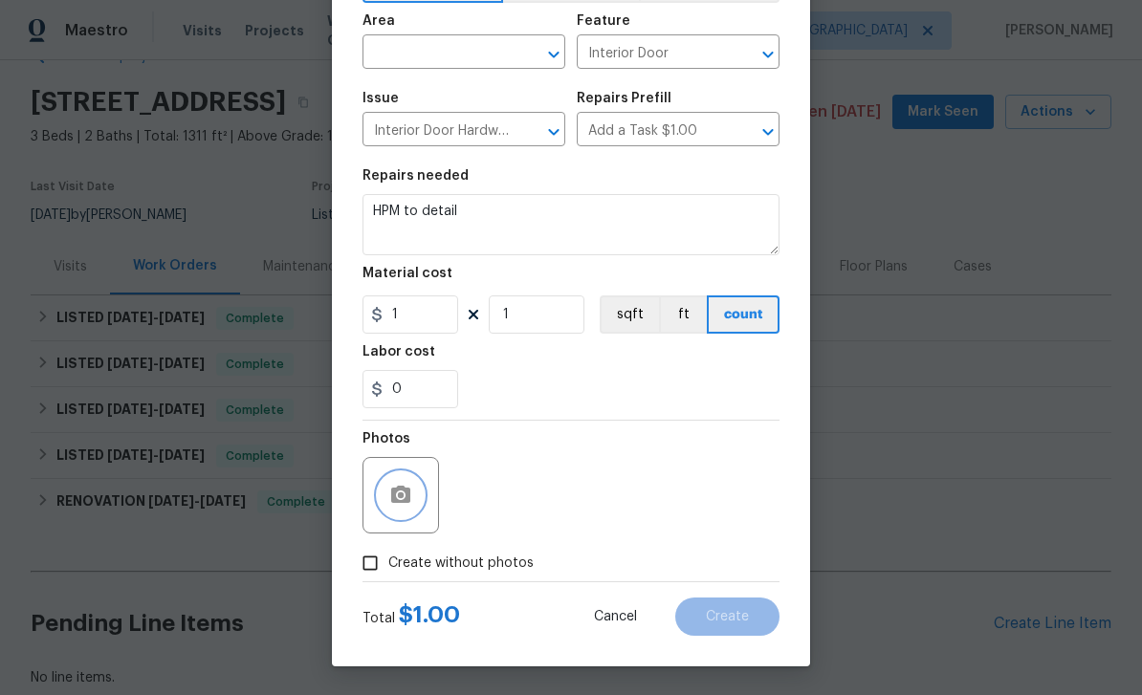
click at [394, 500] on icon "button" at bounding box center [400, 494] width 19 height 17
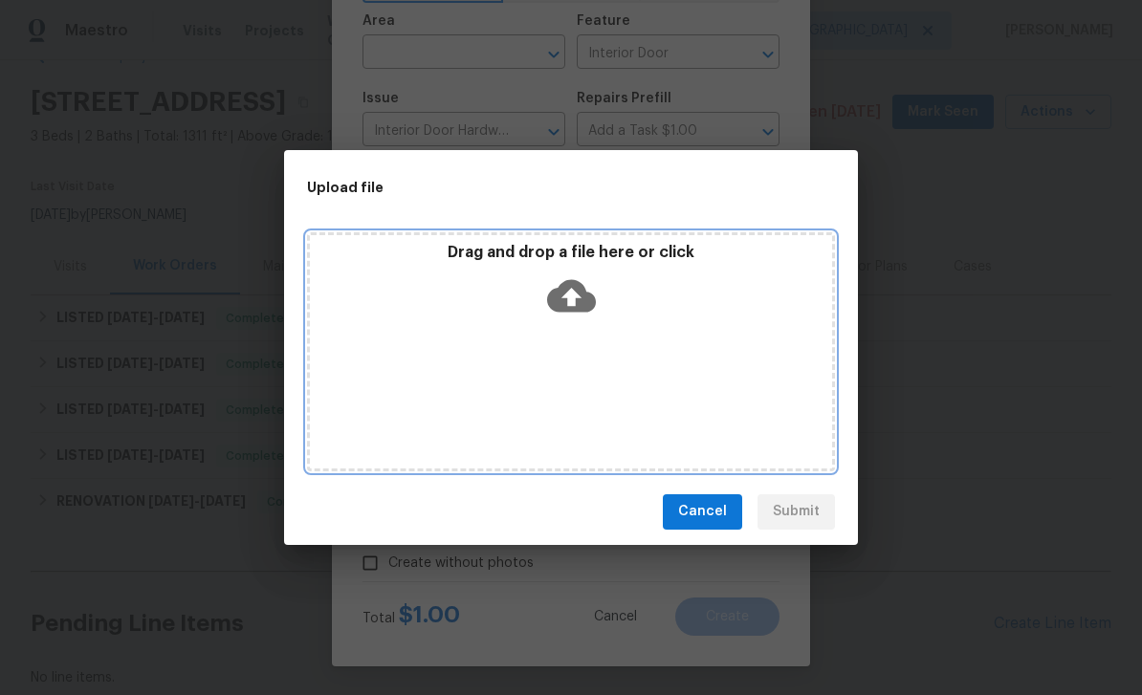
click at [375, 326] on div "Drag and drop a file here or click" at bounding box center [571, 351] width 528 height 239
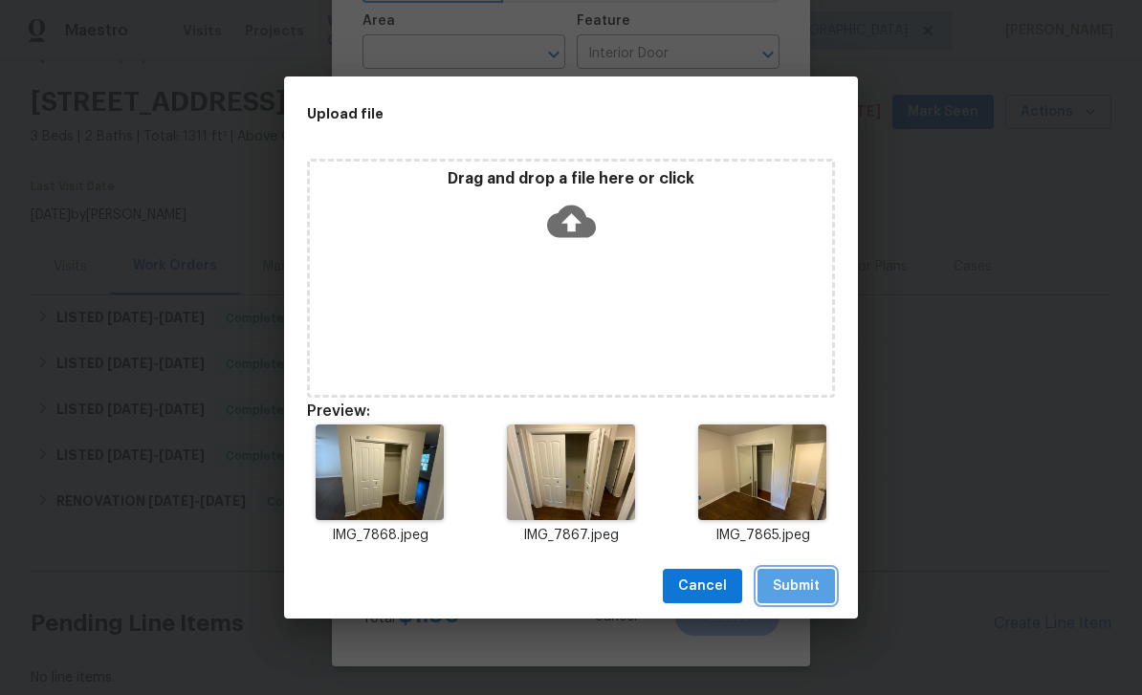
click at [794, 580] on span "Submit" at bounding box center [796, 587] width 47 height 24
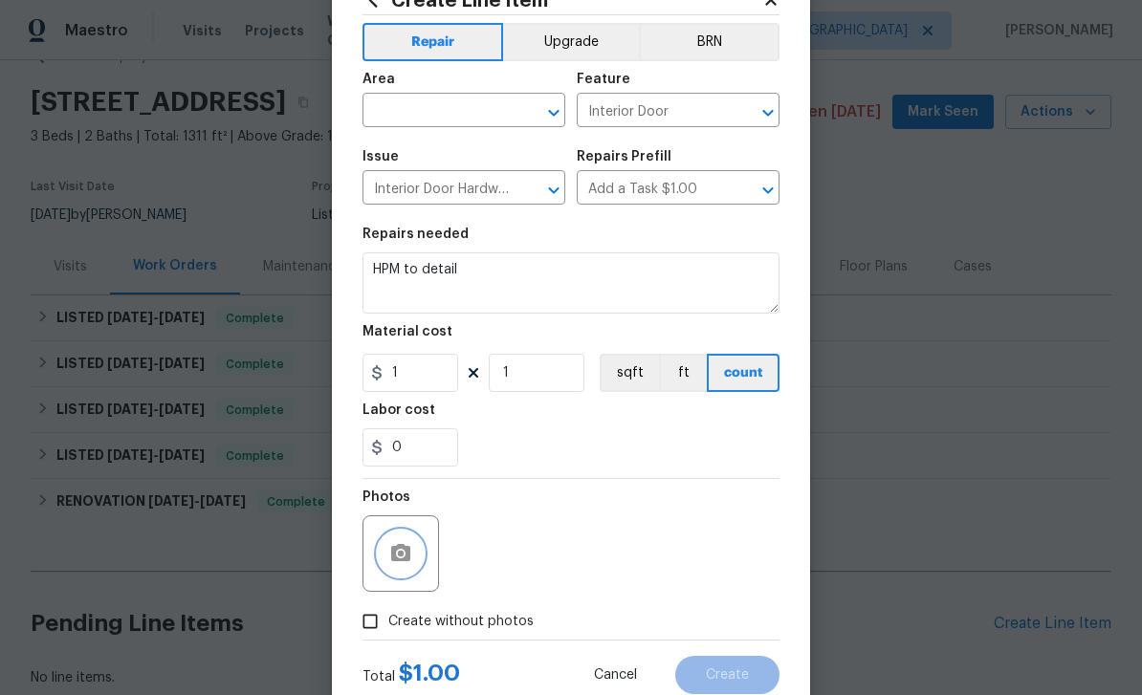
scroll to position [72, 0]
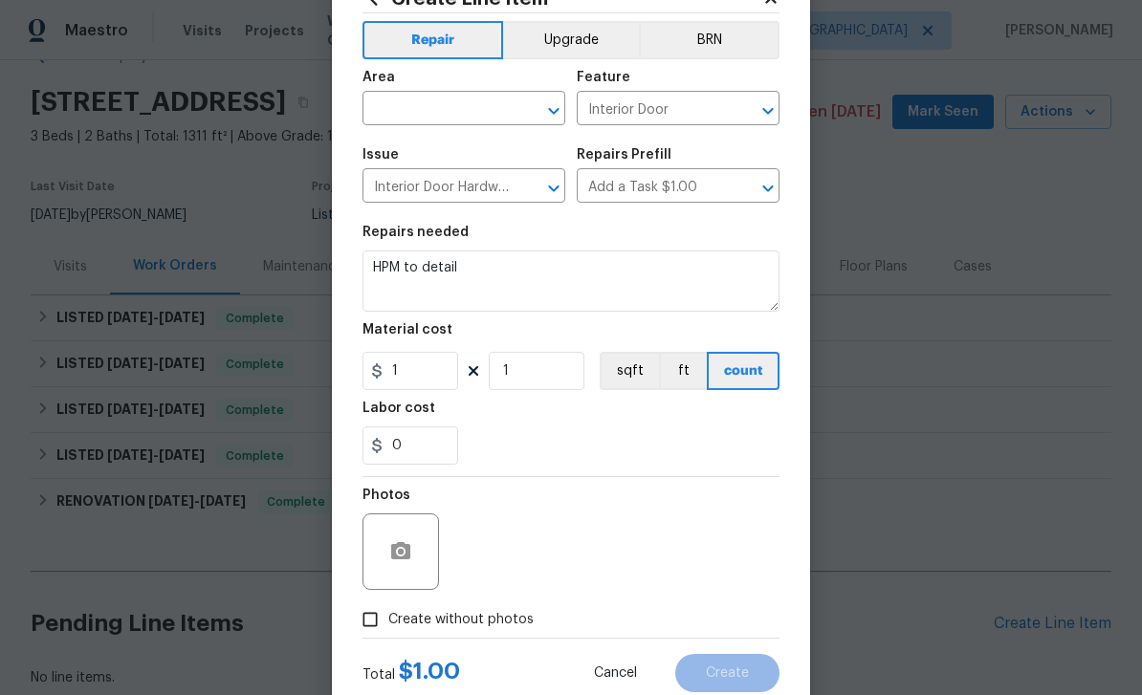
click at [410, 121] on input "text" at bounding box center [436, 111] width 149 height 30
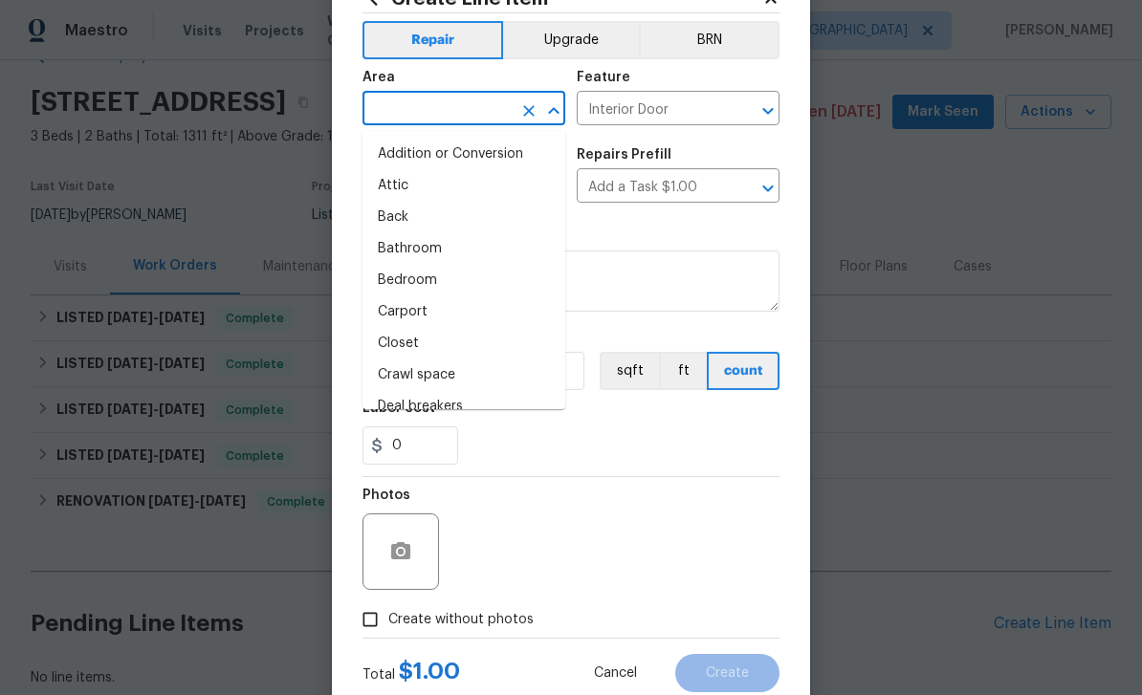
type input "i"
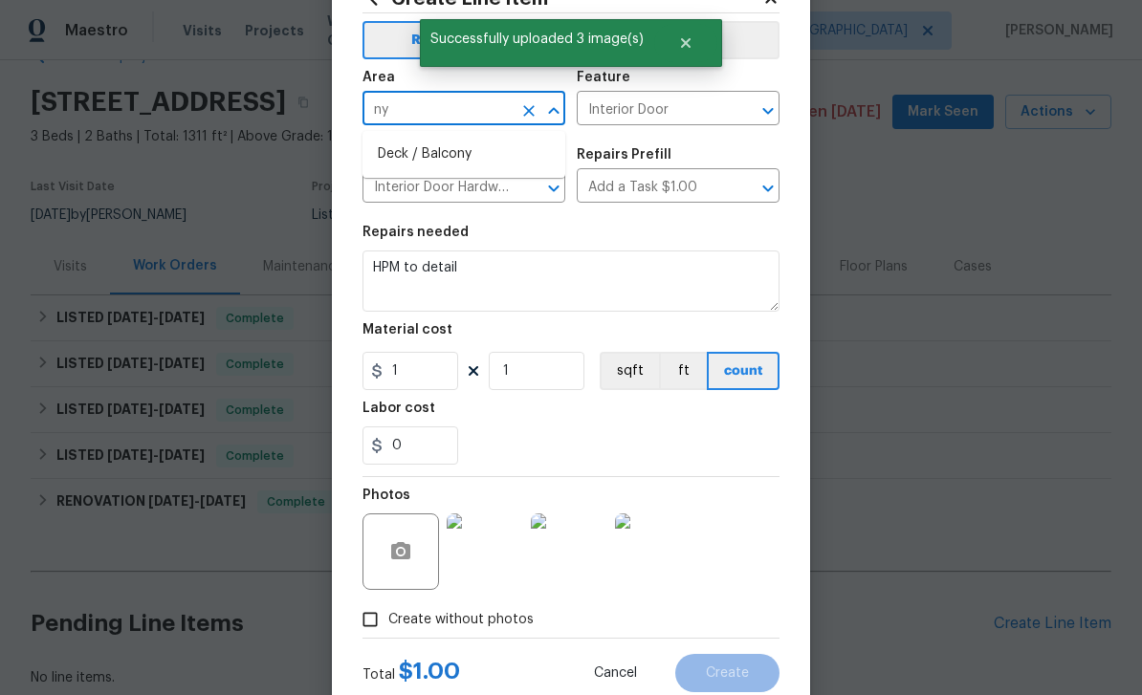
type input "n"
click at [404, 183] on li "Interior Overall" at bounding box center [463, 186] width 203 height 32
type input "Interior Overall"
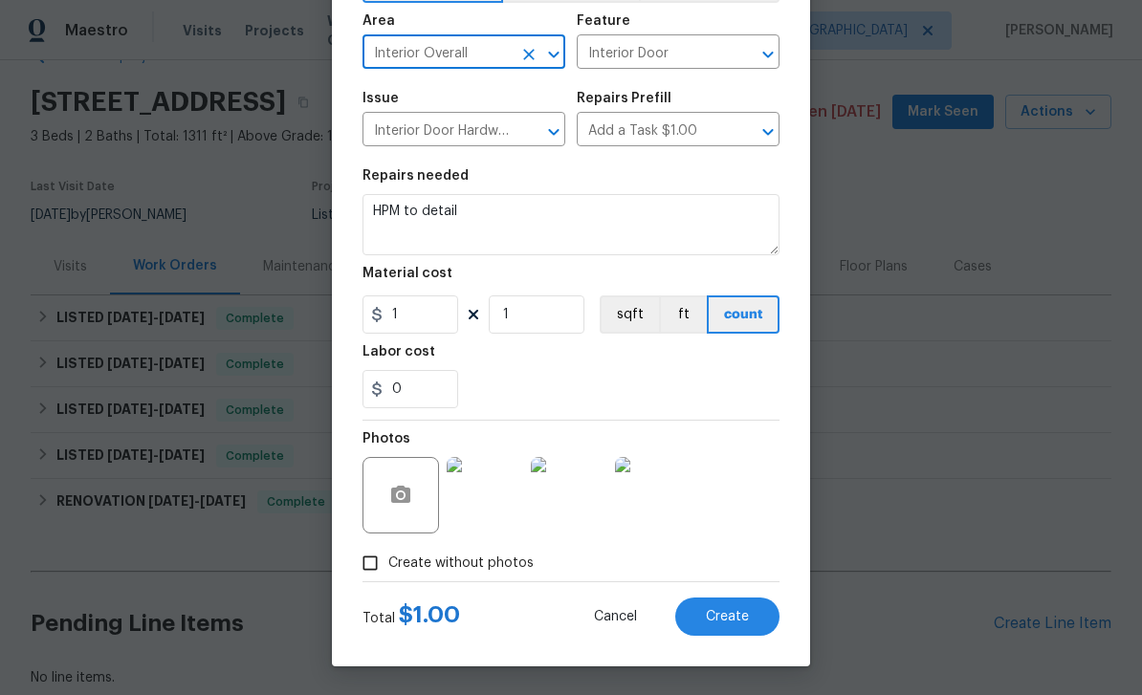
scroll to position [132, 0]
click at [472, 223] on textarea "HPM to detail" at bounding box center [570, 224] width 417 height 61
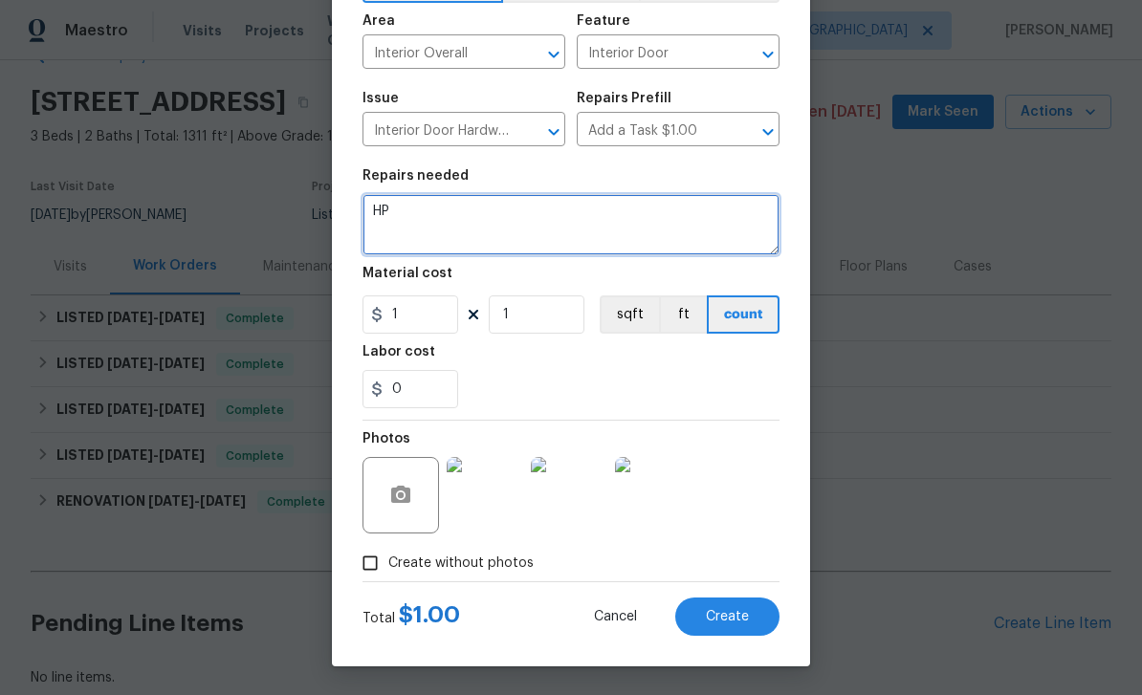
type textarea "H"
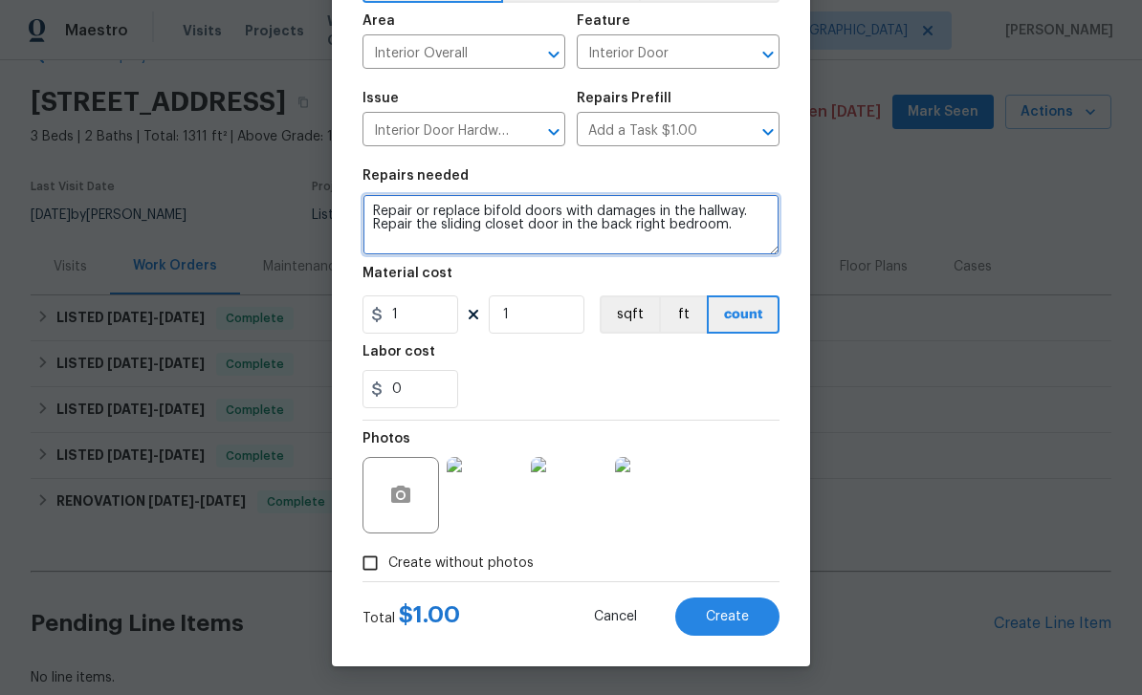
type textarea "Repair or replace bifold doors with damages in the hallway. Repair the sliding …"
click at [741, 612] on span "Create" at bounding box center [727, 617] width 43 height 14
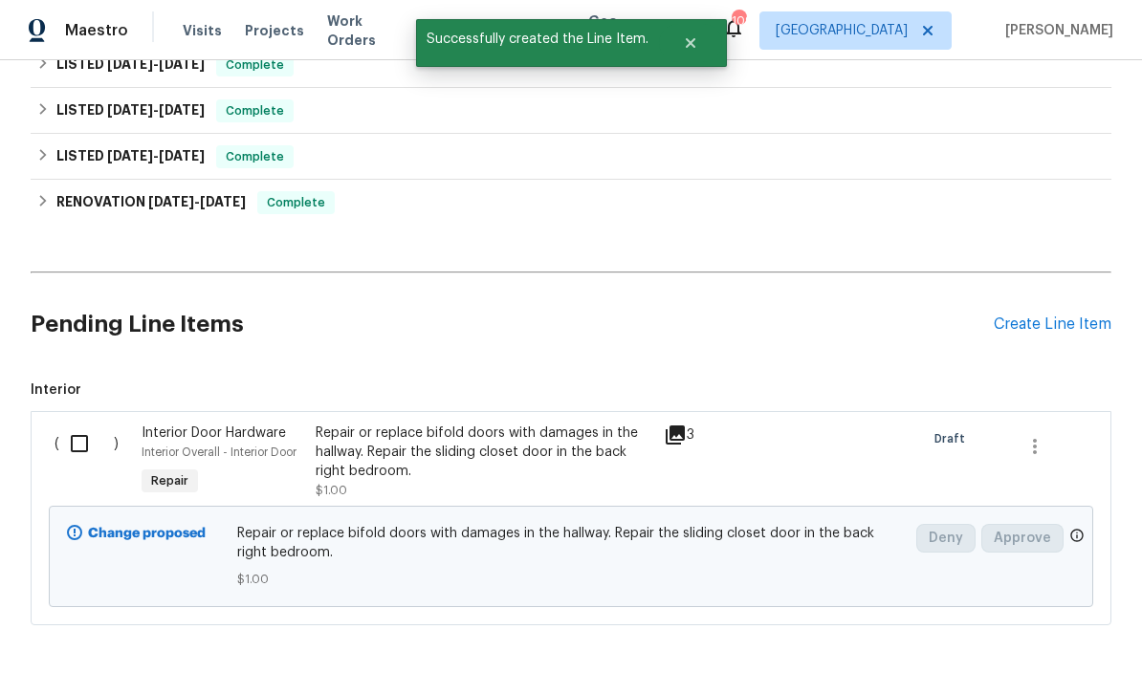
scroll to position [350, 0]
click at [80, 441] on input "checkbox" at bounding box center [86, 445] width 55 height 40
checkbox input "true"
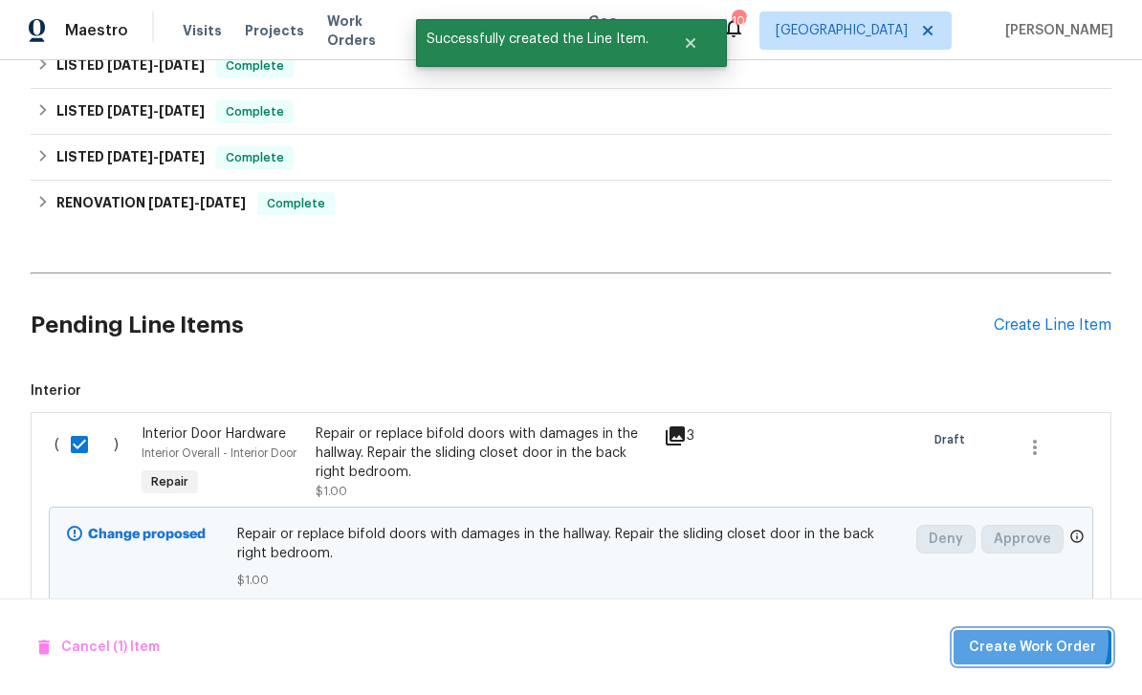
click at [1035, 642] on span "Create Work Order" at bounding box center [1032, 648] width 127 height 24
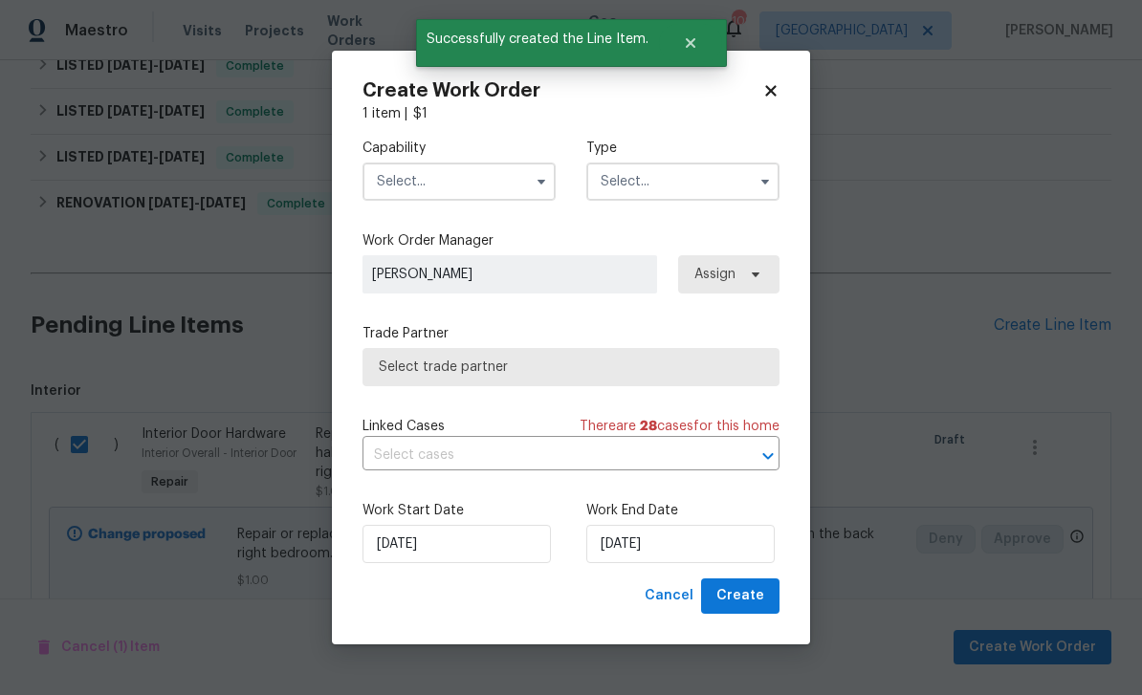
click at [410, 184] on input "text" at bounding box center [458, 182] width 193 height 38
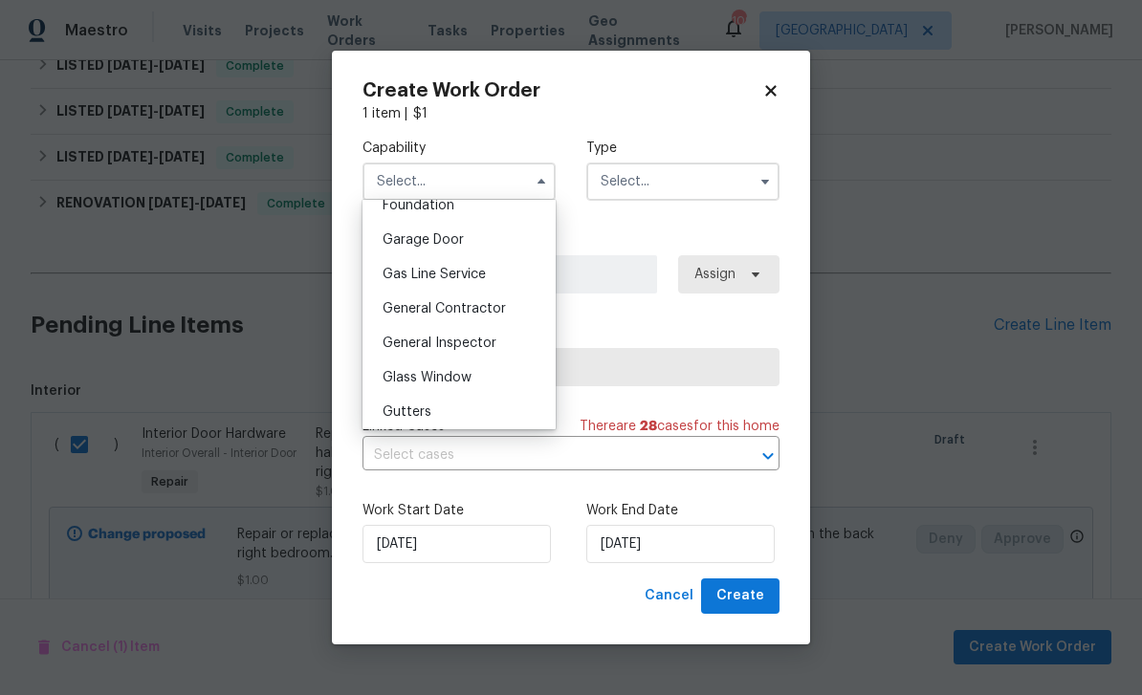
scroll to position [805, 0]
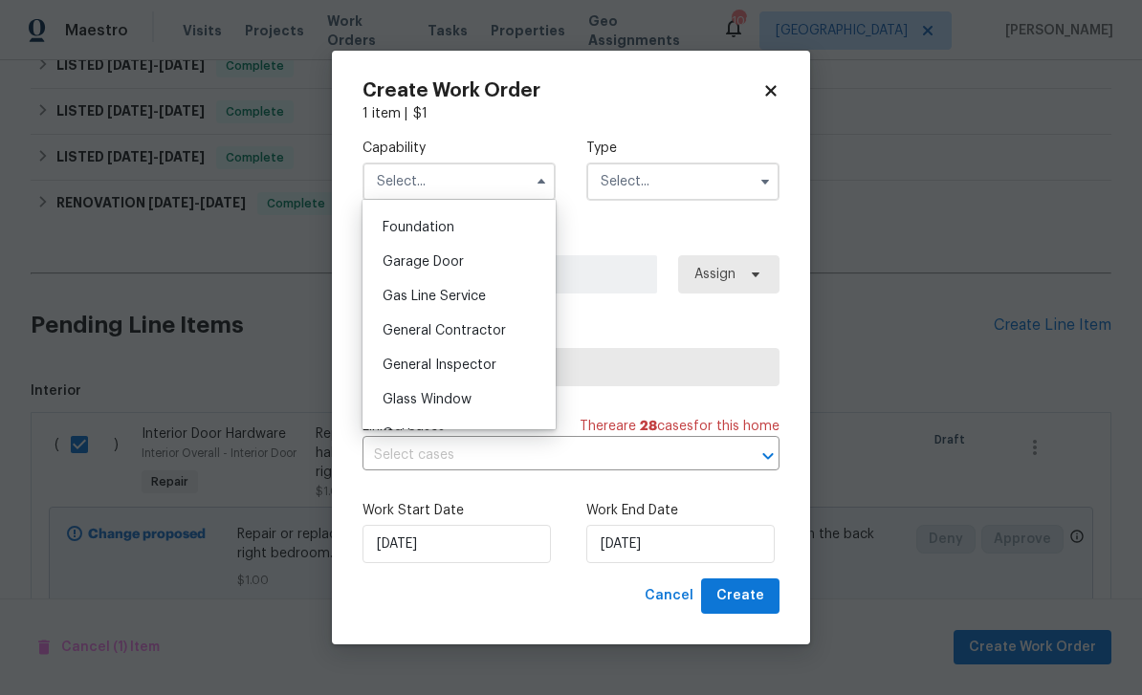
click at [401, 331] on span "General Contractor" at bounding box center [443, 330] width 123 height 13
type input "General Contractor"
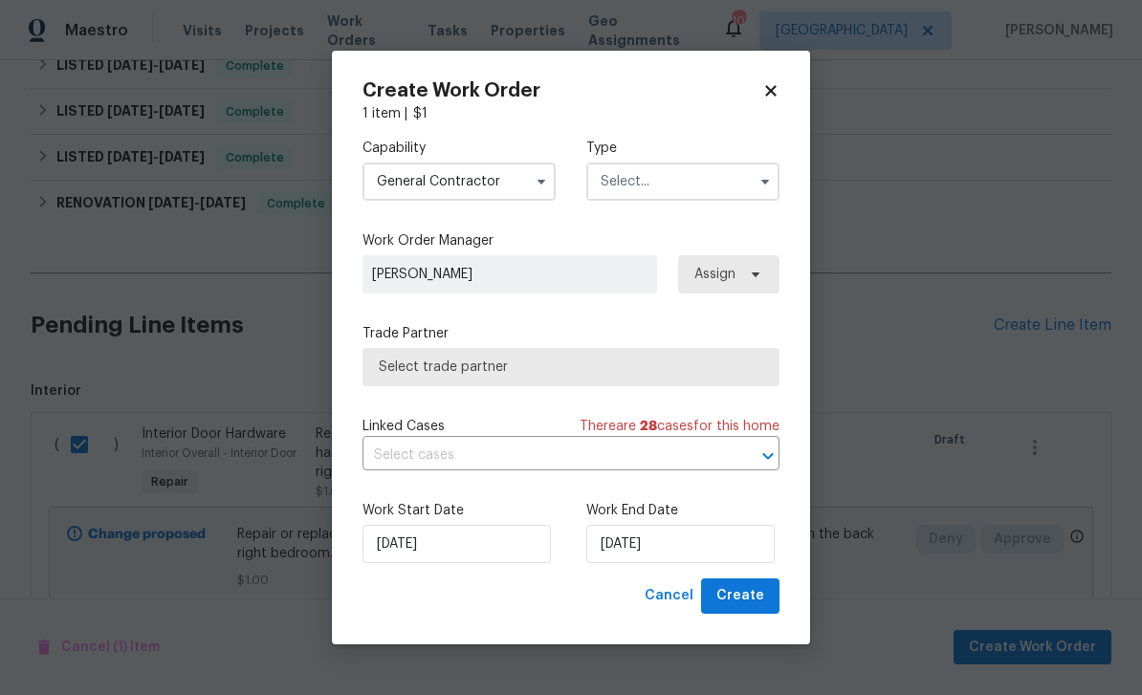
click at [743, 184] on input "text" at bounding box center [682, 182] width 193 height 38
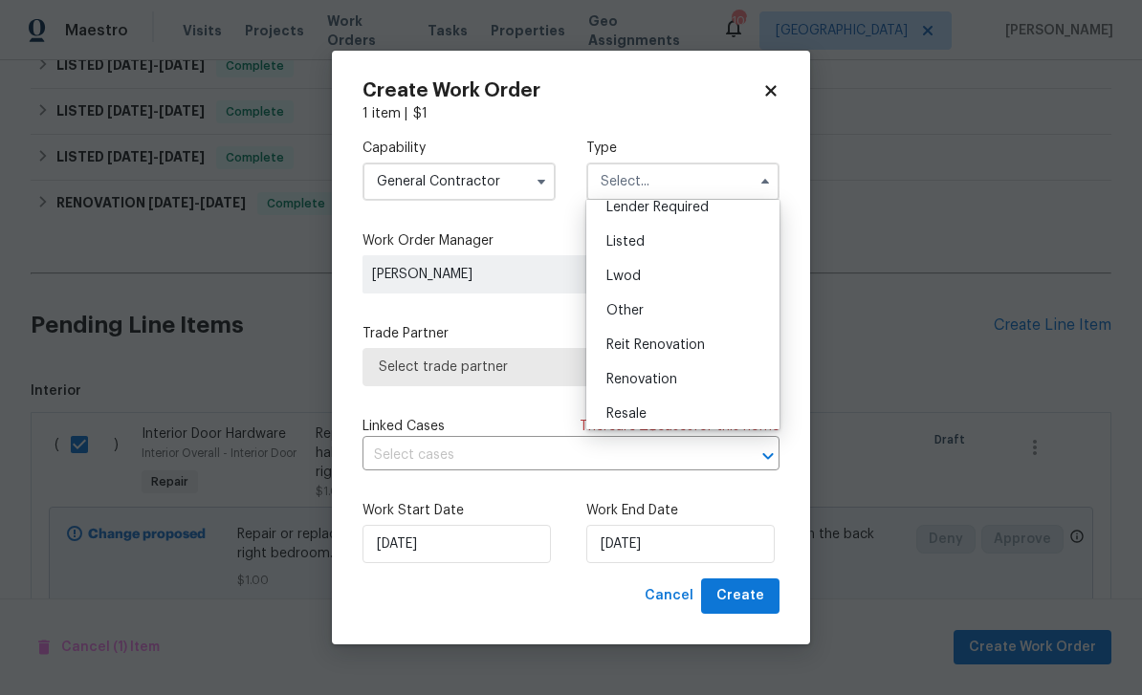
scroll to position [154, 0]
click at [721, 248] on div "Listed" at bounding box center [683, 240] width 184 height 34
type input "Listed"
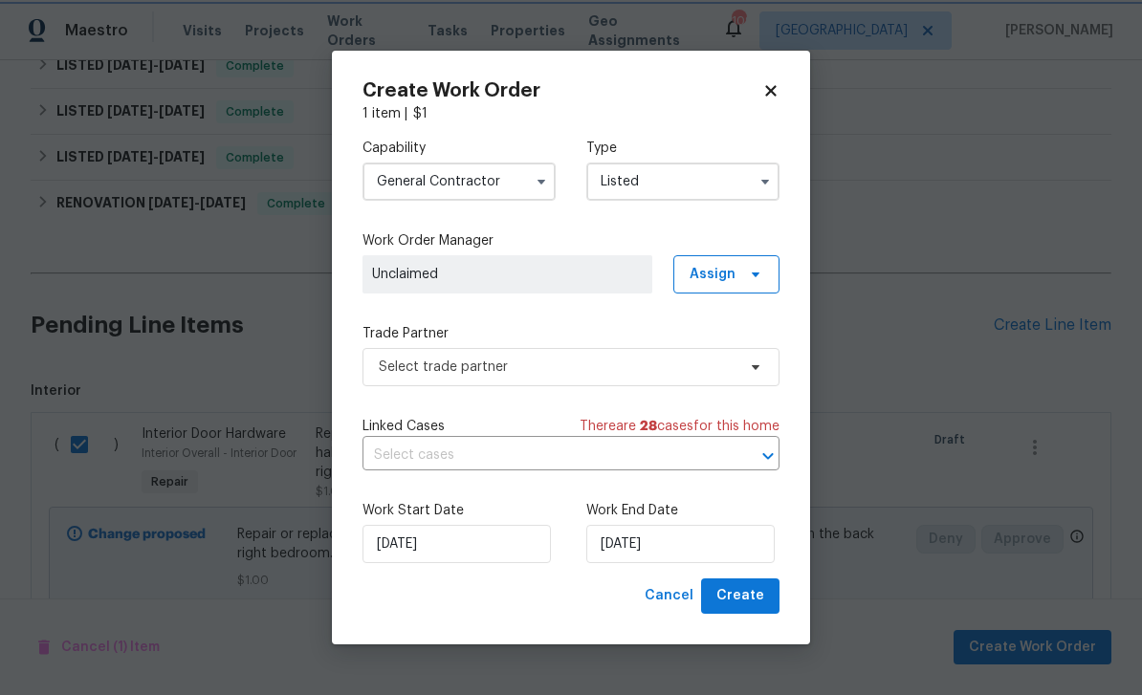
scroll to position [0, 0]
click at [757, 543] on input "[DATE]" at bounding box center [680, 544] width 188 height 38
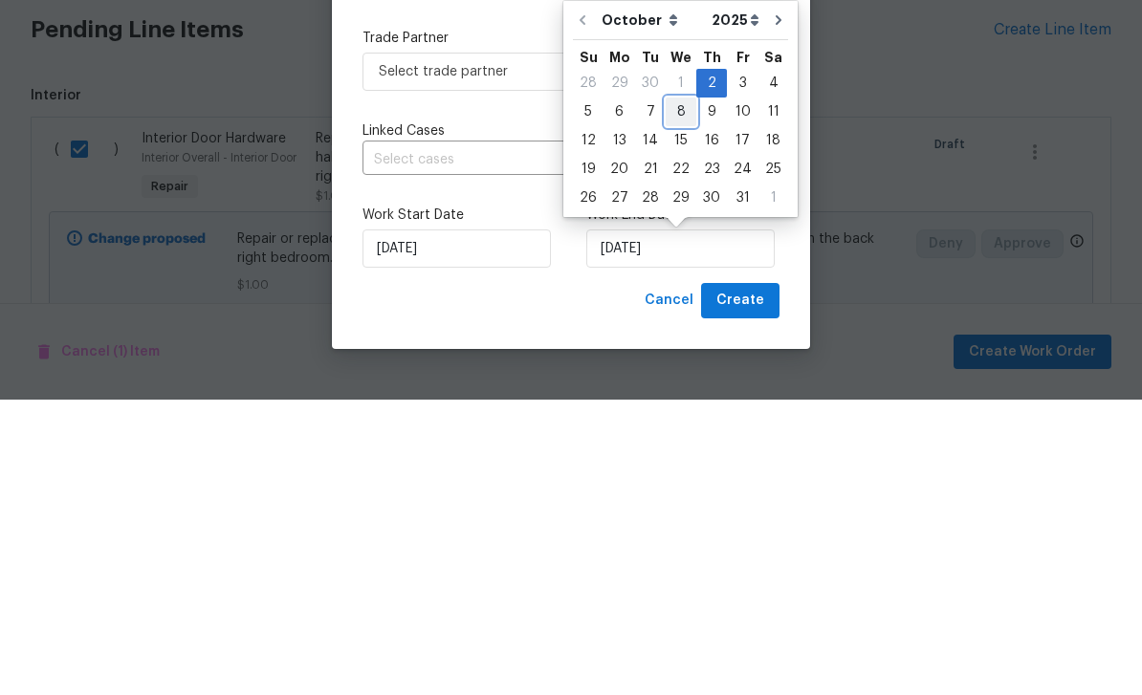
click at [675, 394] on div "8" at bounding box center [681, 407] width 31 height 27
type input "[DATE]"
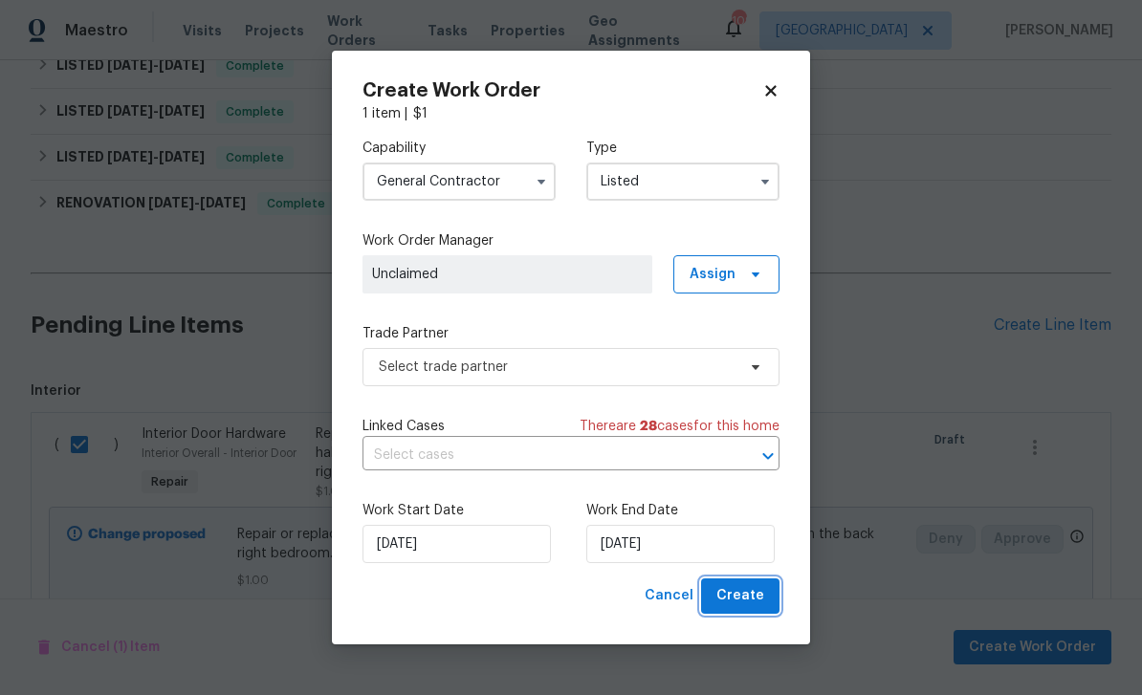
click at [754, 597] on span "Create" at bounding box center [740, 596] width 48 height 24
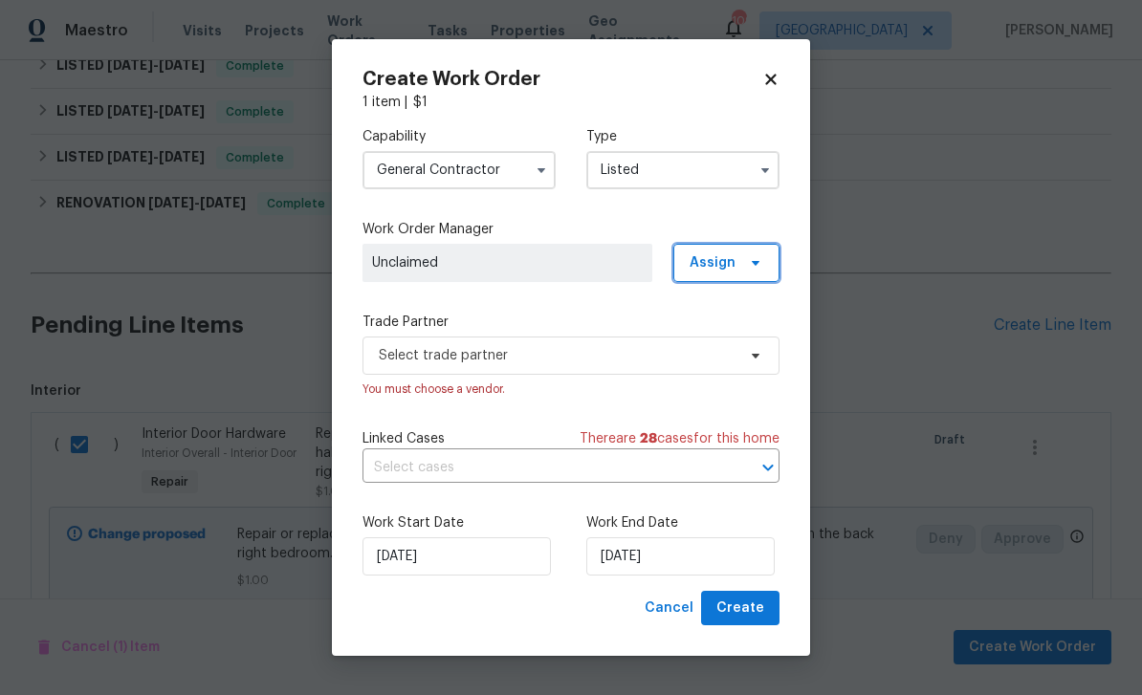
click at [724, 266] on span "Assign" at bounding box center [712, 262] width 46 height 19
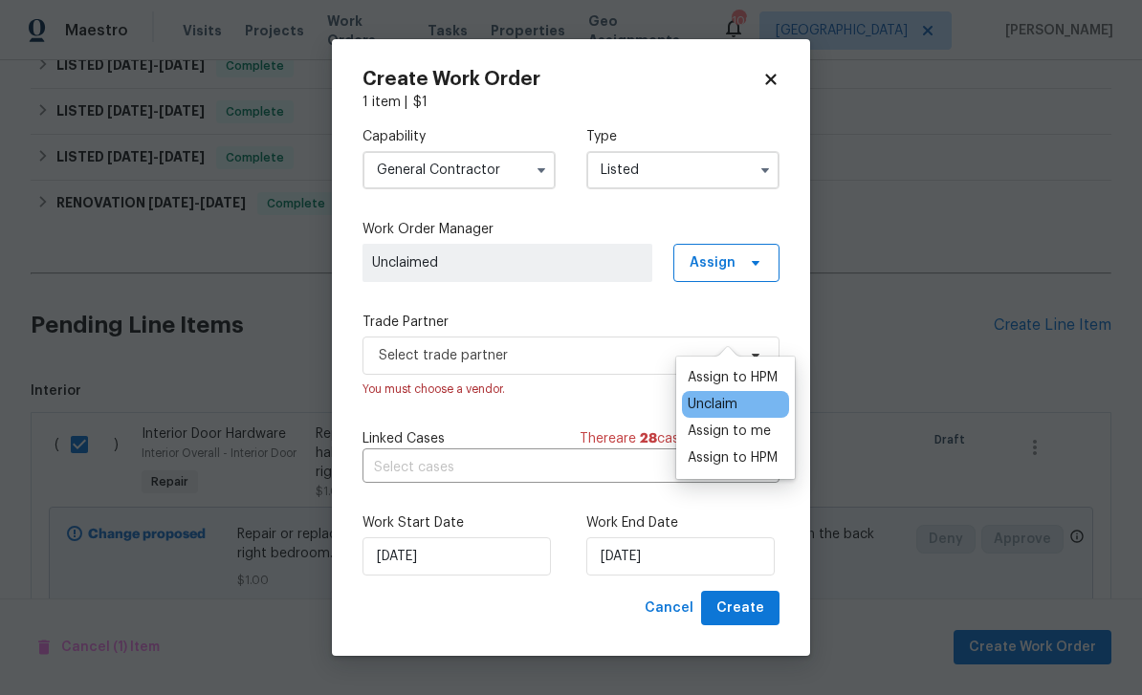
click at [753, 368] on div "Assign to HPM" at bounding box center [733, 377] width 90 height 19
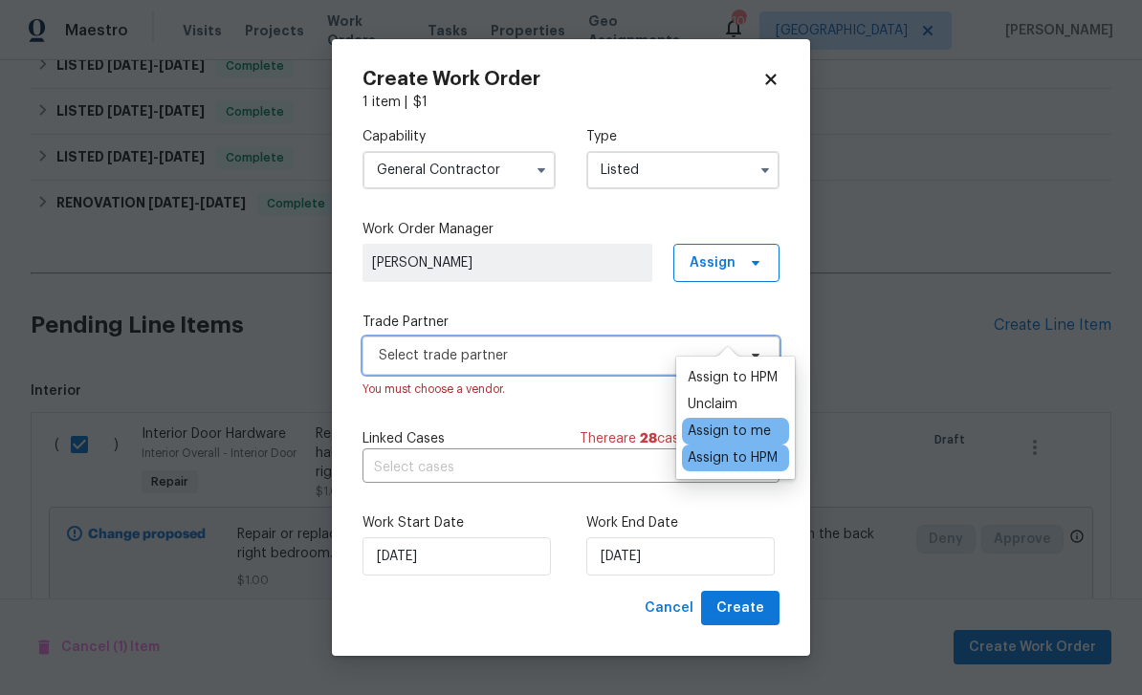
click at [415, 342] on span "Select trade partner" at bounding box center [570, 356] width 417 height 38
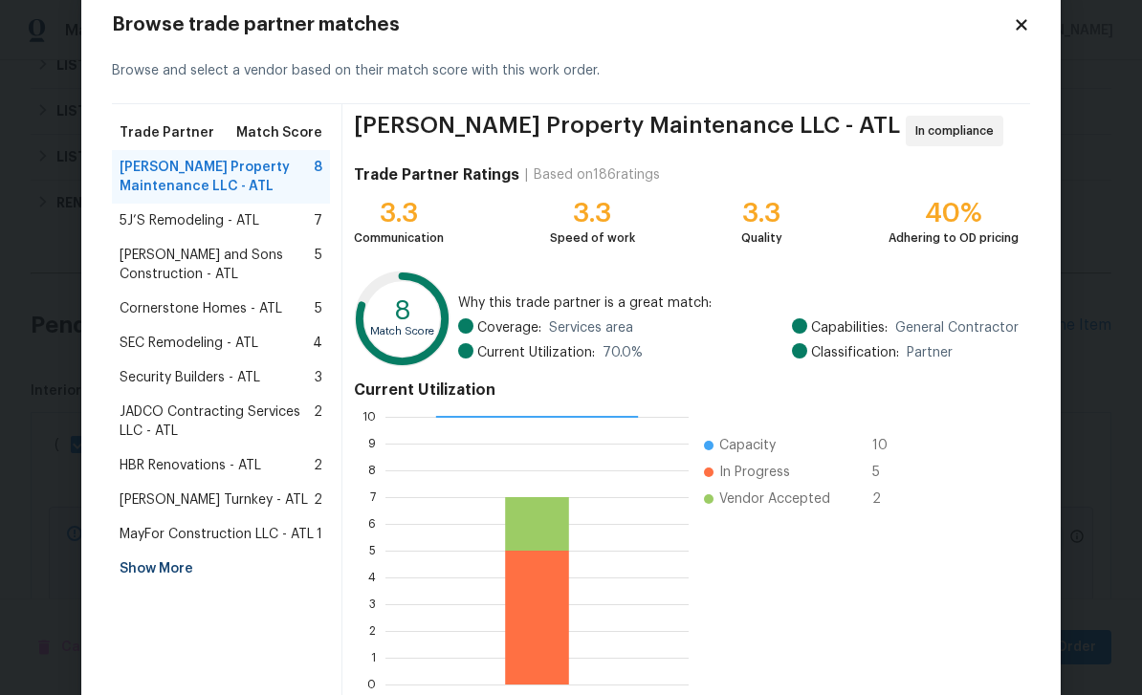
scroll to position [118, 0]
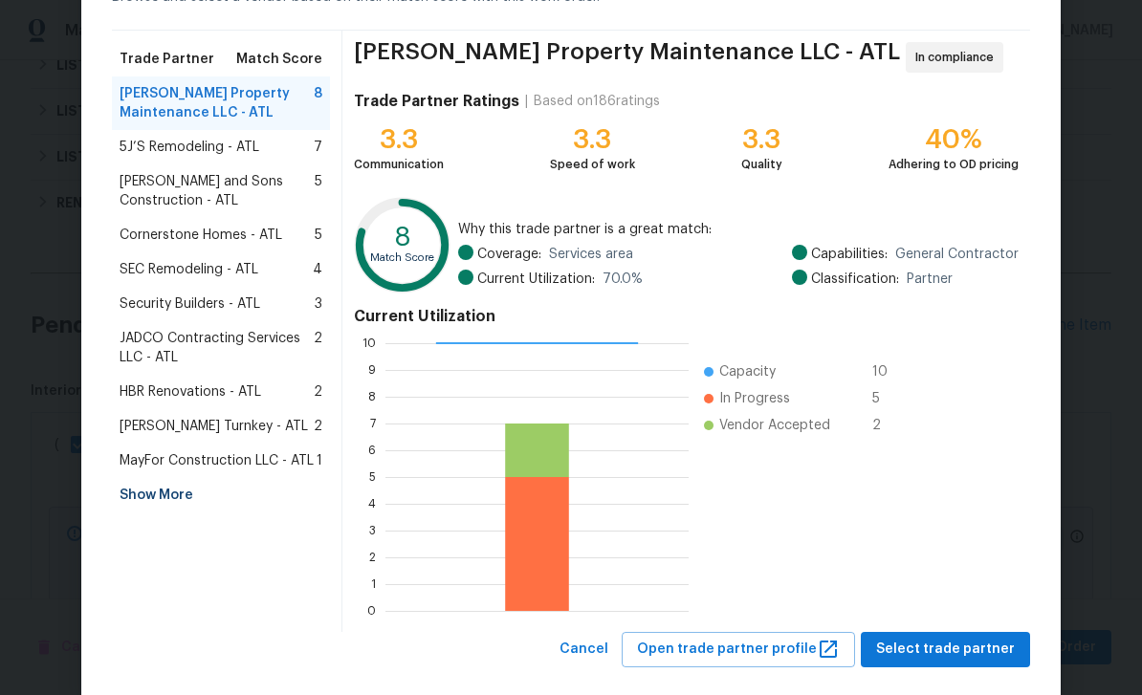
click at [147, 486] on div "Show More" at bounding box center [221, 495] width 218 height 34
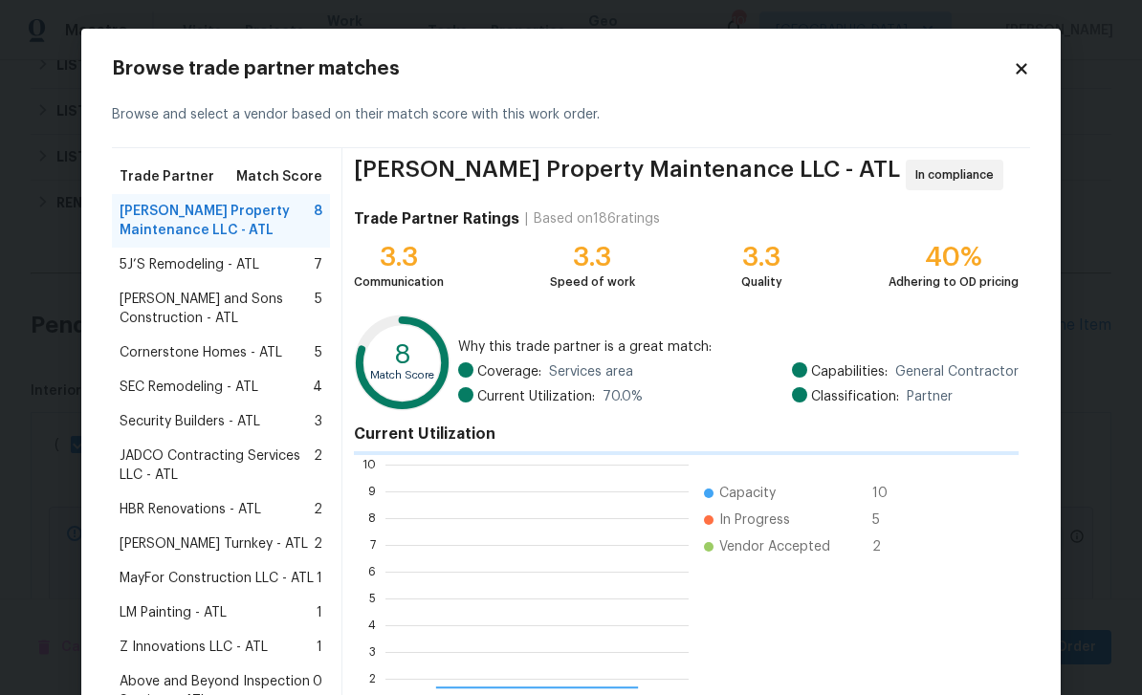
scroll to position [268, 303]
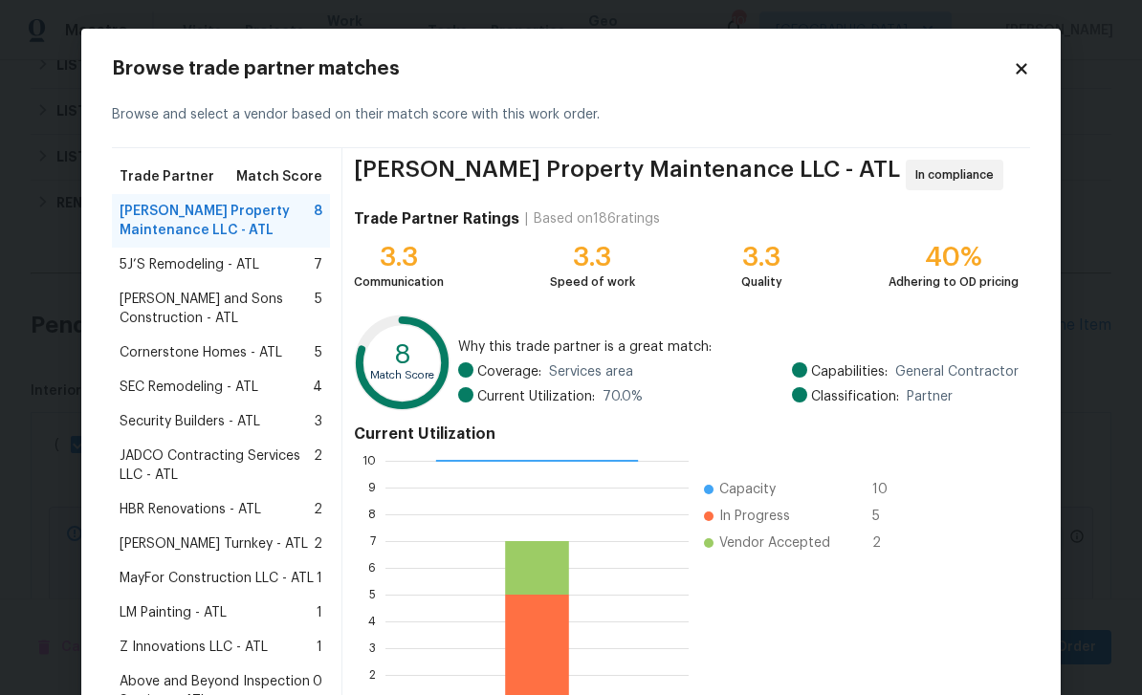
click at [153, 613] on span "LM Painting - ATL" at bounding box center [173, 612] width 107 height 19
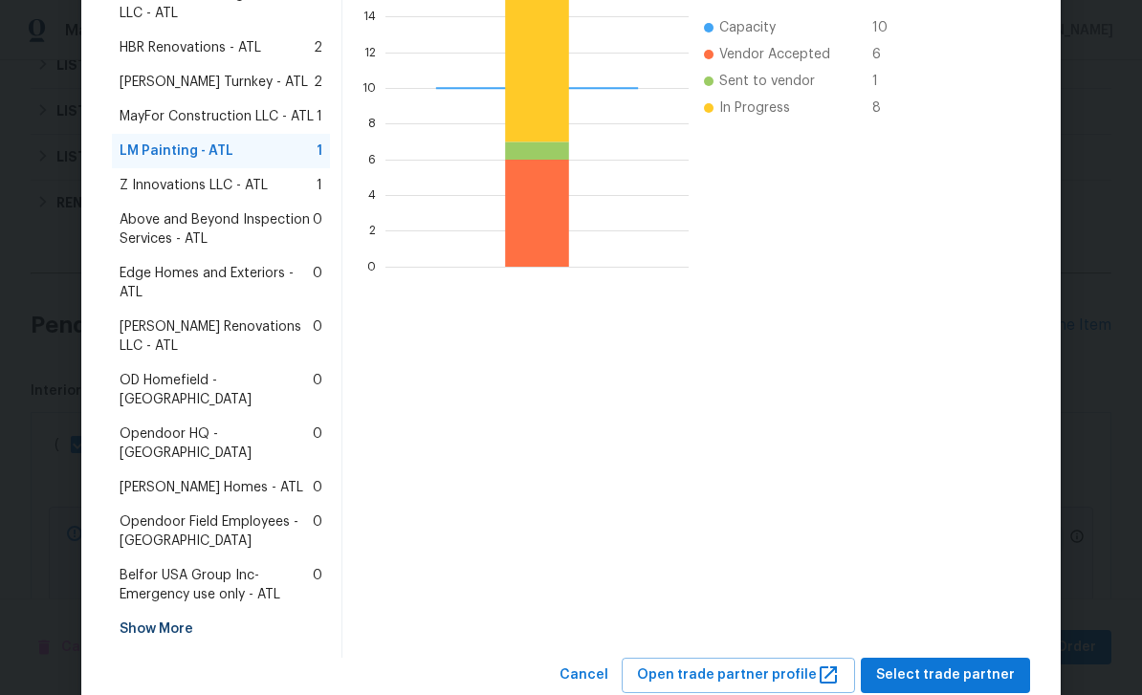
scroll to position [461, 0]
click at [952, 665] on span "Select trade partner" at bounding box center [945, 677] width 139 height 24
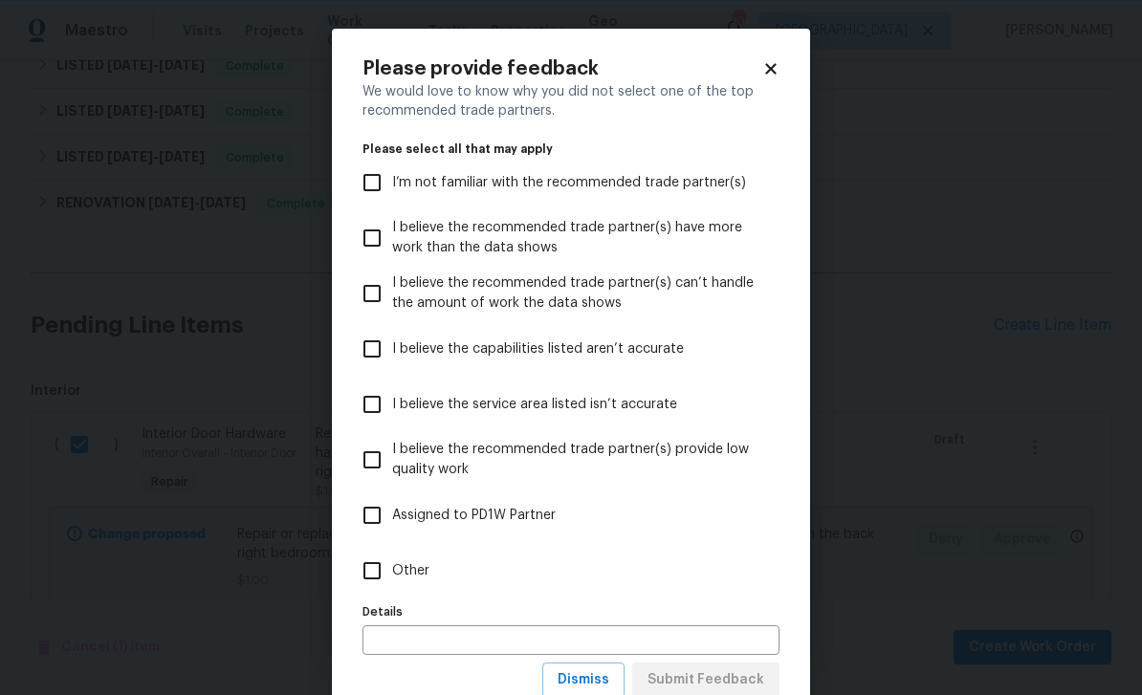
scroll to position [0, 0]
click at [378, 572] on input "Other" at bounding box center [372, 571] width 40 height 40
checkbox input "true"
click at [751, 679] on span "Submit Feedback" at bounding box center [705, 680] width 117 height 24
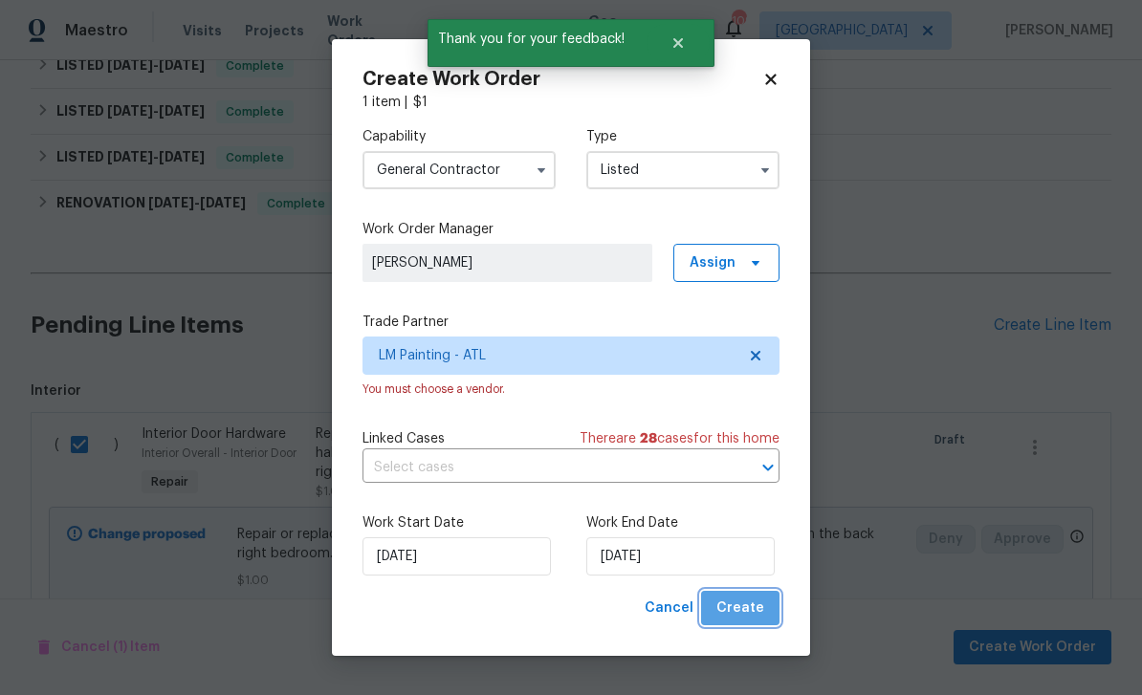
click at [770, 608] on button "Create" at bounding box center [740, 608] width 78 height 35
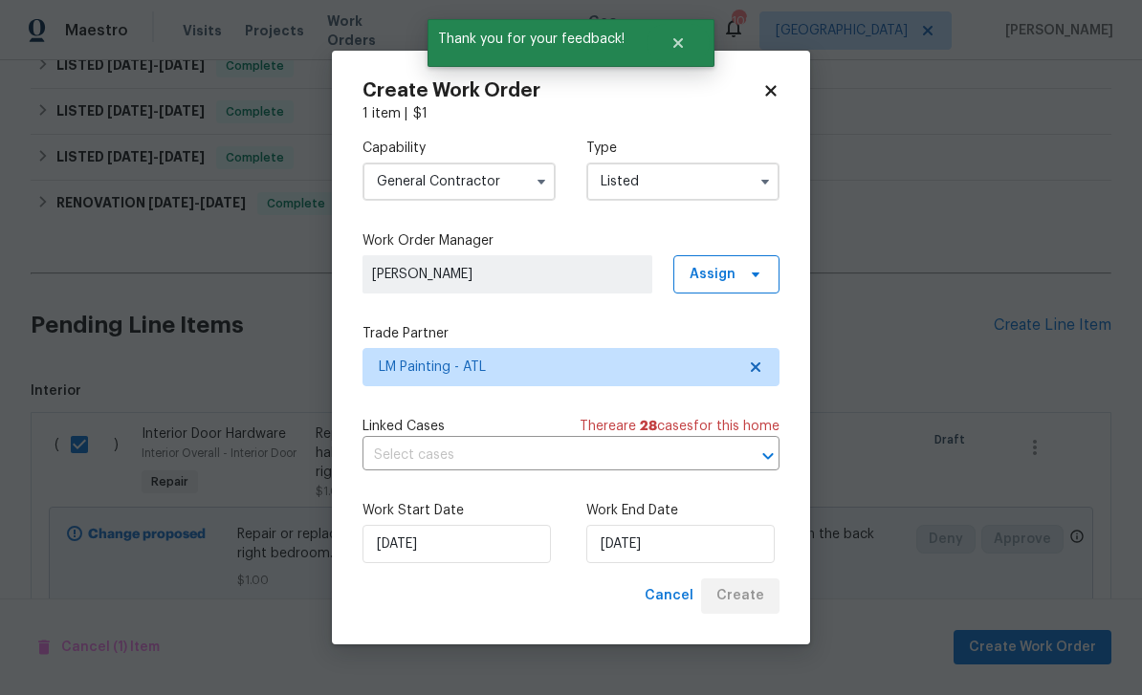
checkbox input "false"
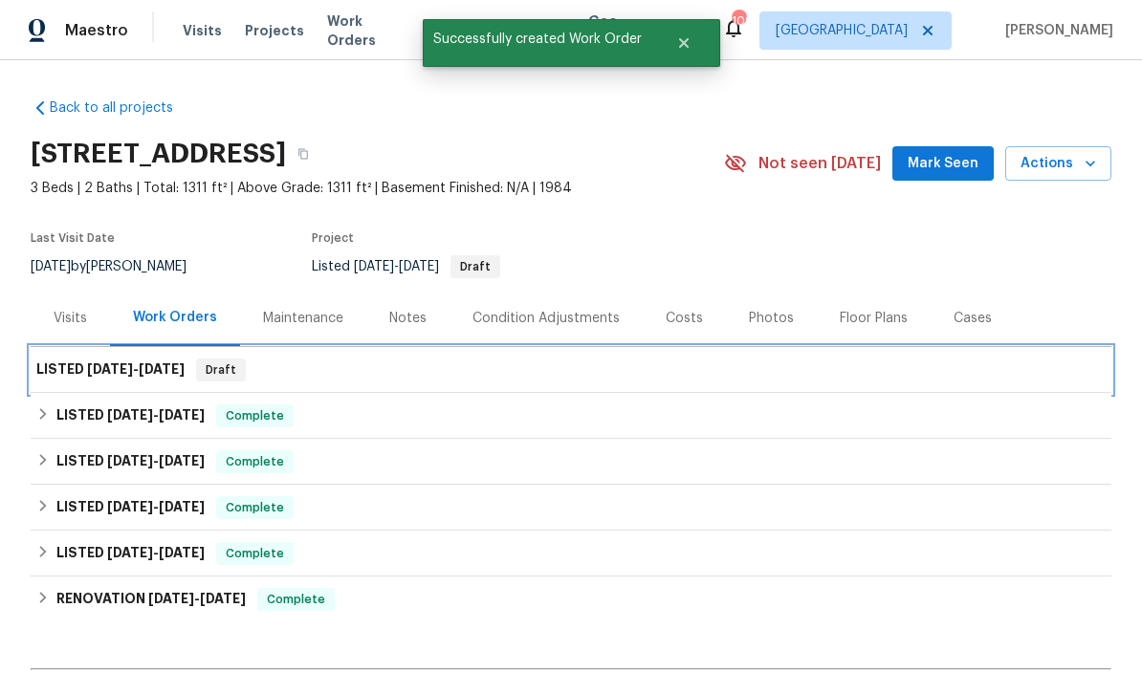
click at [74, 359] on h6 "LISTED 10/2/25 - 10/8/25" at bounding box center [110, 370] width 148 height 23
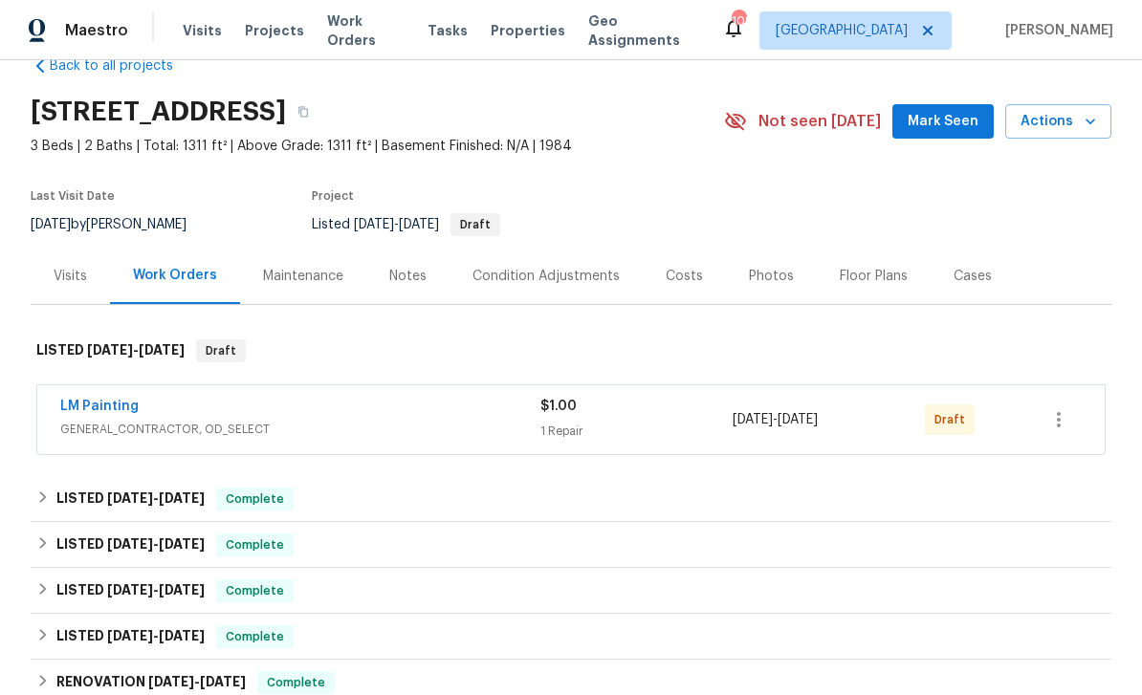
scroll to position [52, 0]
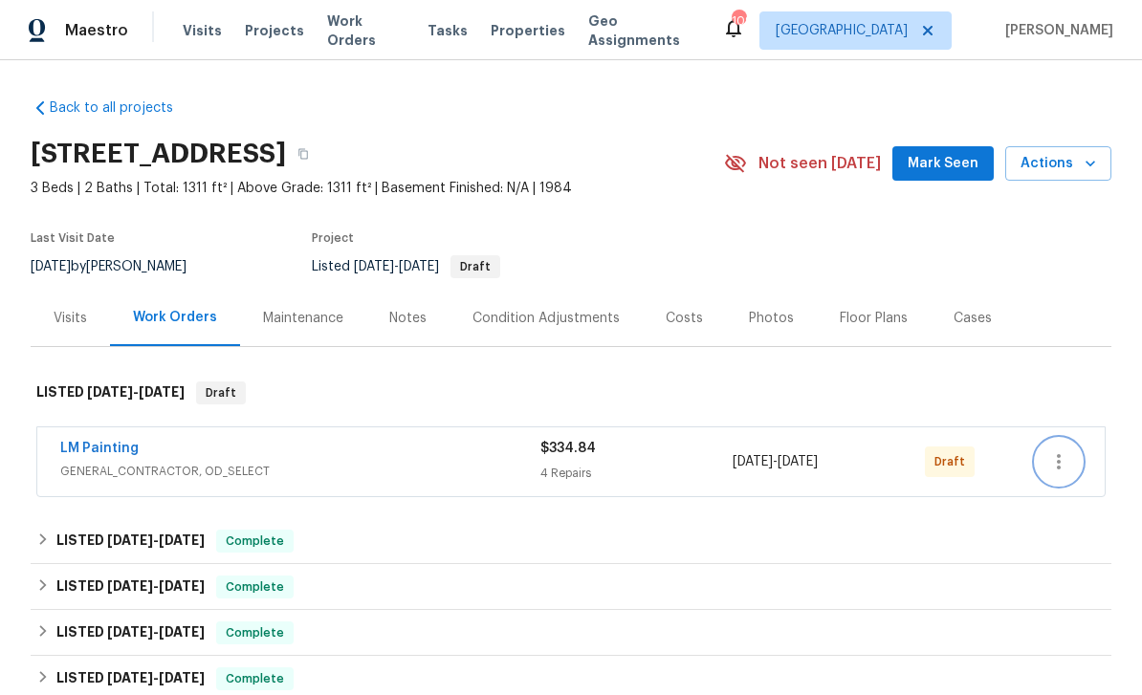
click at [1065, 465] on icon "button" at bounding box center [1058, 461] width 23 height 23
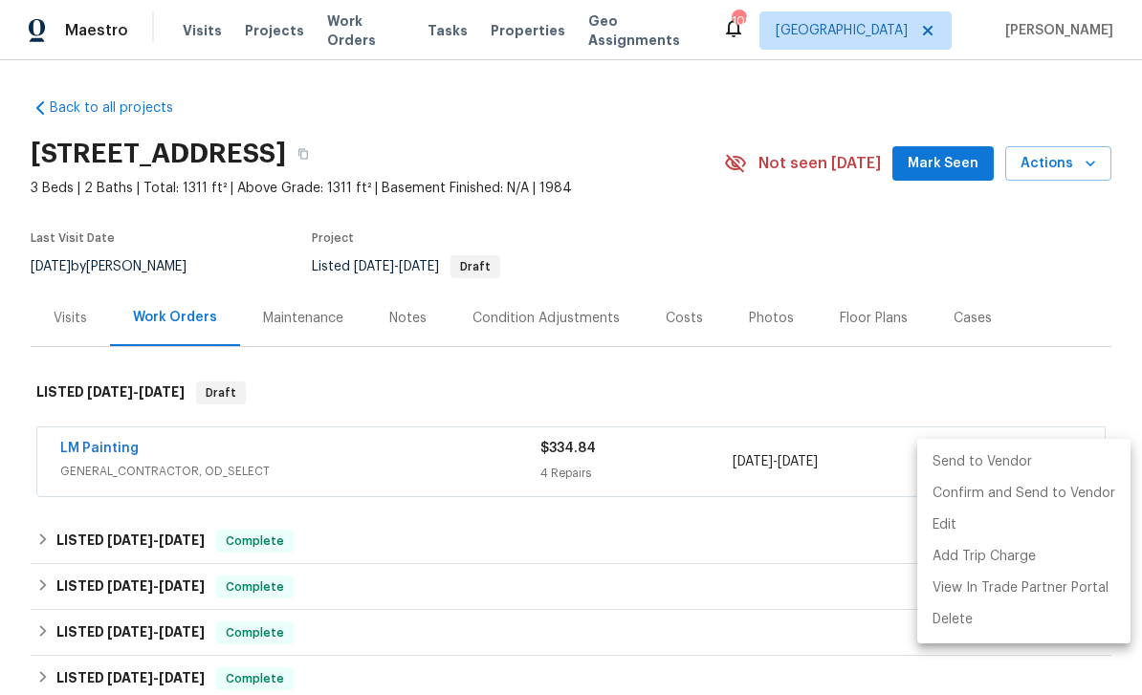
click at [1040, 464] on li "Send to Vendor" at bounding box center [1023, 463] width 213 height 32
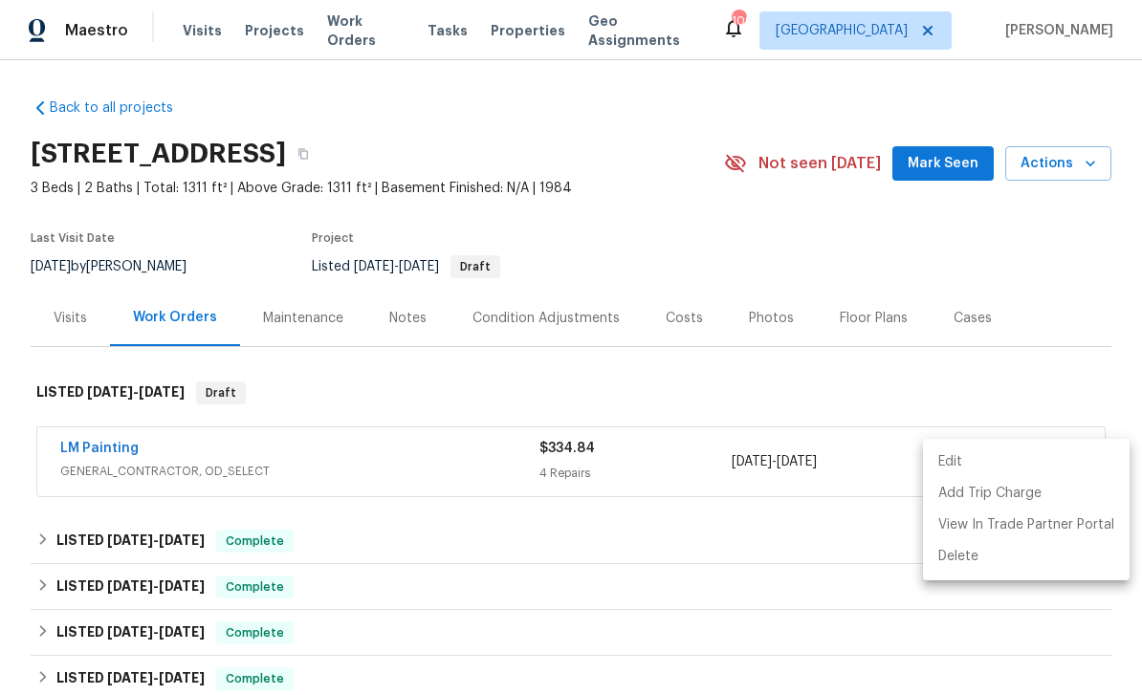
click at [95, 449] on div at bounding box center [571, 347] width 1142 height 695
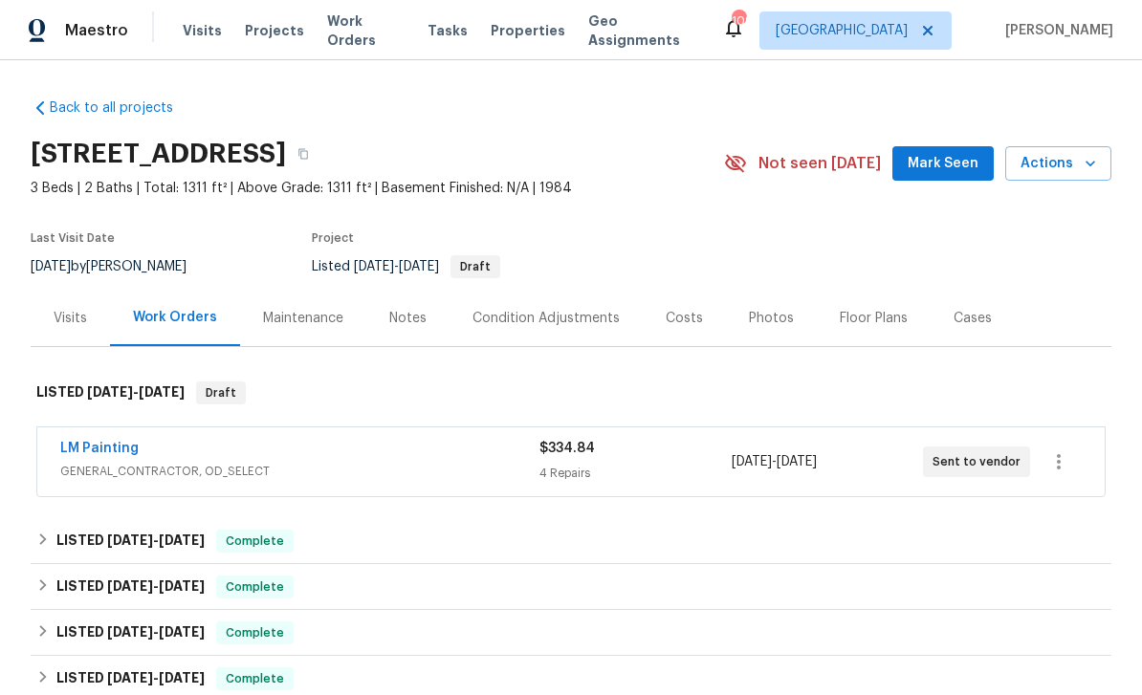
click at [95, 454] on link "LM Painting" at bounding box center [99, 448] width 78 height 13
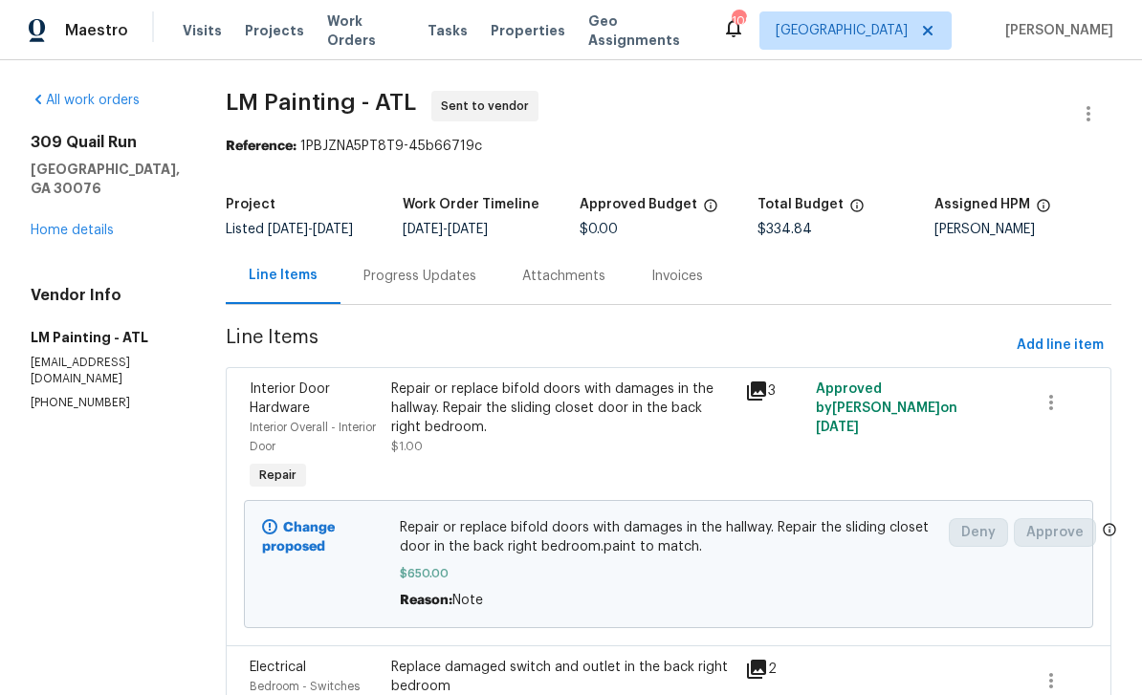
click at [59, 224] on link "Home details" at bounding box center [72, 230] width 83 height 13
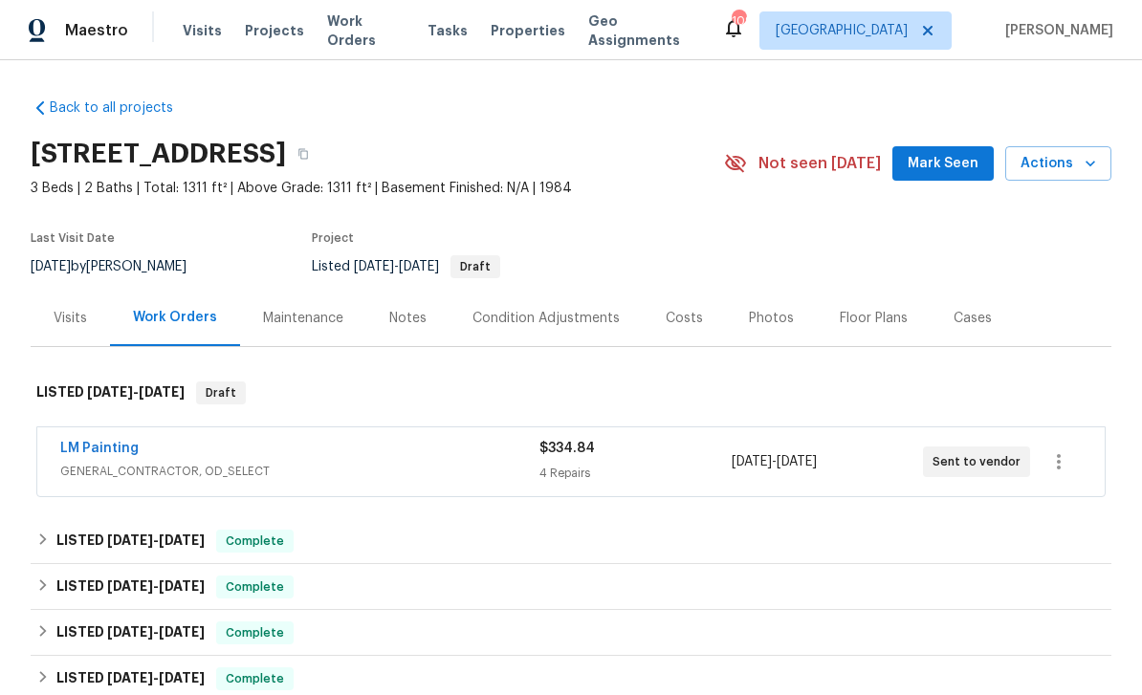
click at [939, 165] on span "Mark Seen" at bounding box center [942, 164] width 71 height 24
click at [81, 112] on link "Back to all projects" at bounding box center [123, 107] width 184 height 19
